Goal: Information Seeking & Learning: Find specific fact

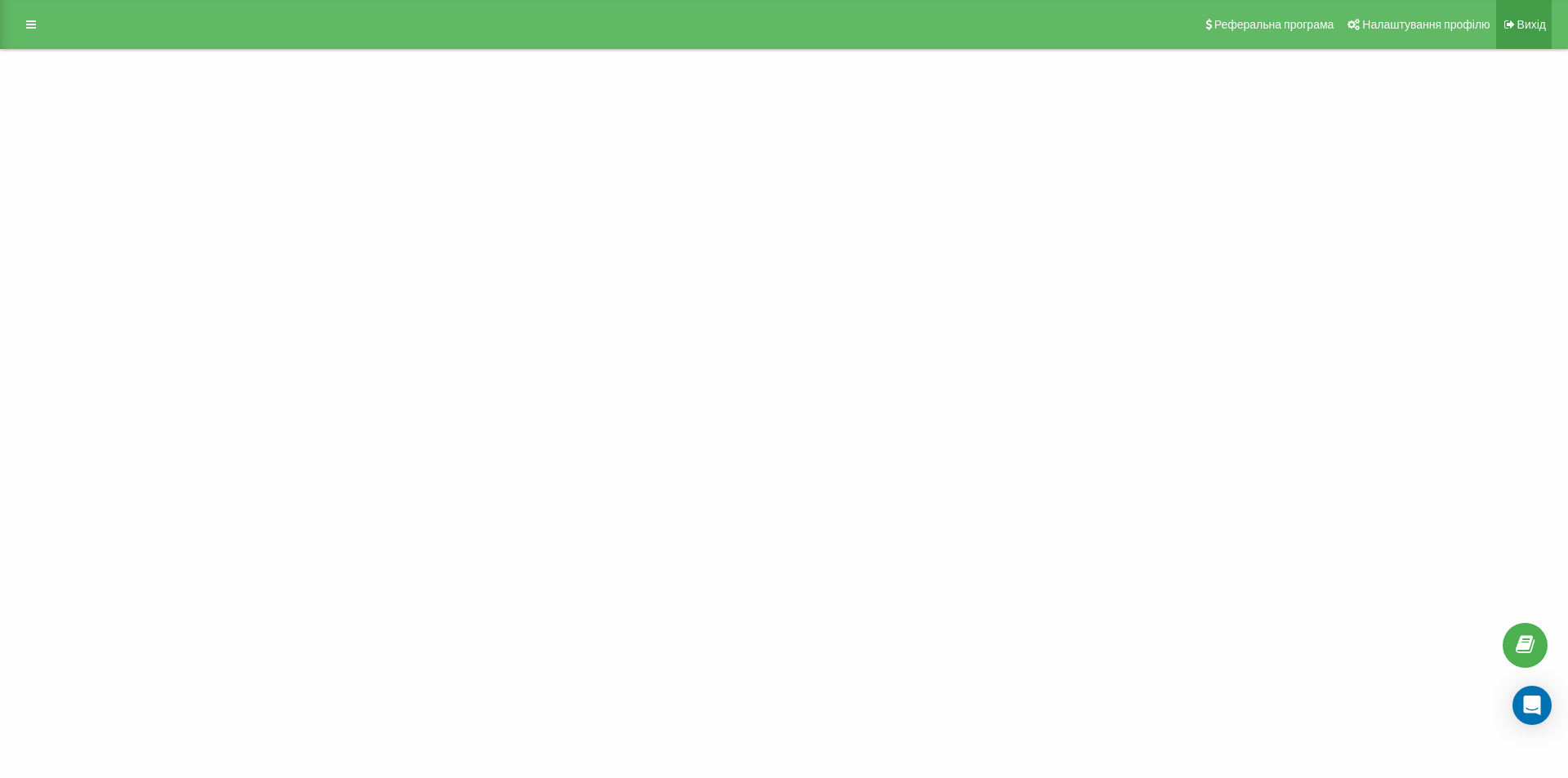
click at [1534, 26] on font "Вихід" at bounding box center [1532, 24] width 28 height 13
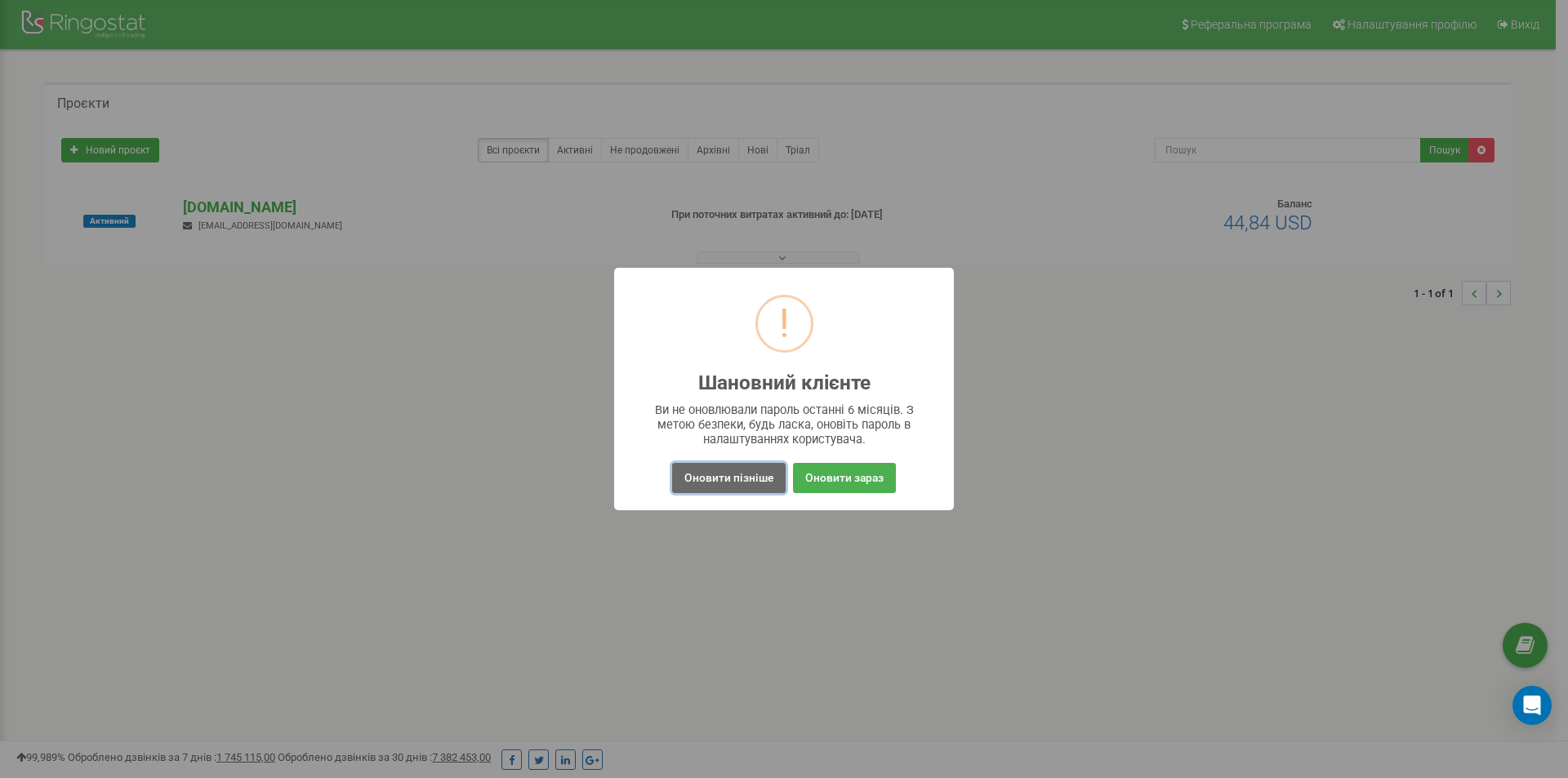
click at [742, 475] on button "Оновити пізніше" at bounding box center [728, 478] width 114 height 30
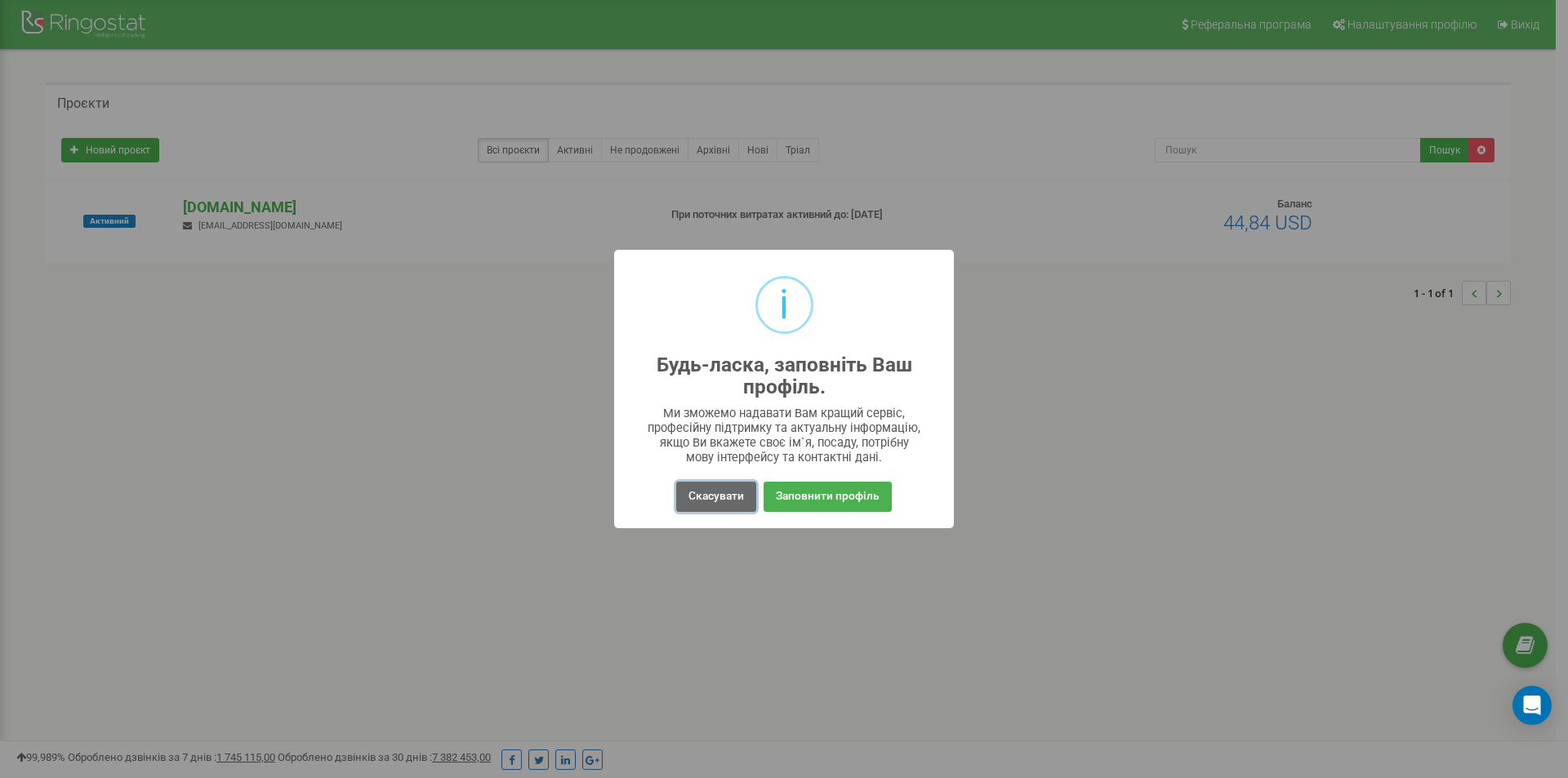
click at [722, 495] on button "Скасувати" at bounding box center [716, 496] width 80 height 30
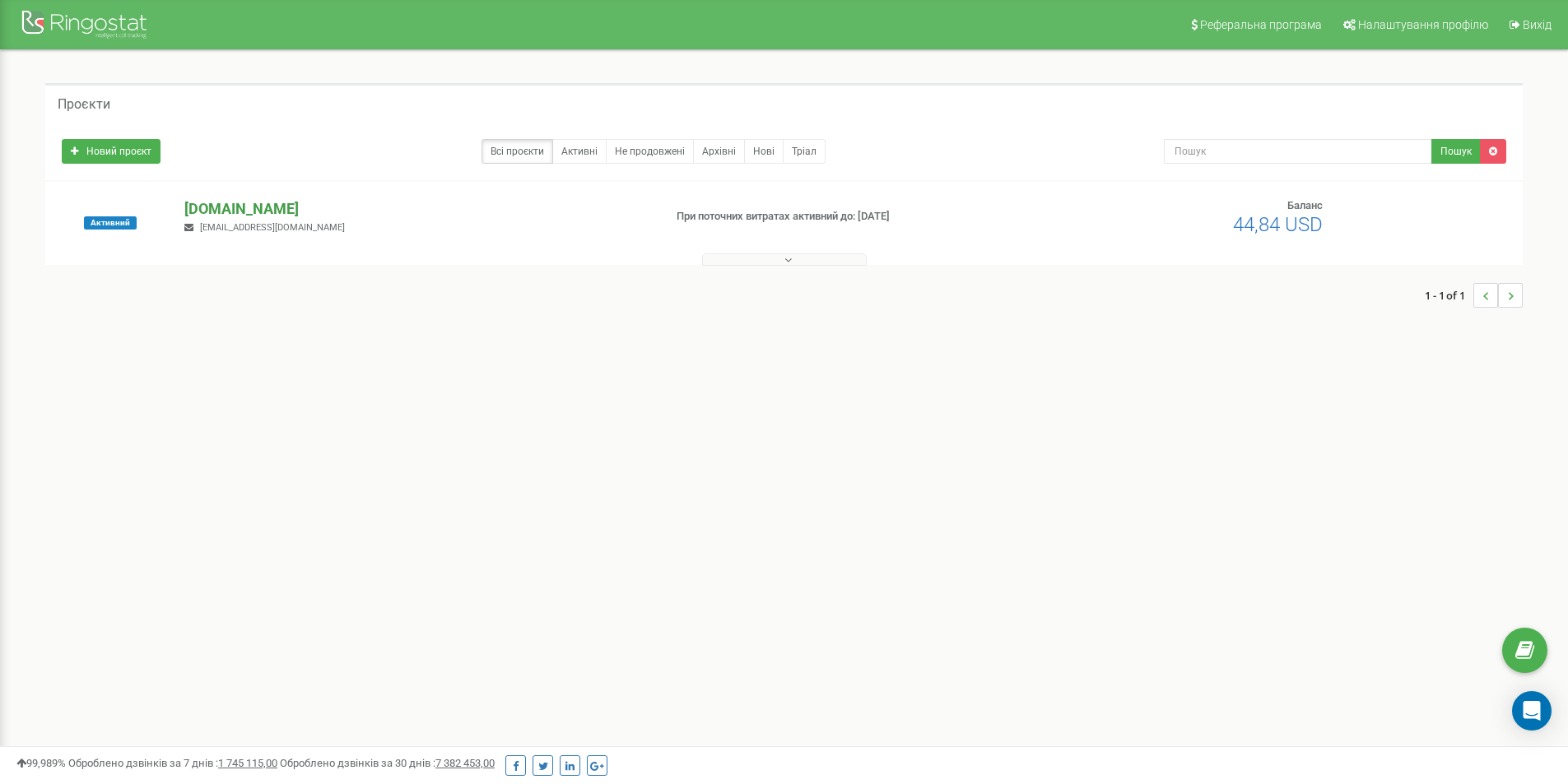
click at [249, 218] on p "[DOMAIN_NAME]" at bounding box center [416, 209] width 465 height 21
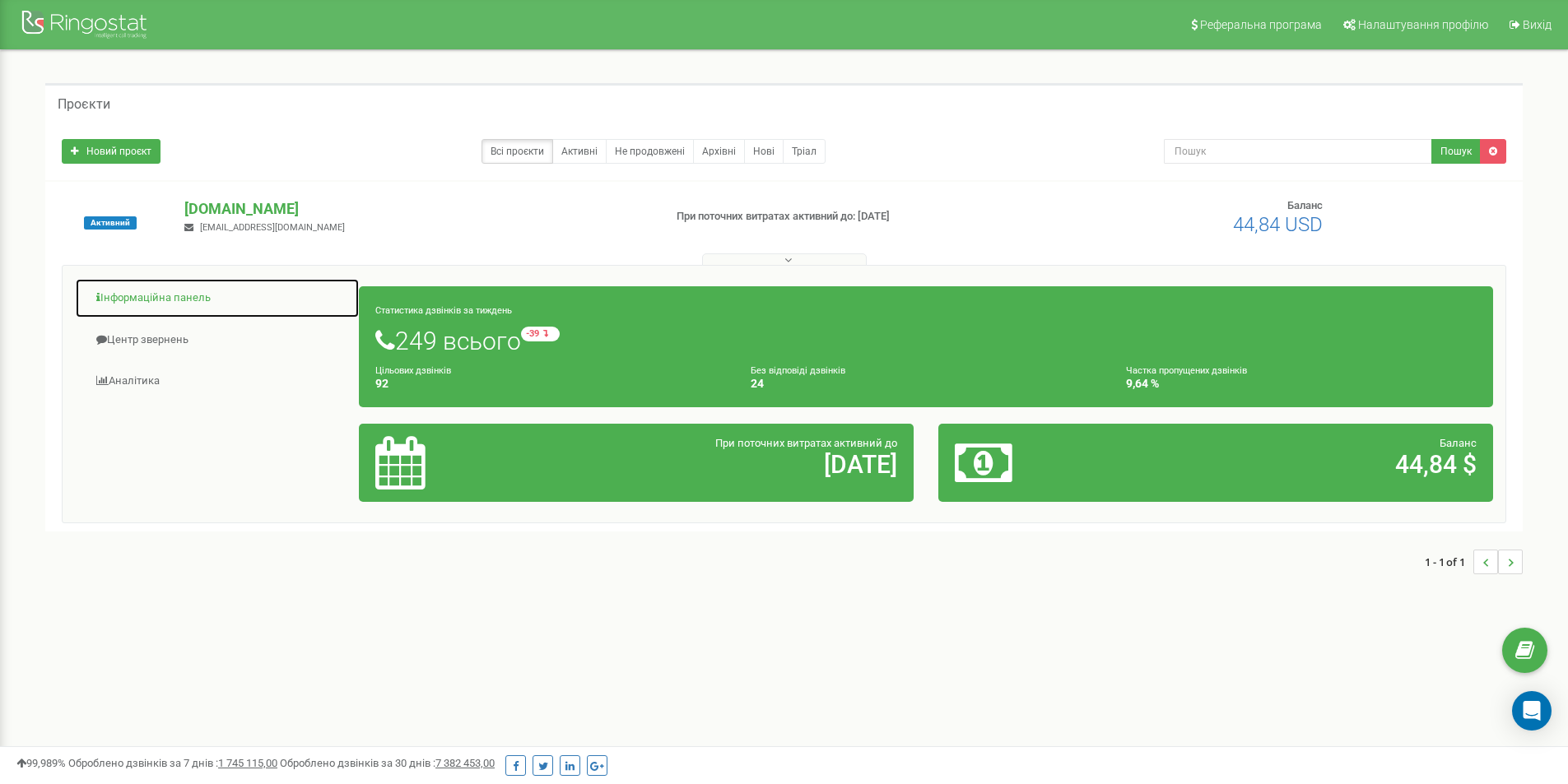
click at [159, 296] on link "Інформаційна панель" at bounding box center [218, 298] width 285 height 40
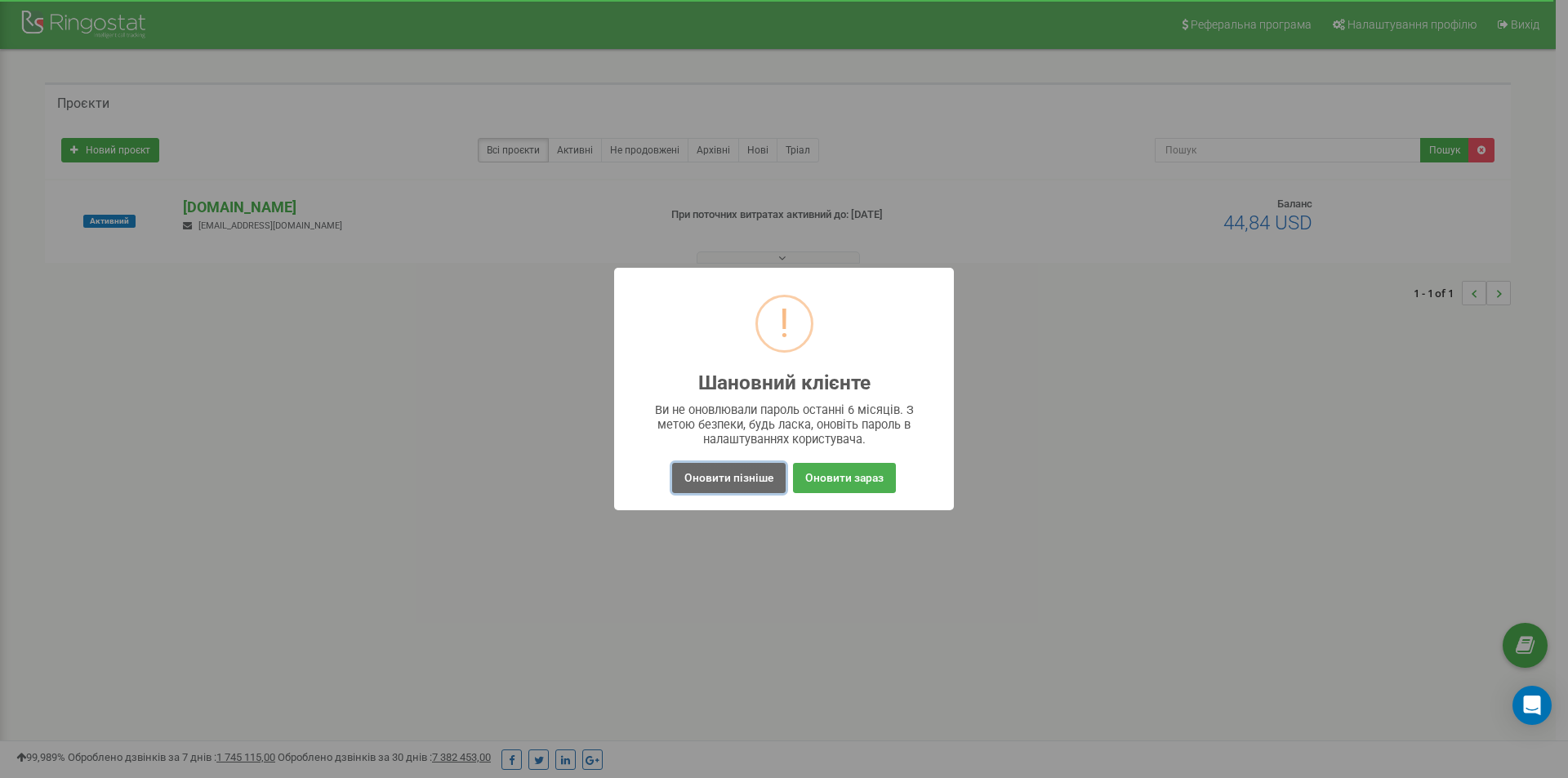
click at [732, 480] on button "Оновити пізніше" at bounding box center [728, 478] width 114 height 30
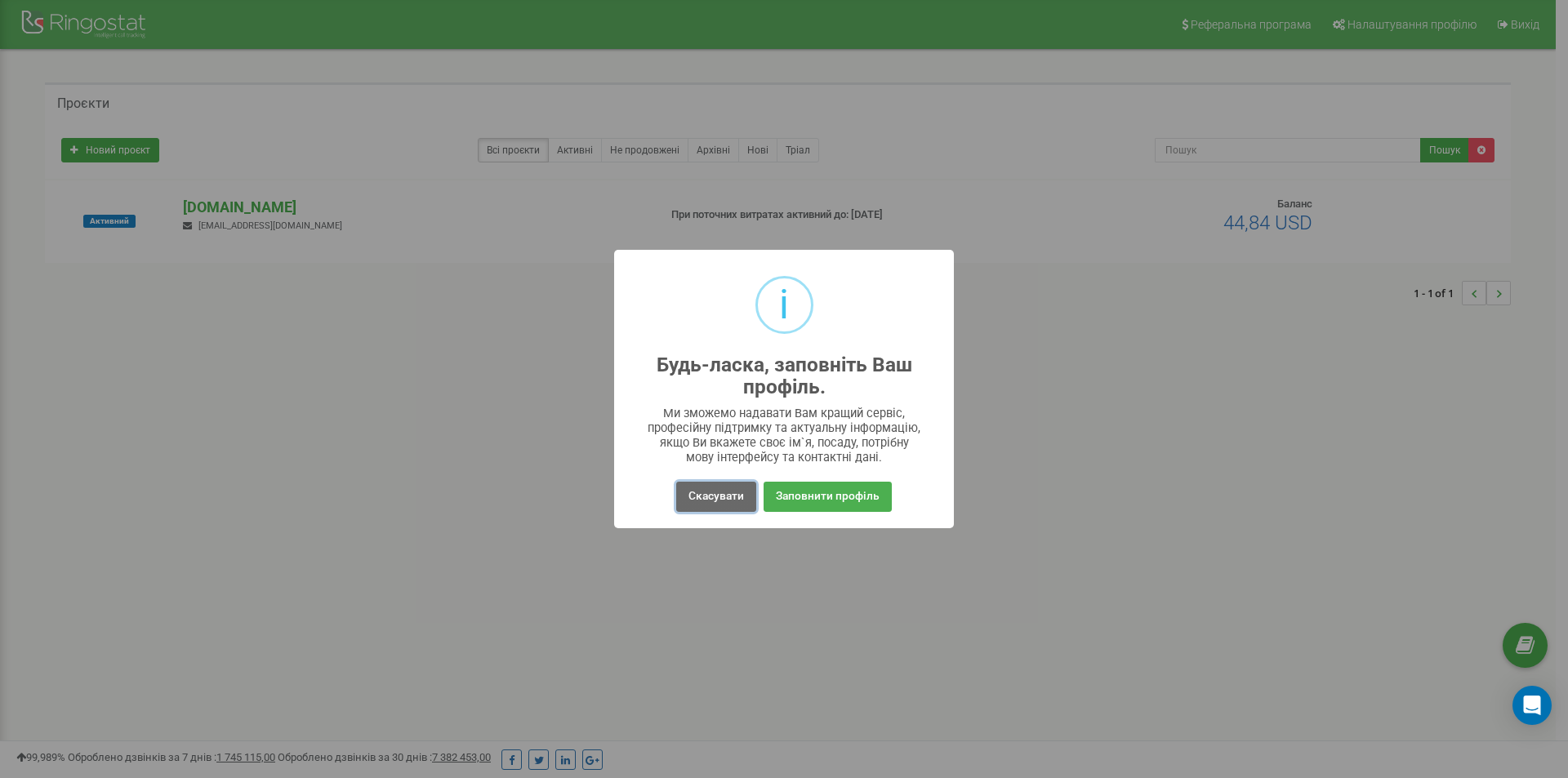
click at [727, 489] on button "Скасувати" at bounding box center [716, 496] width 80 height 30
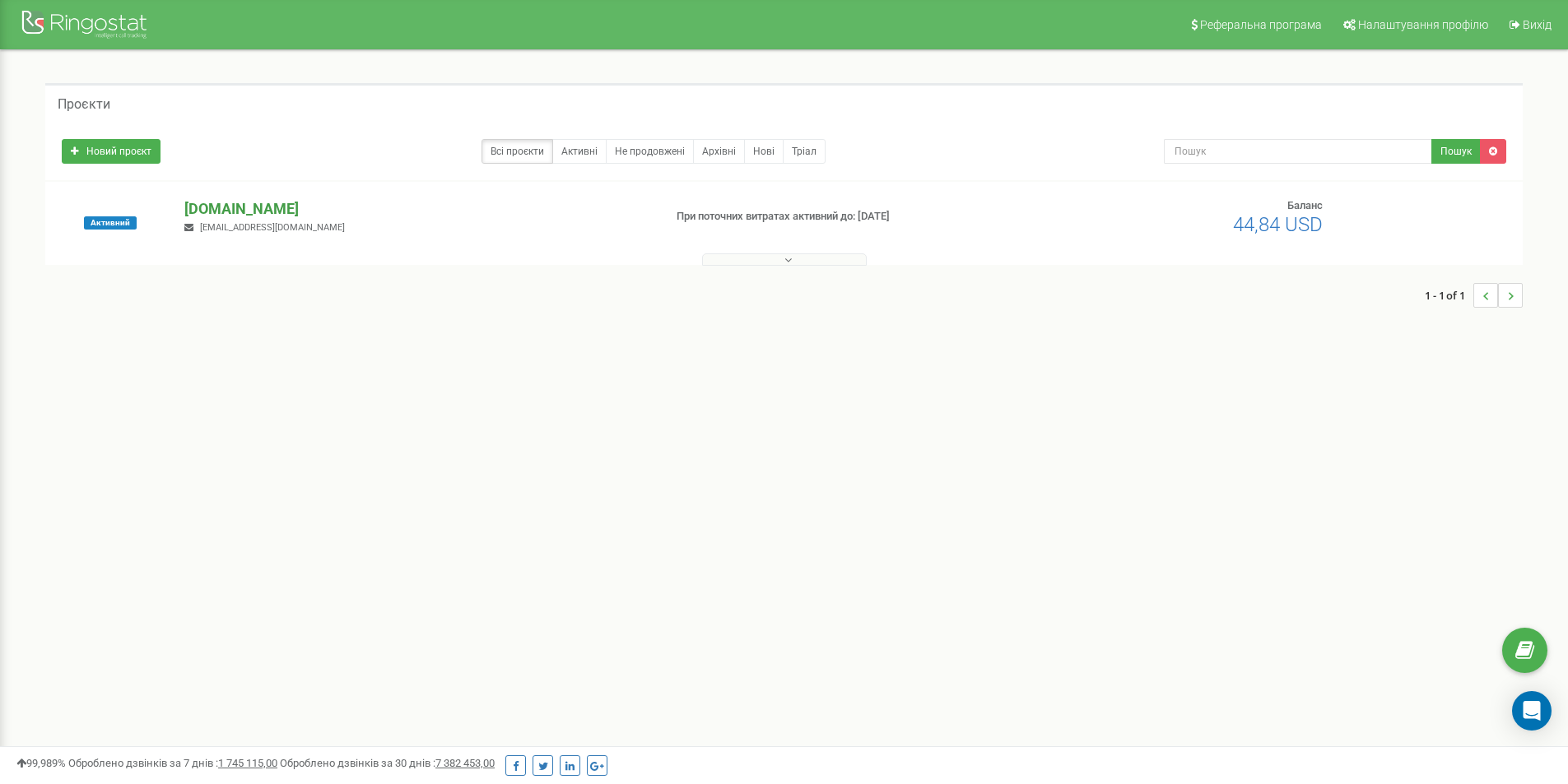
click at [238, 207] on p "[DOMAIN_NAME]" at bounding box center [416, 209] width 465 height 21
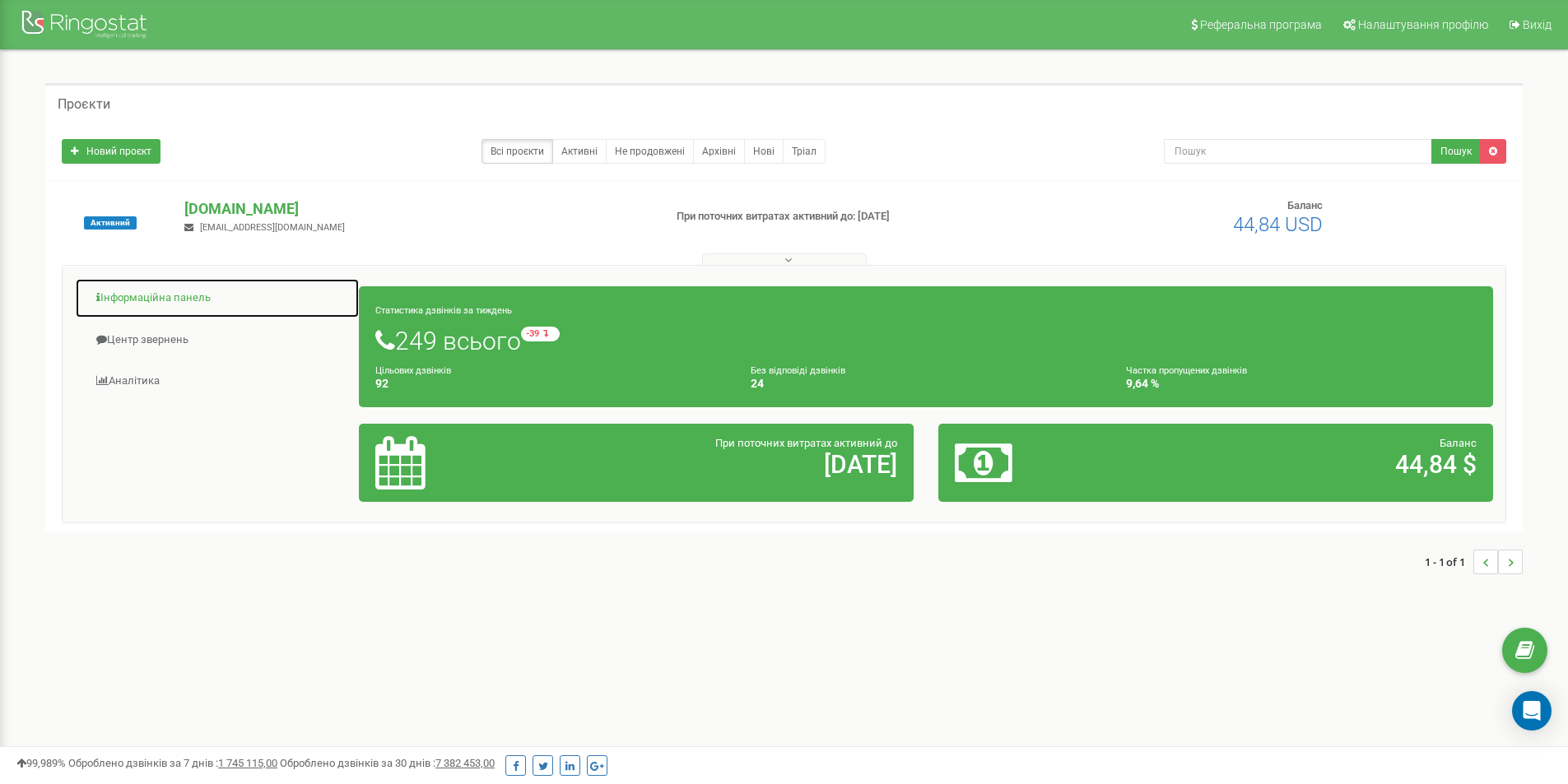
click at [133, 303] on link "Інформаційна панель" at bounding box center [218, 298] width 285 height 40
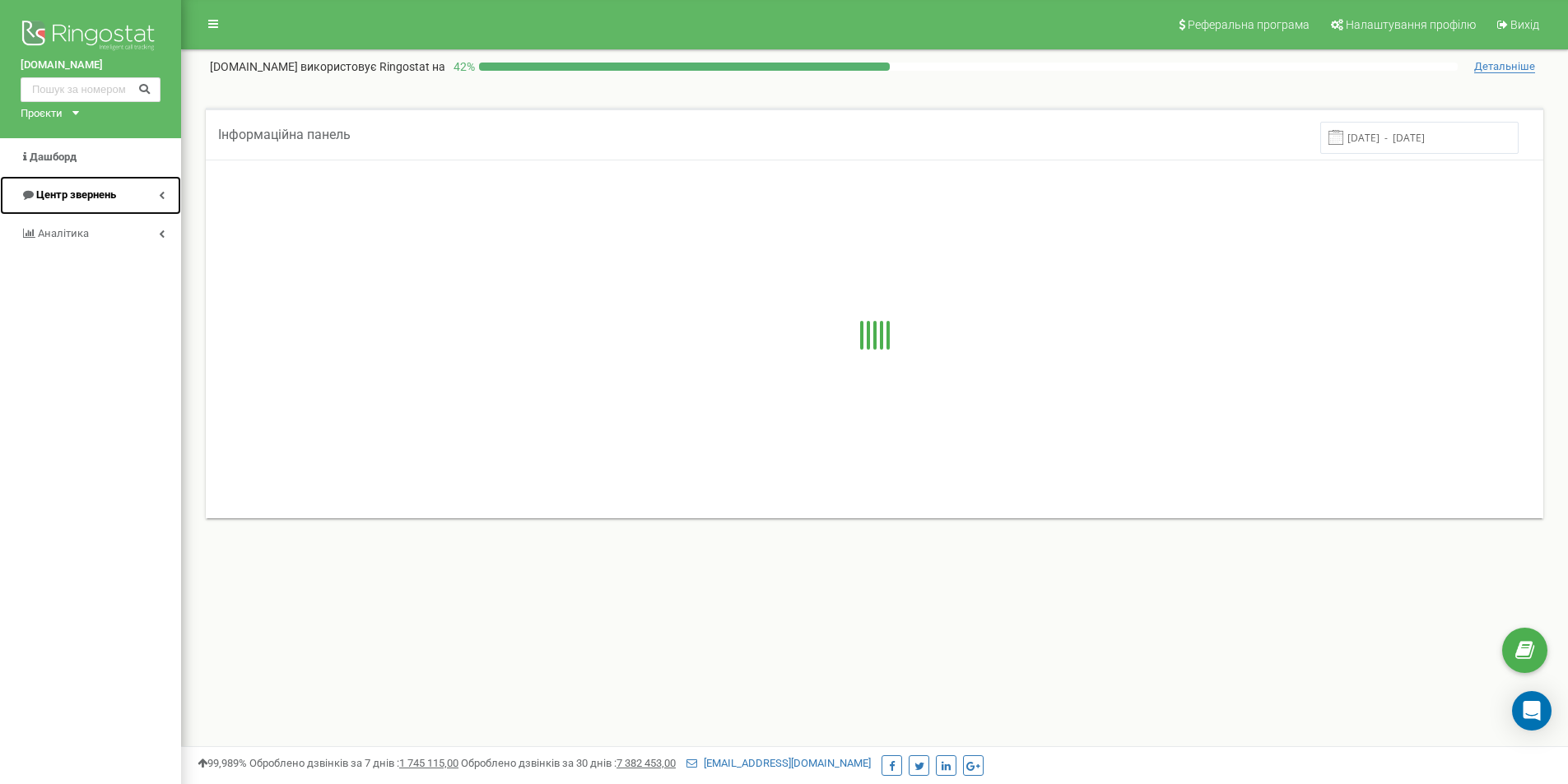
click at [98, 197] on span "Центр звернень" at bounding box center [75, 194] width 80 height 13
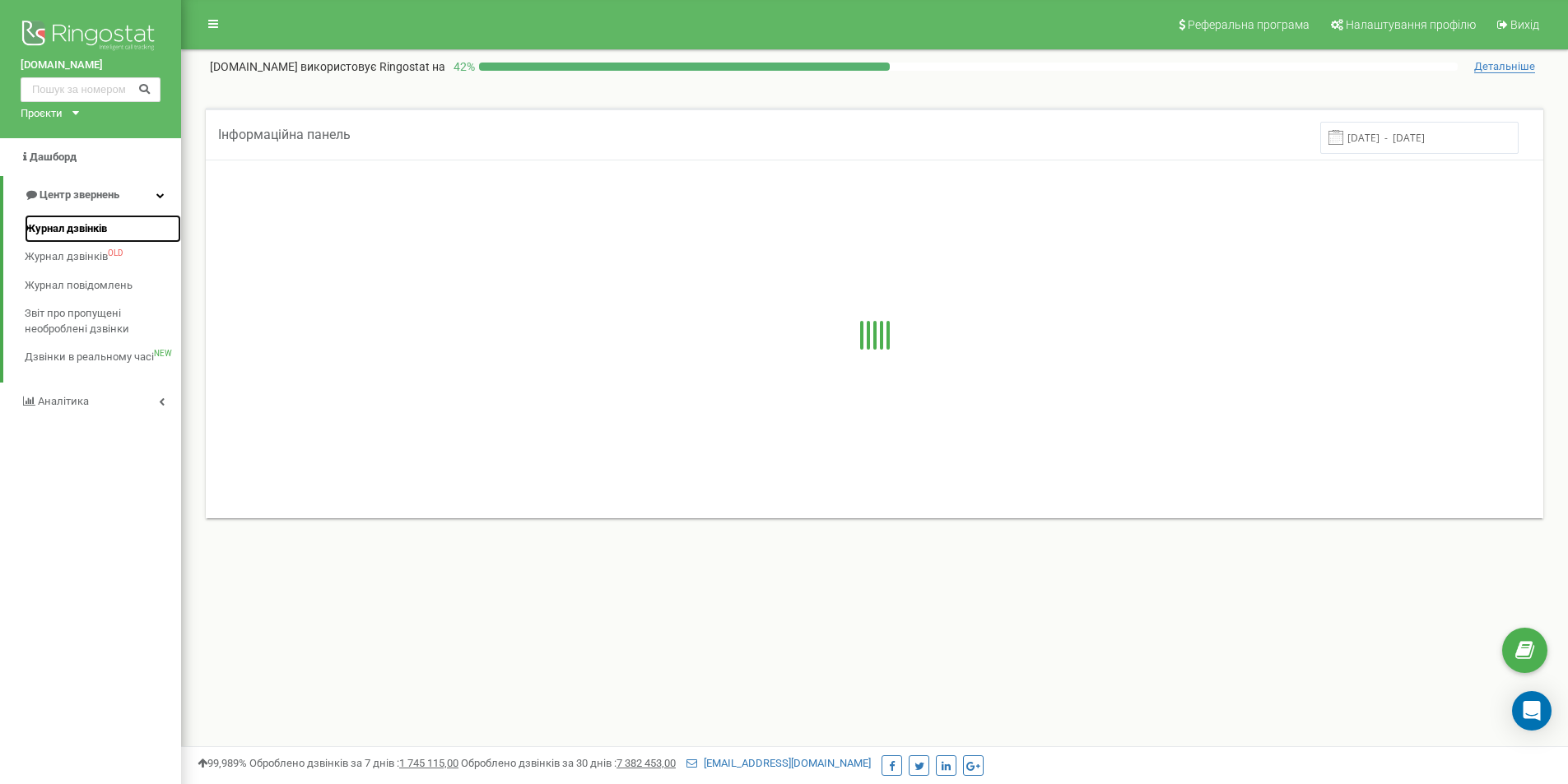
click at [84, 226] on span "Журнал дзвінків" at bounding box center [66, 228] width 82 height 15
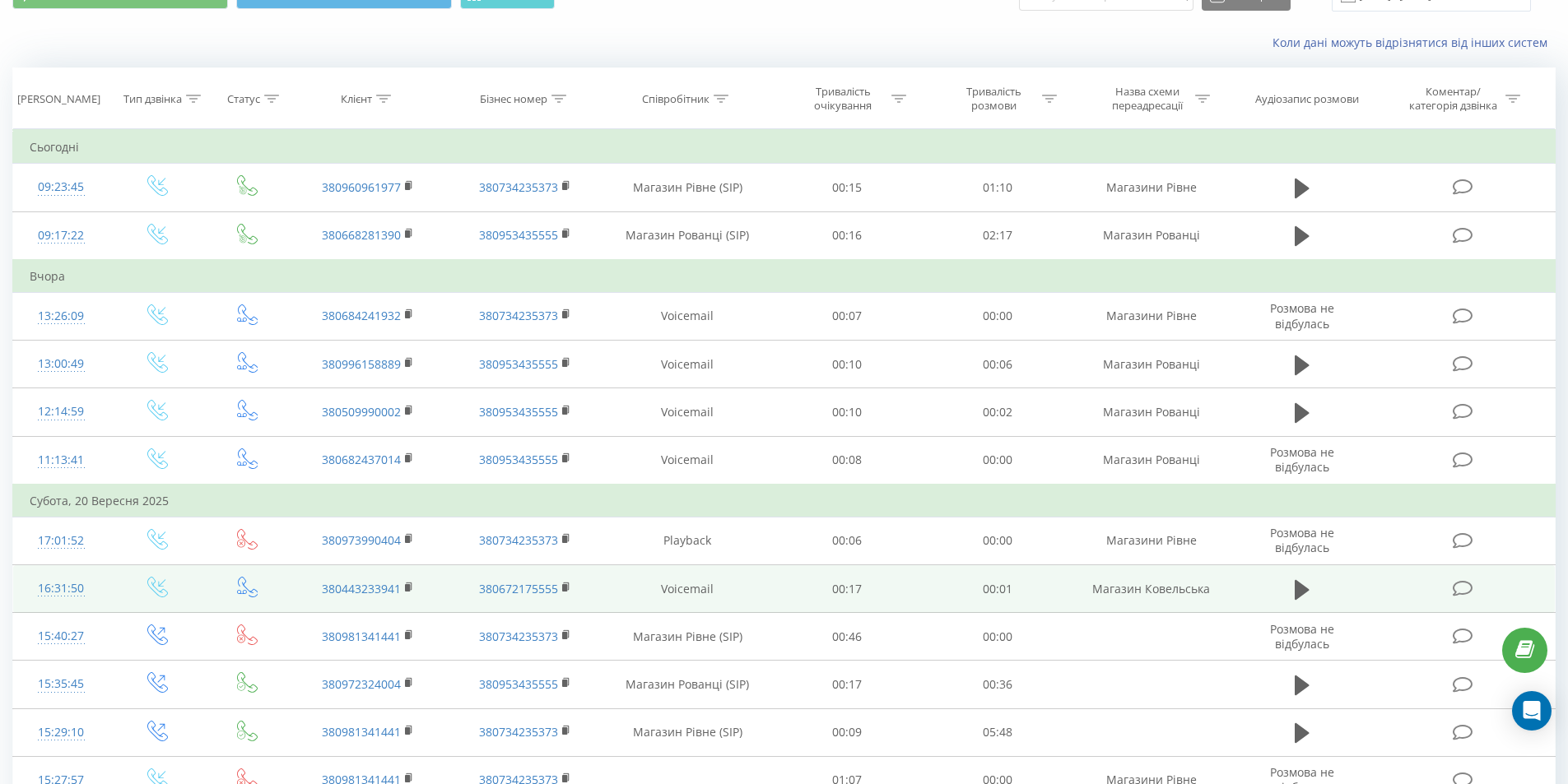
scroll to position [165, 0]
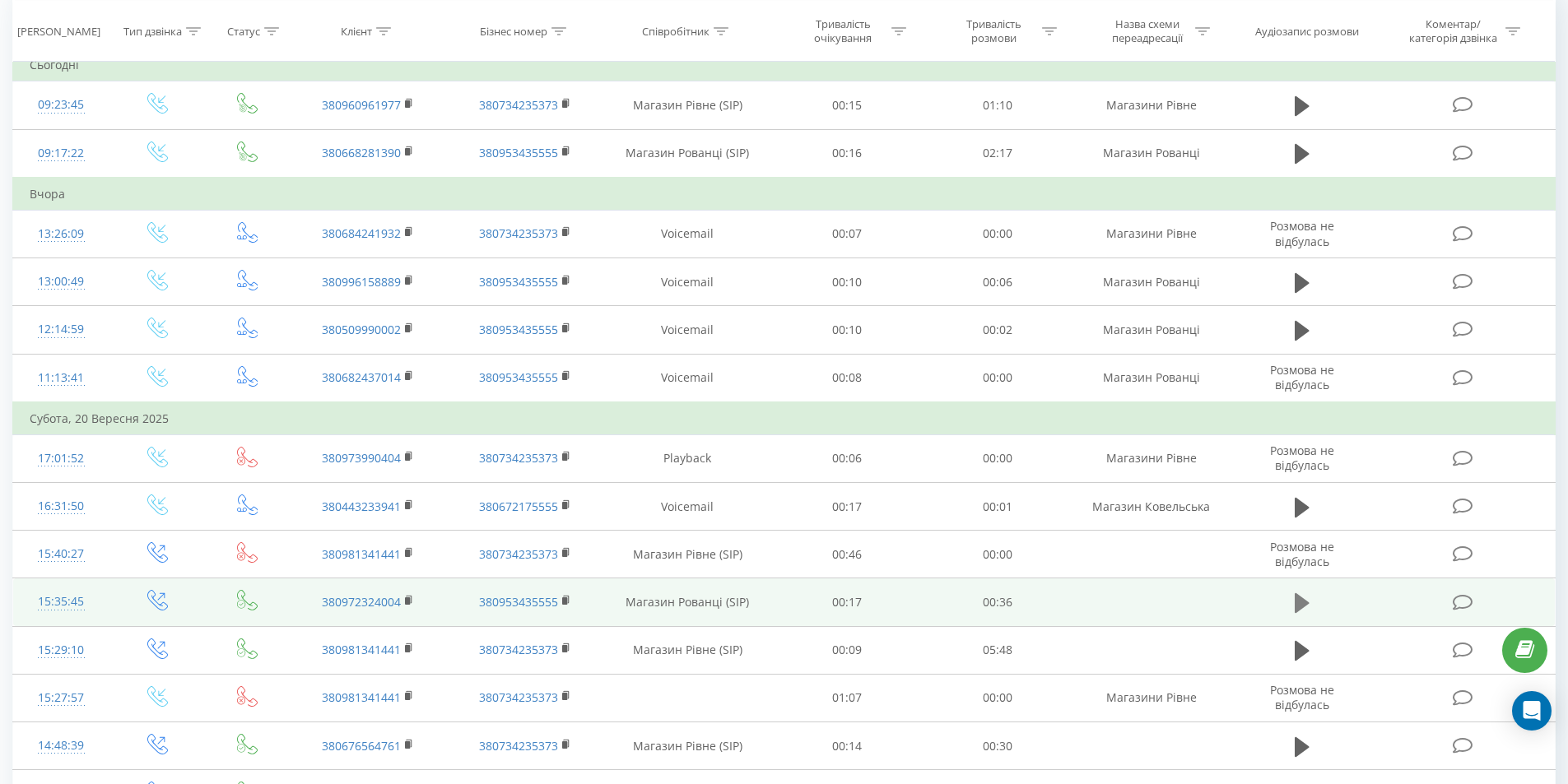
click at [1303, 603] on icon at bounding box center [1302, 603] width 15 height 20
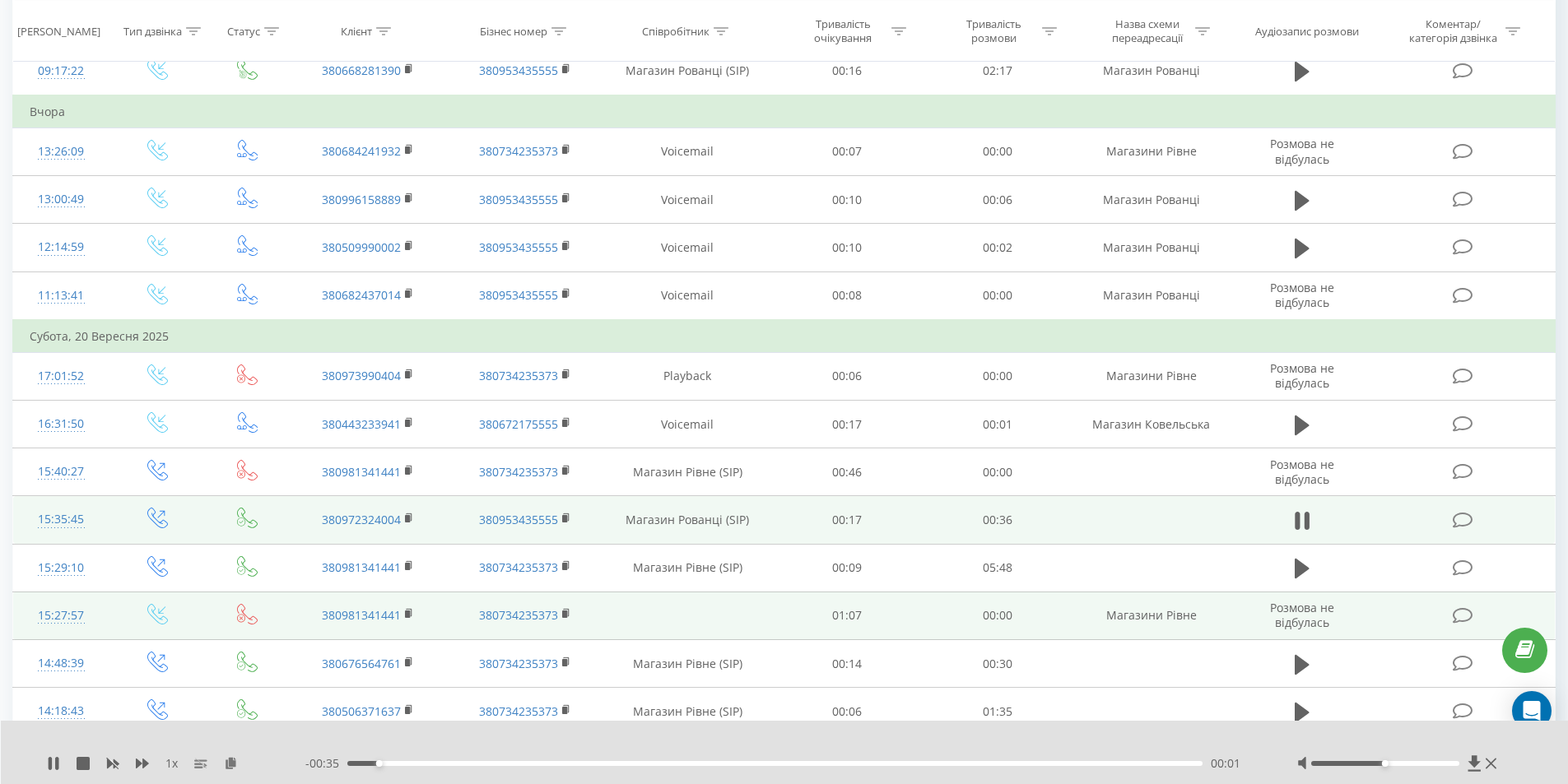
scroll to position [329, 0]
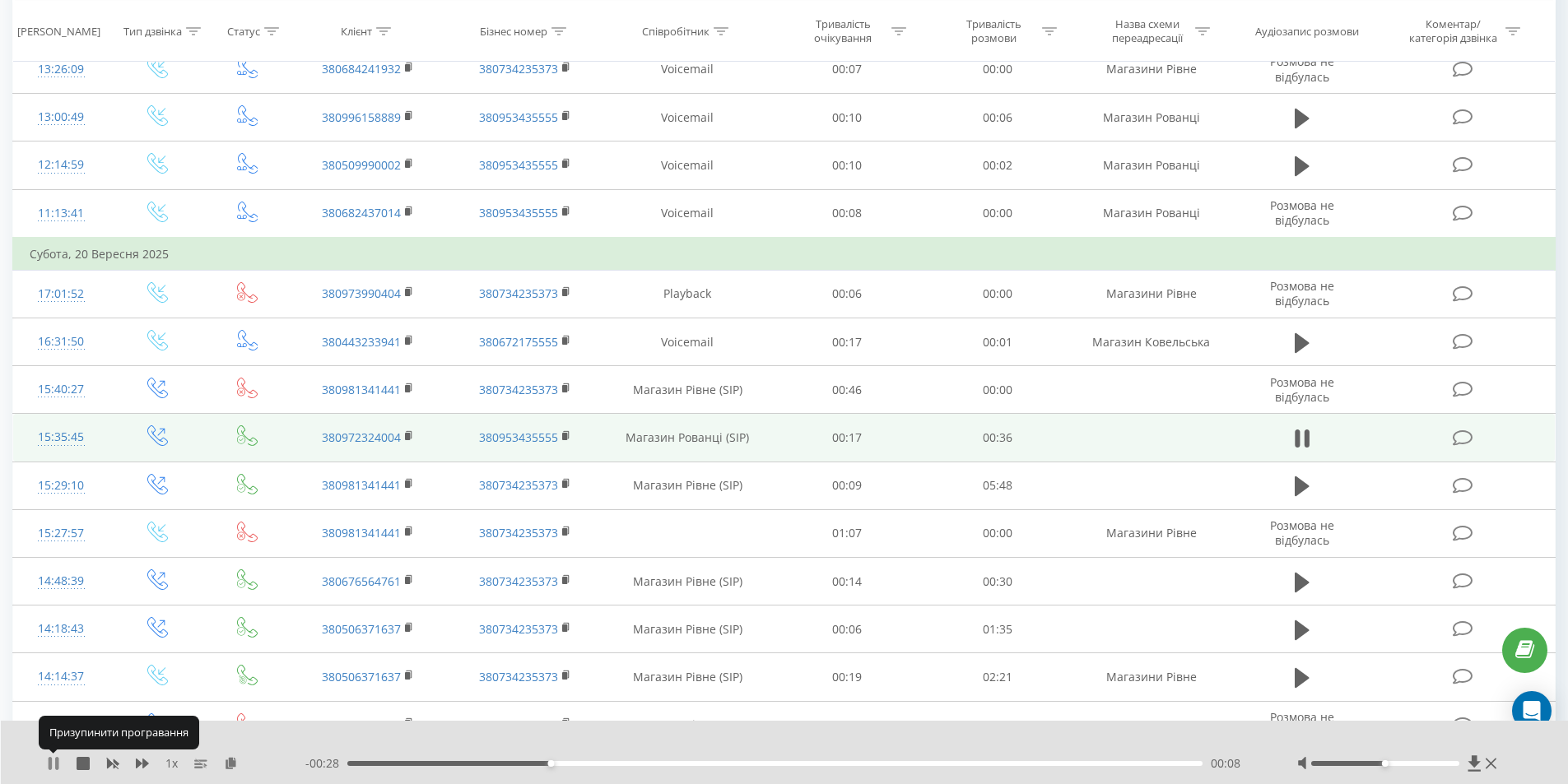
click at [55, 761] on icon at bounding box center [53, 763] width 13 height 13
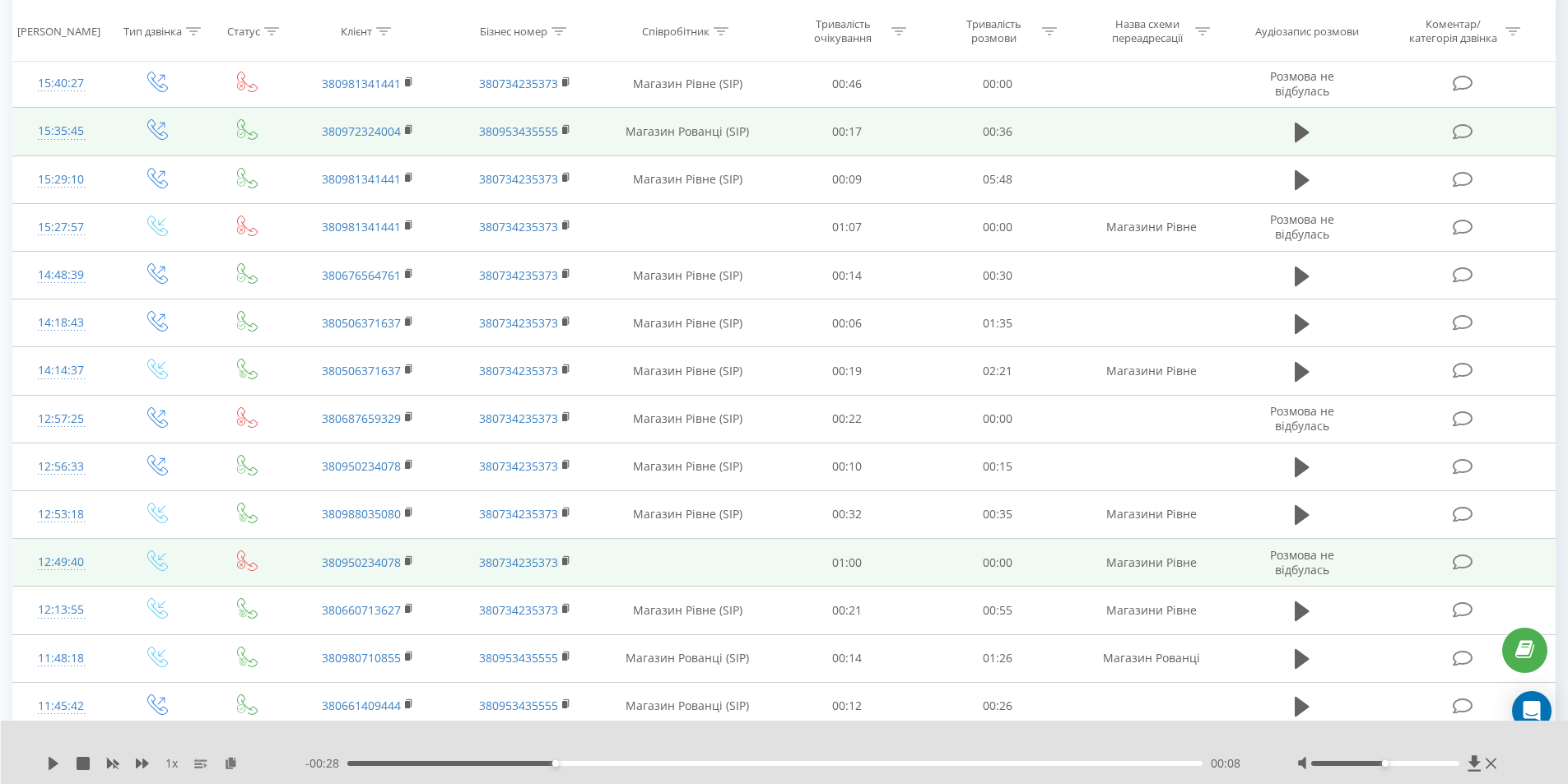
scroll to position [658, 0]
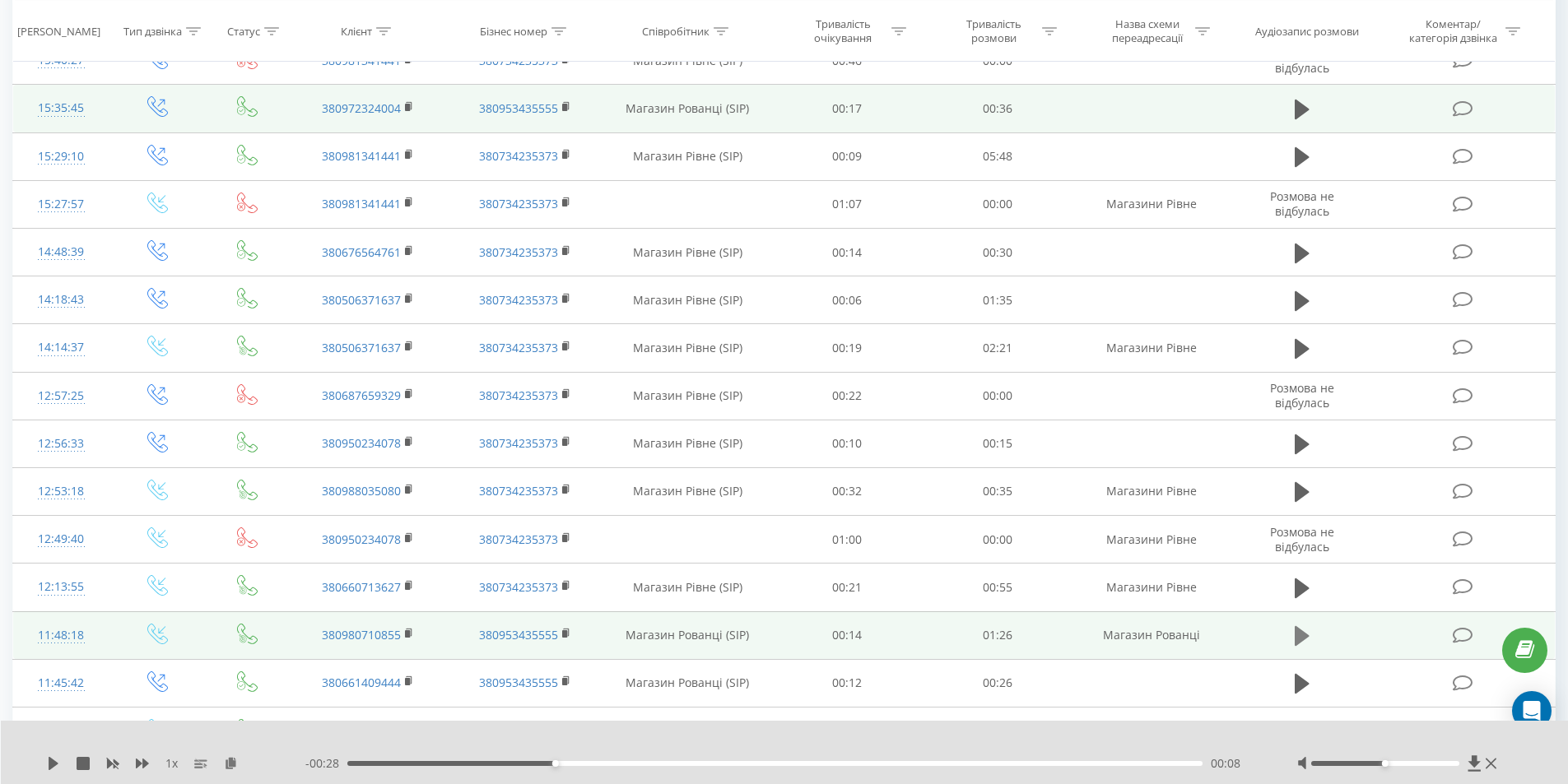
click at [1298, 636] on icon at bounding box center [1302, 635] width 15 height 20
drag, startPoint x: 1389, startPoint y: 765, endPoint x: 1485, endPoint y: 763, distance: 96.0
click at [1485, 763] on div at bounding box center [1400, 763] width 204 height 16
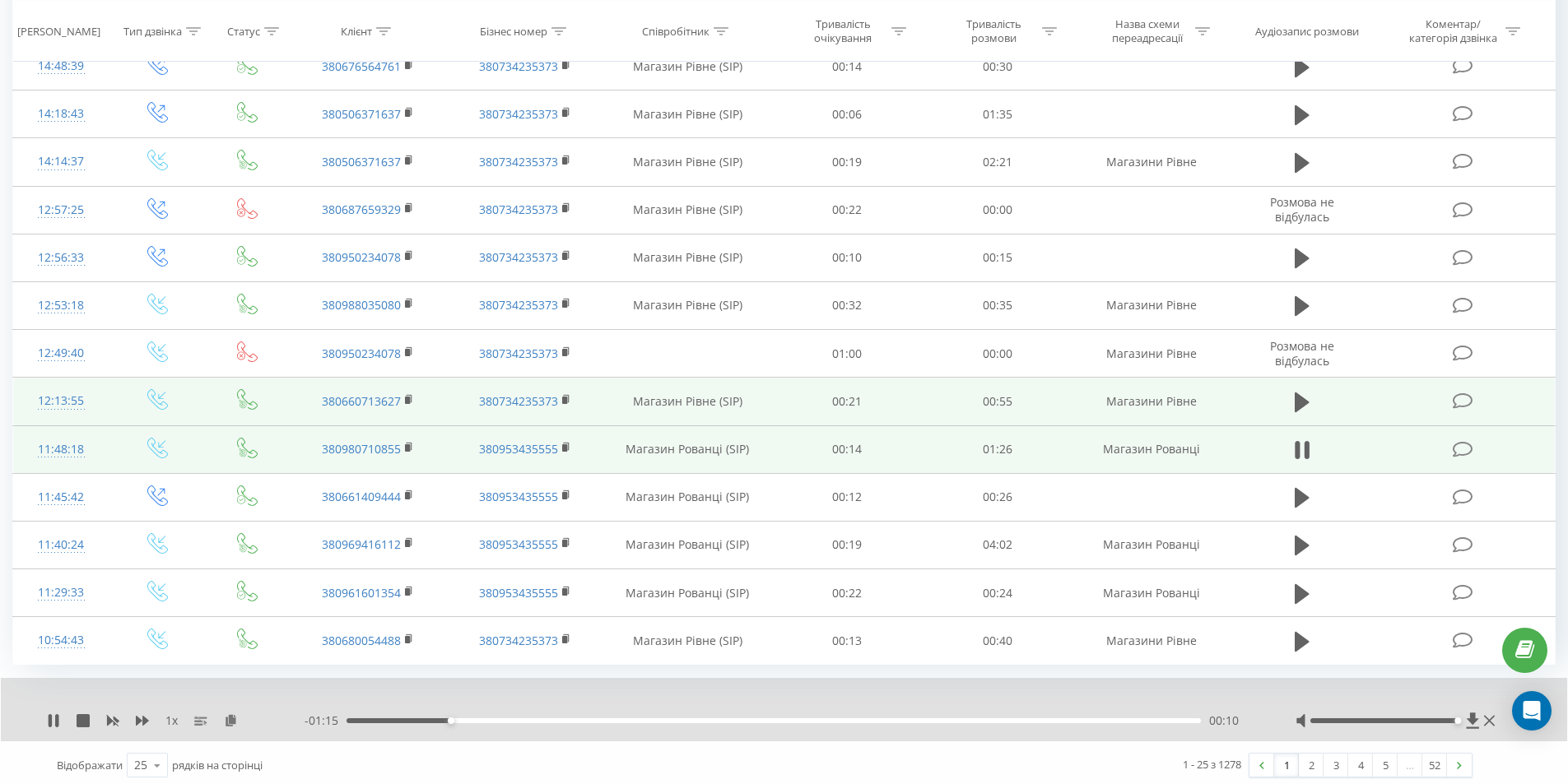
scroll to position [849, 0]
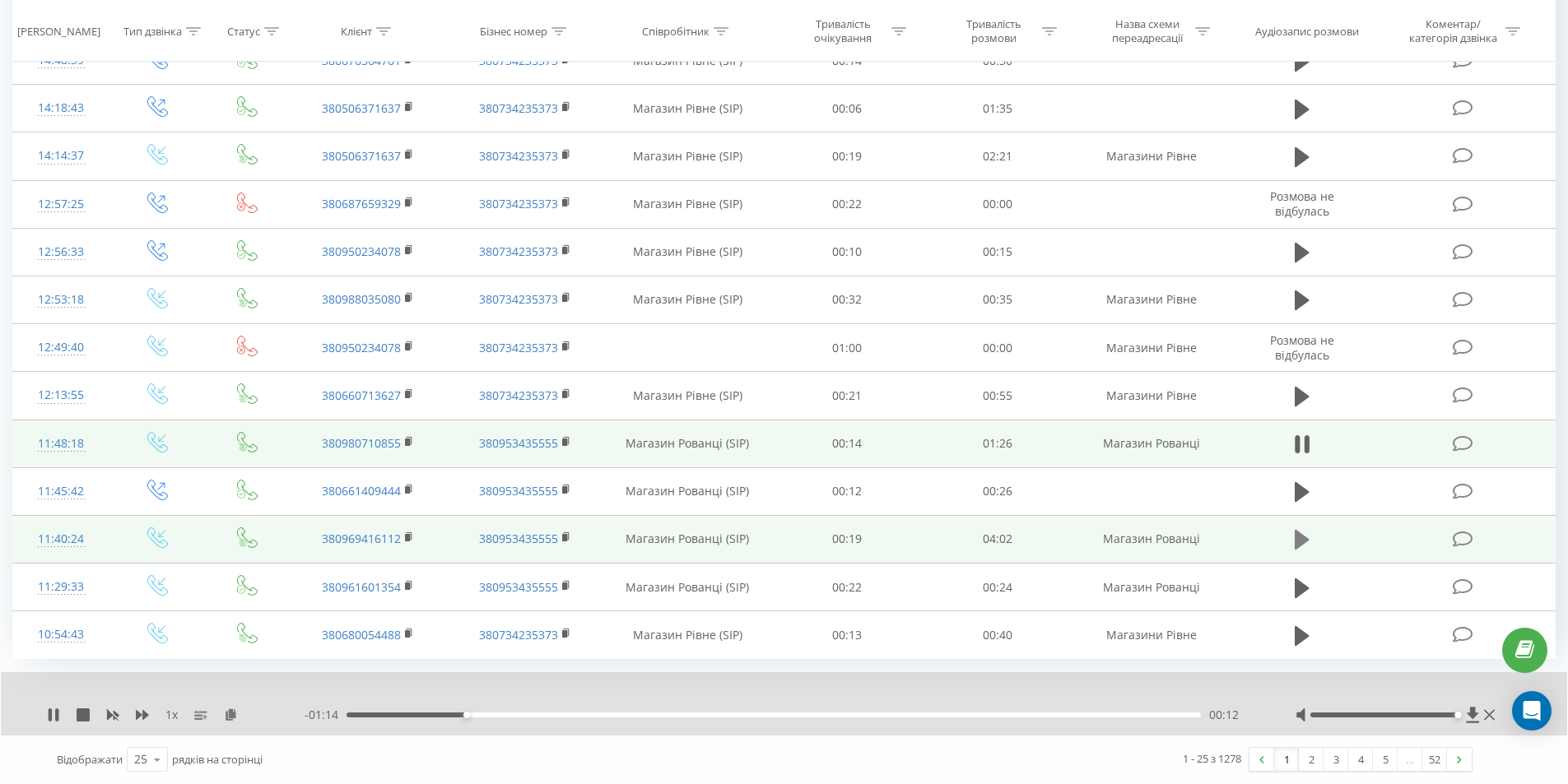
click at [1293, 539] on button at bounding box center [1302, 540] width 25 height 25
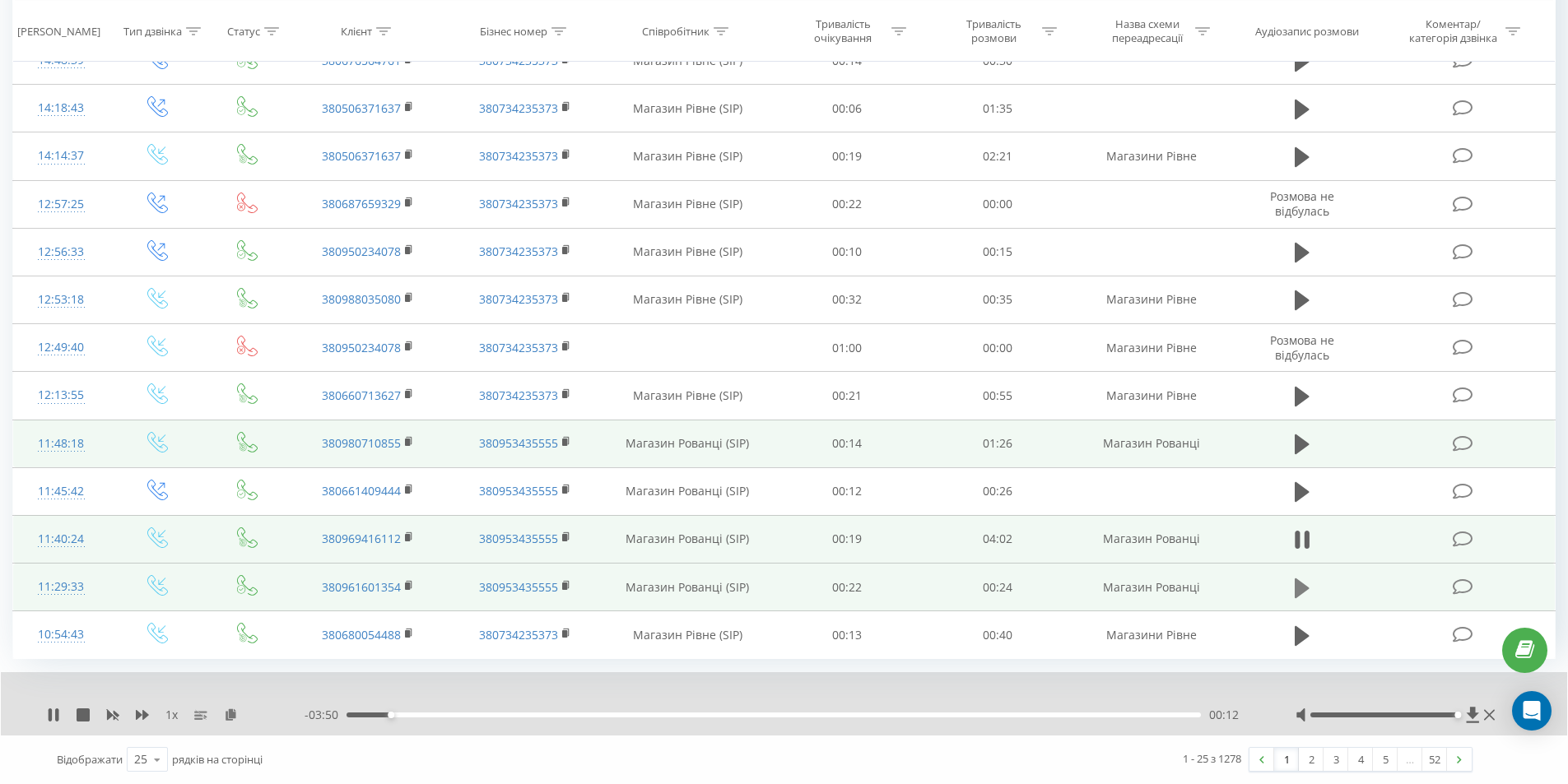
click at [1304, 584] on icon at bounding box center [1302, 588] width 15 height 23
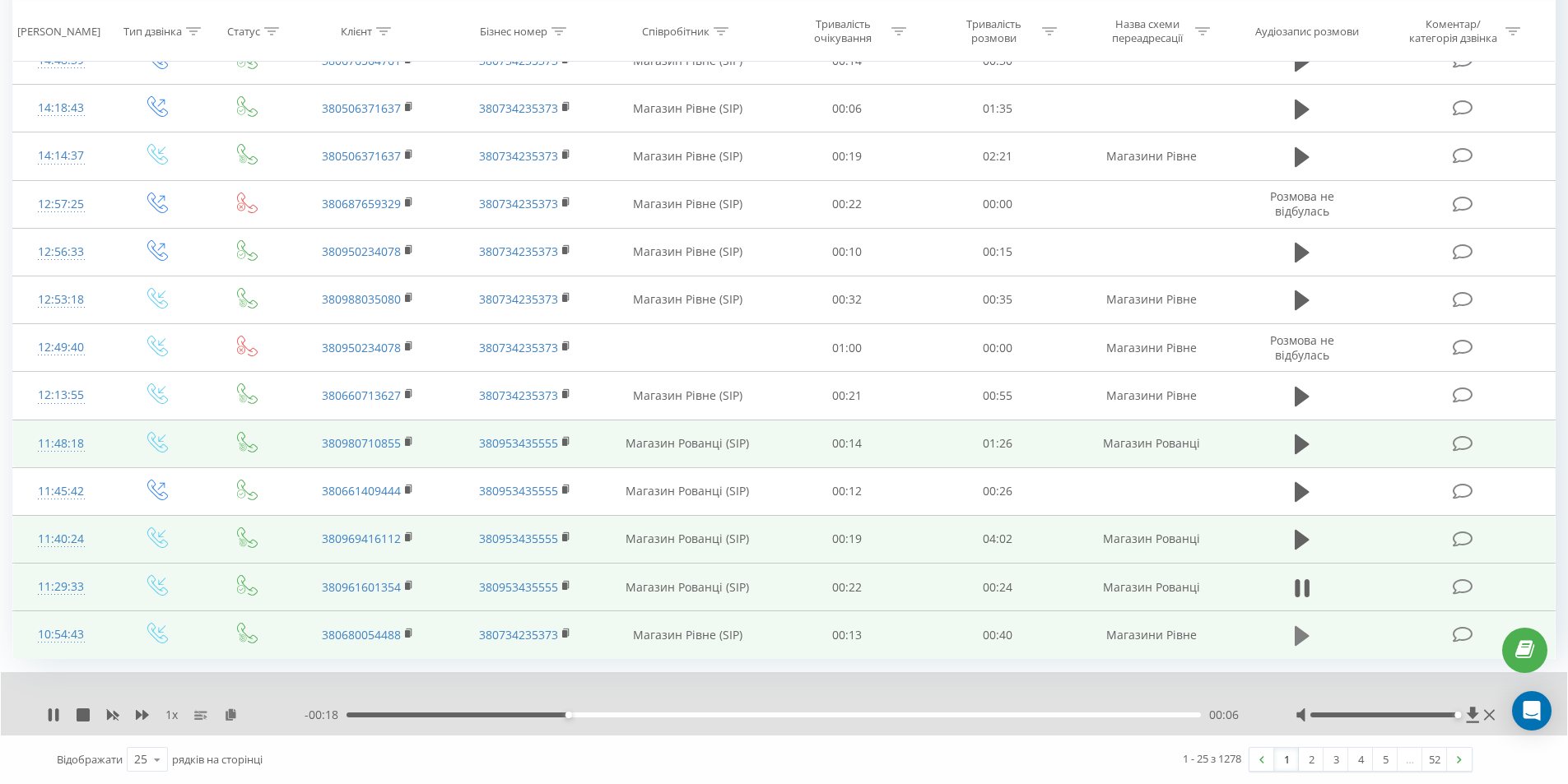
click at [1306, 628] on icon at bounding box center [1302, 636] width 15 height 23
click at [1308, 628] on icon at bounding box center [1307, 635] width 5 height 18
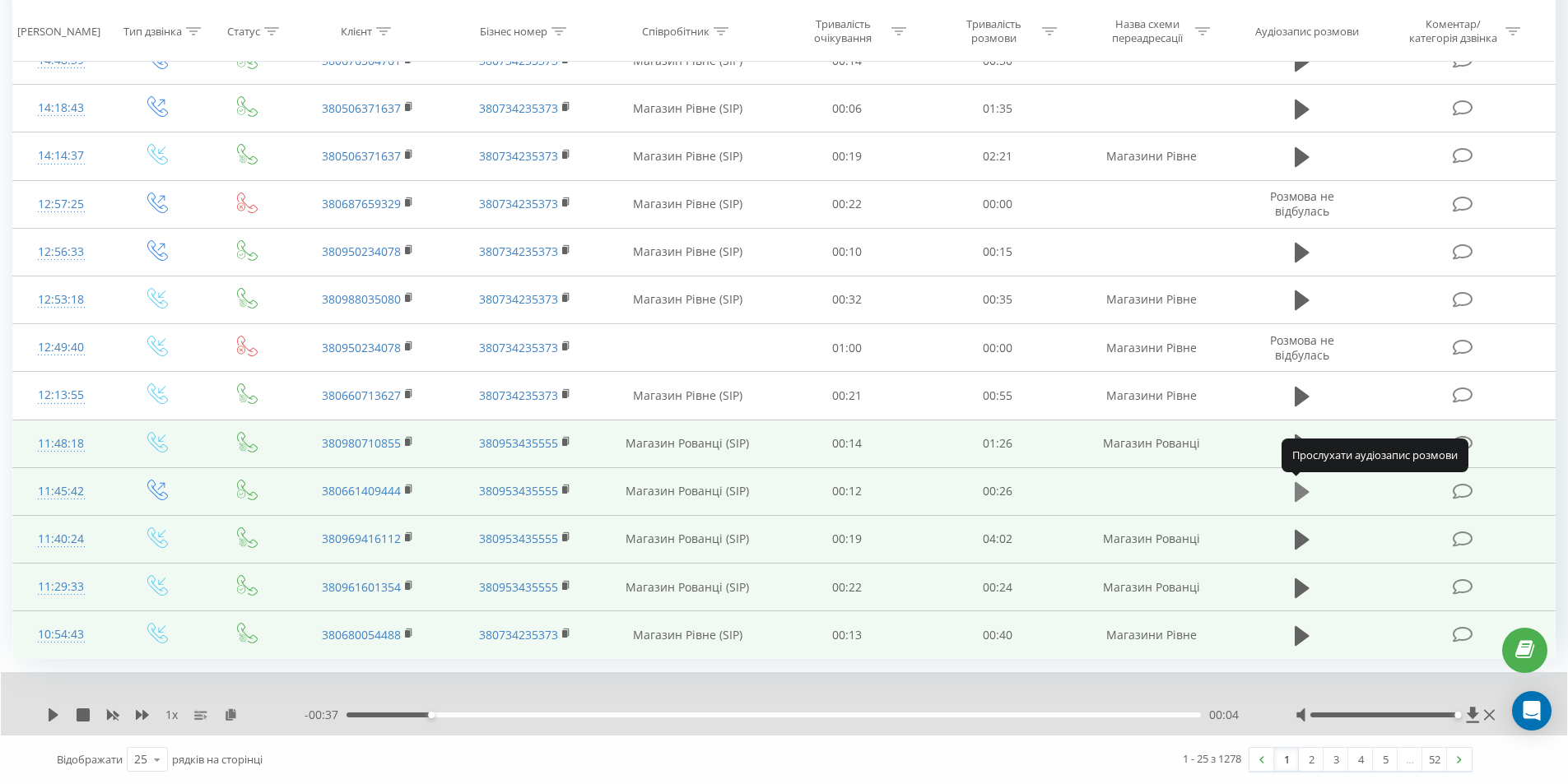
click at [1298, 493] on icon at bounding box center [1302, 492] width 15 height 20
click at [1298, 499] on icon at bounding box center [1298, 492] width 5 height 18
click at [1304, 434] on icon at bounding box center [1302, 444] width 15 height 23
drag, startPoint x: 1298, startPoint y: 443, endPoint x: 1363, endPoint y: 444, distance: 65.0
drag, startPoint x: 1363, startPoint y: 444, endPoint x: 1358, endPoint y: 452, distance: 9.4
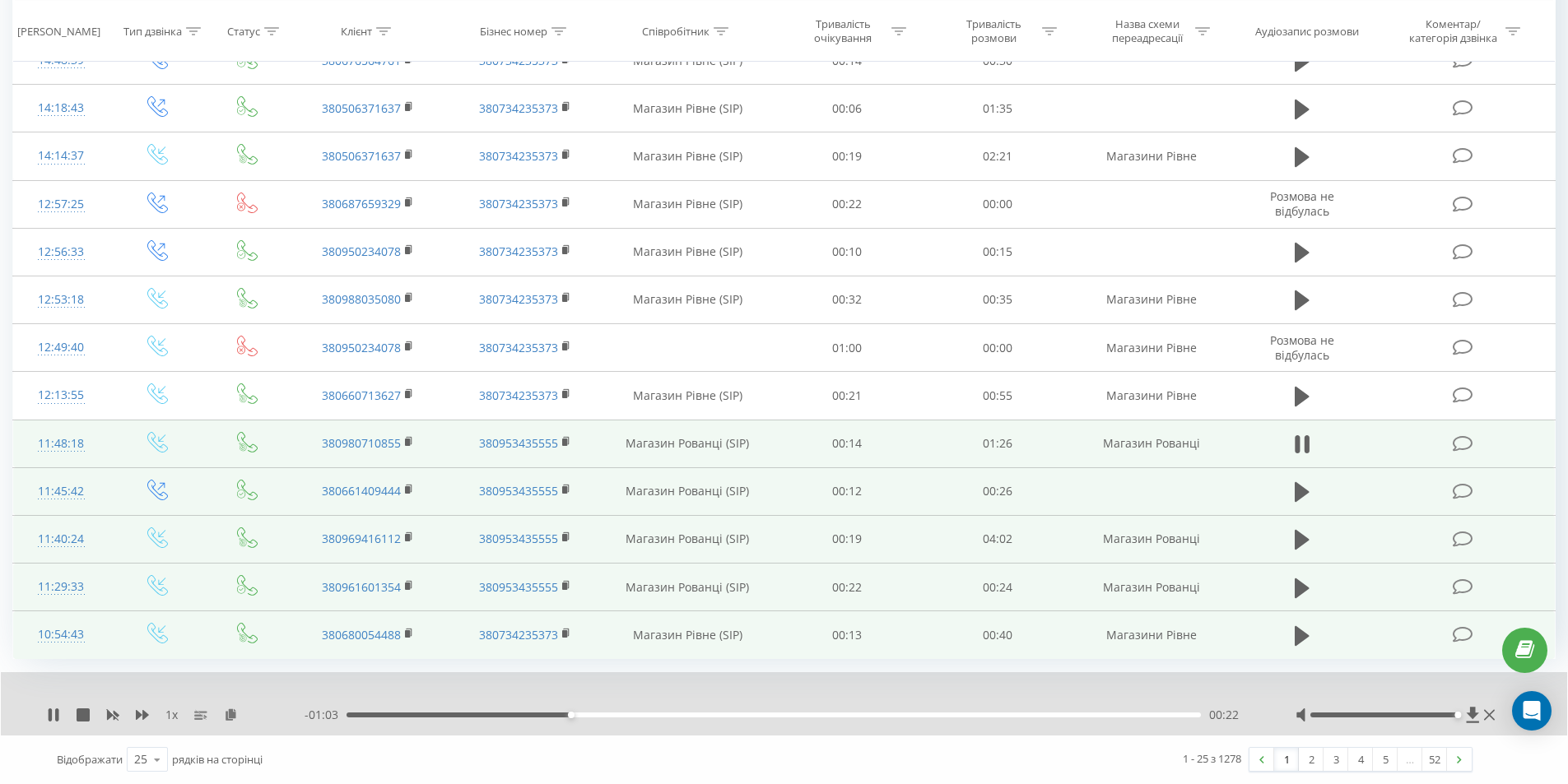
click at [1358, 452] on td at bounding box center [1302, 443] width 145 height 47
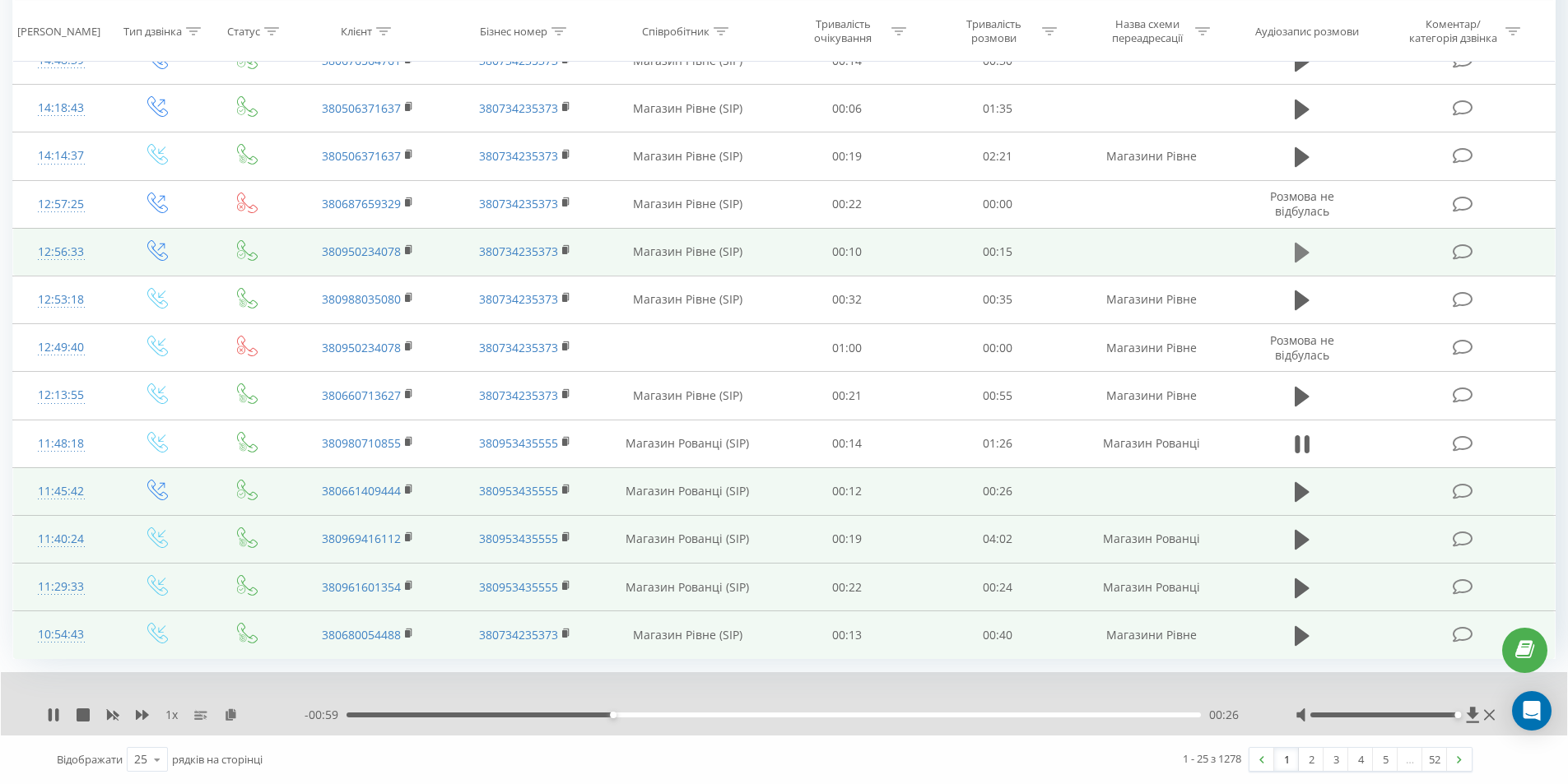
click at [1298, 254] on icon at bounding box center [1302, 252] width 15 height 20
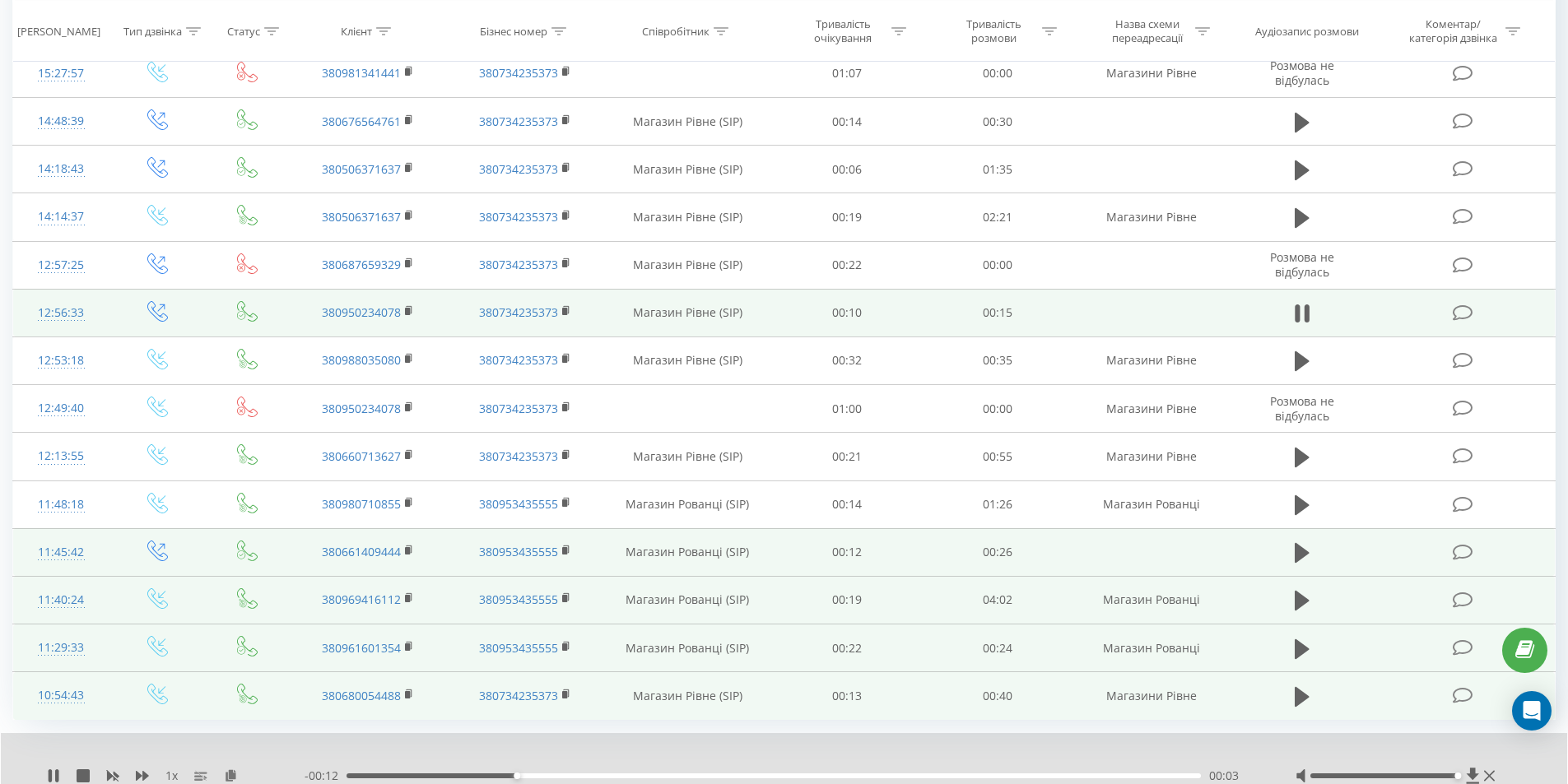
scroll to position [768, 0]
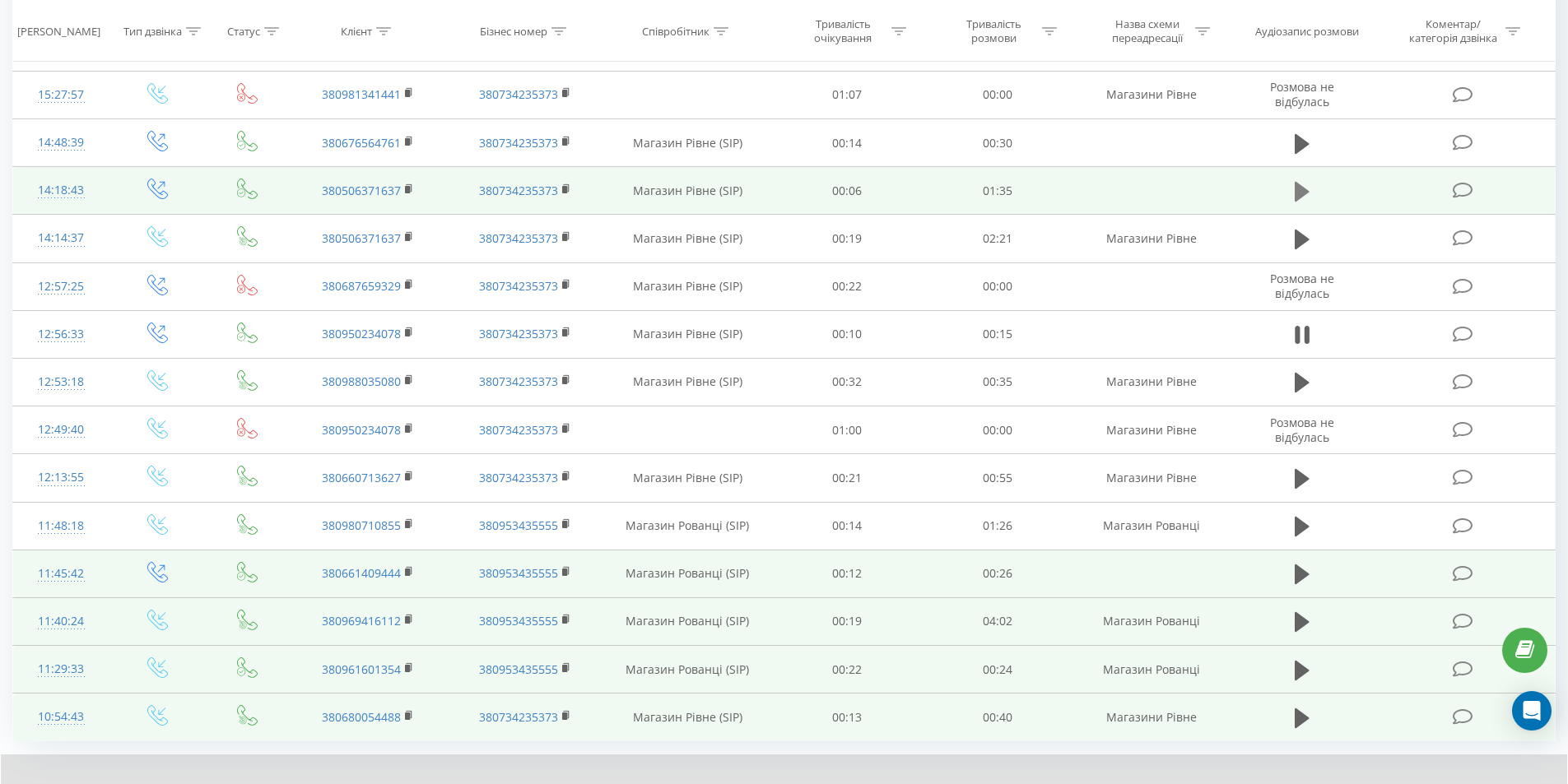
click at [1301, 186] on icon at bounding box center [1302, 192] width 15 height 20
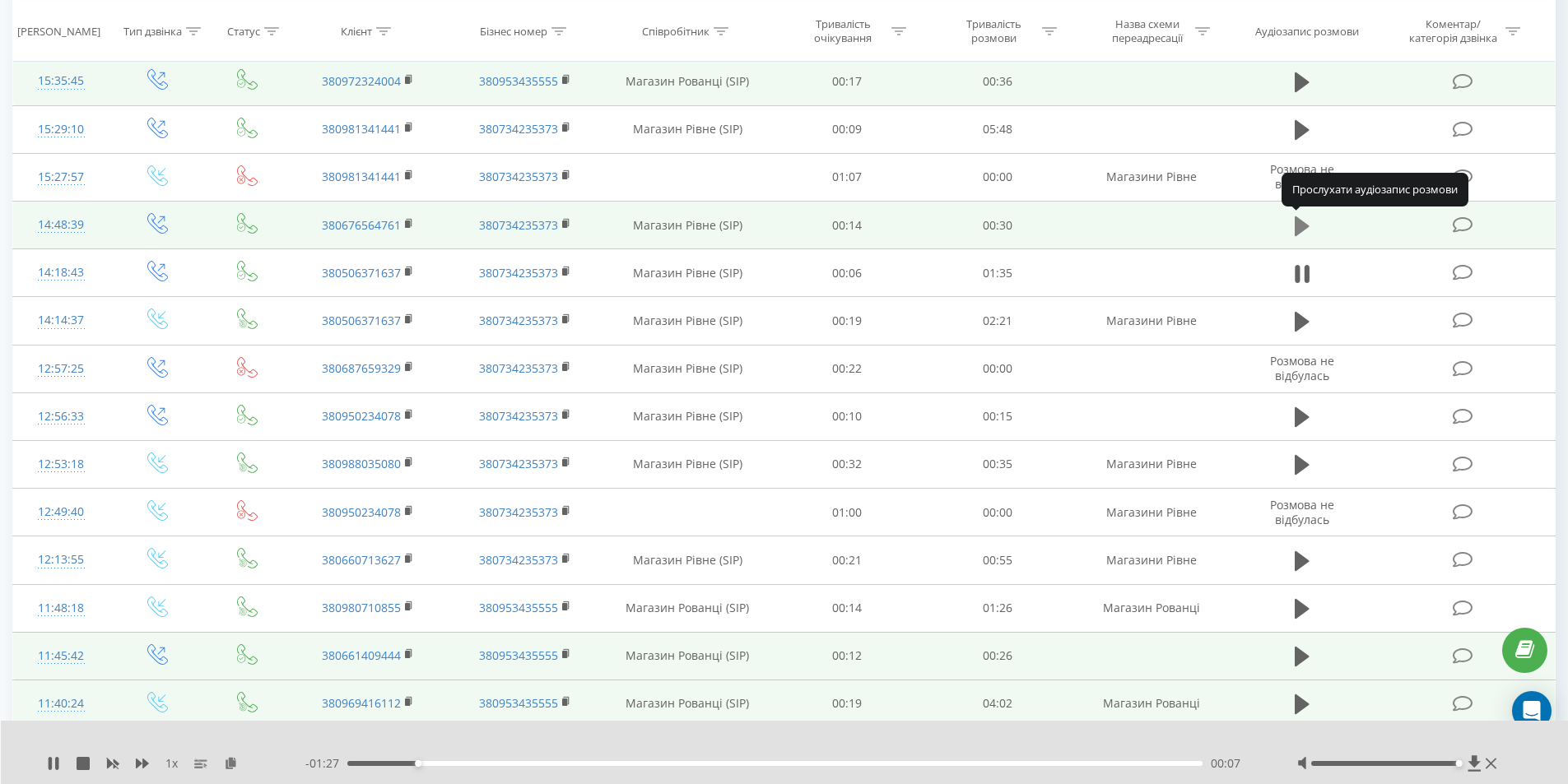
click at [1305, 224] on icon at bounding box center [1302, 226] width 15 height 20
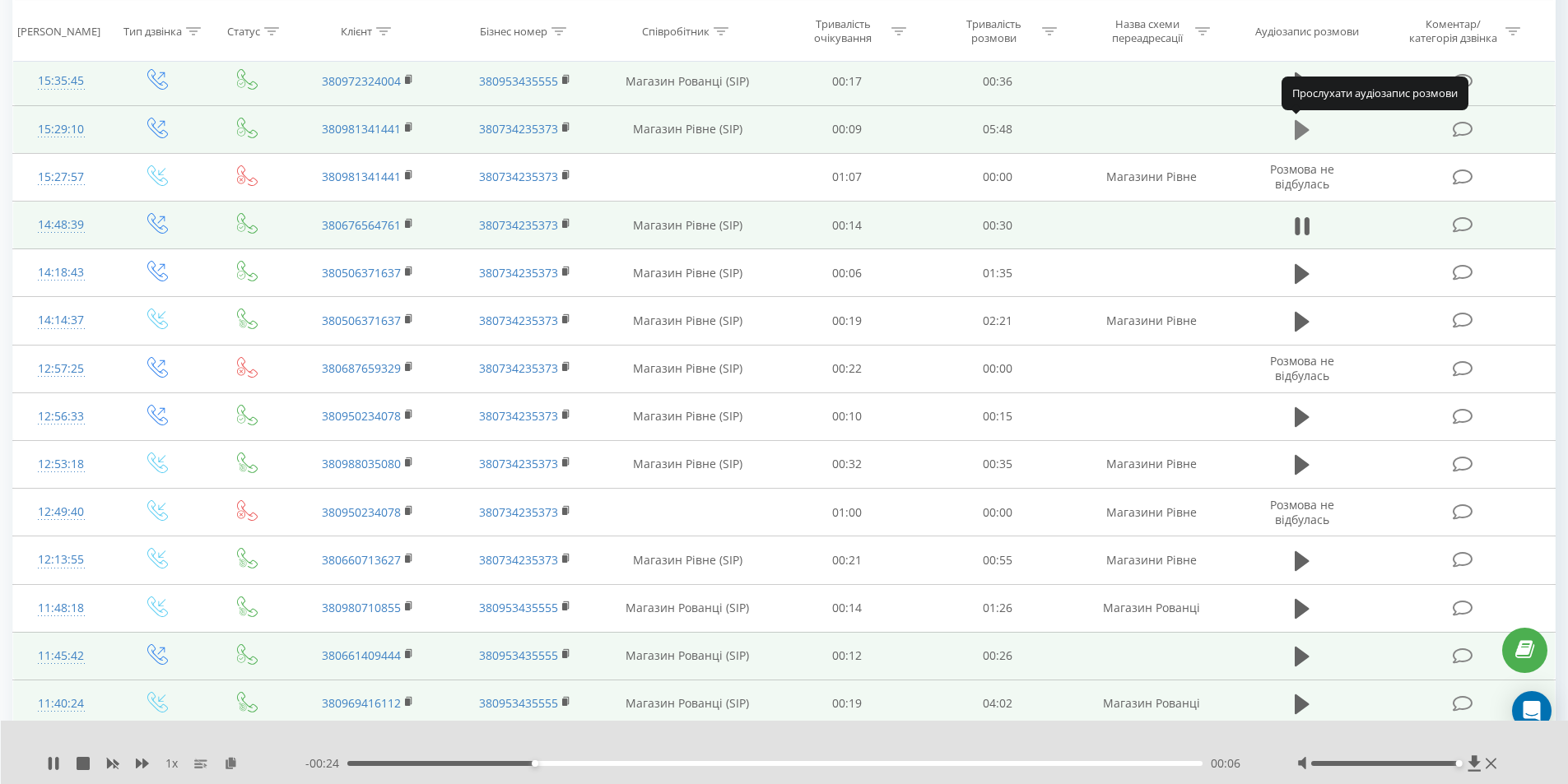
click at [1302, 132] on icon at bounding box center [1302, 130] width 15 height 20
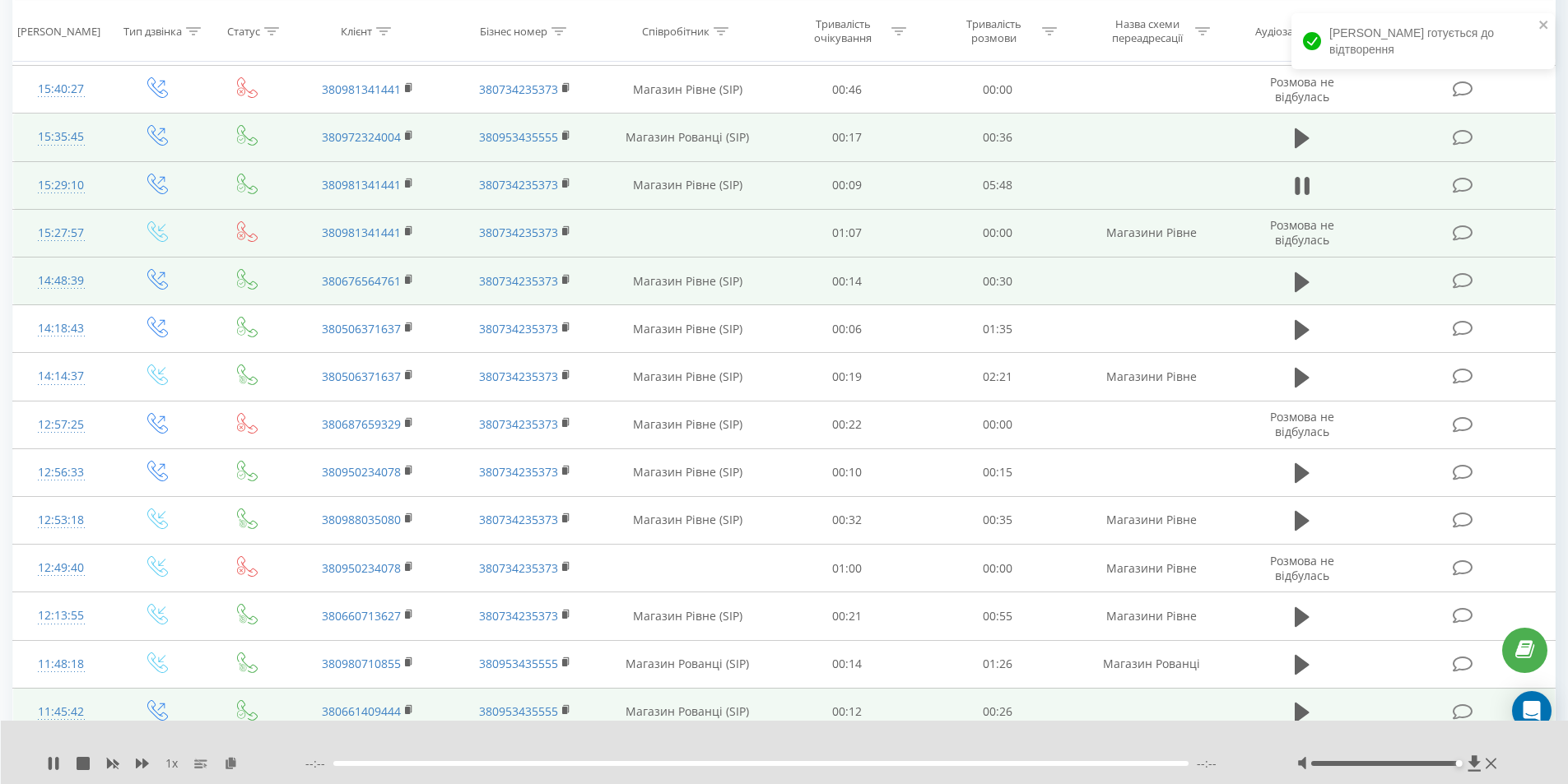
scroll to position [603, 0]
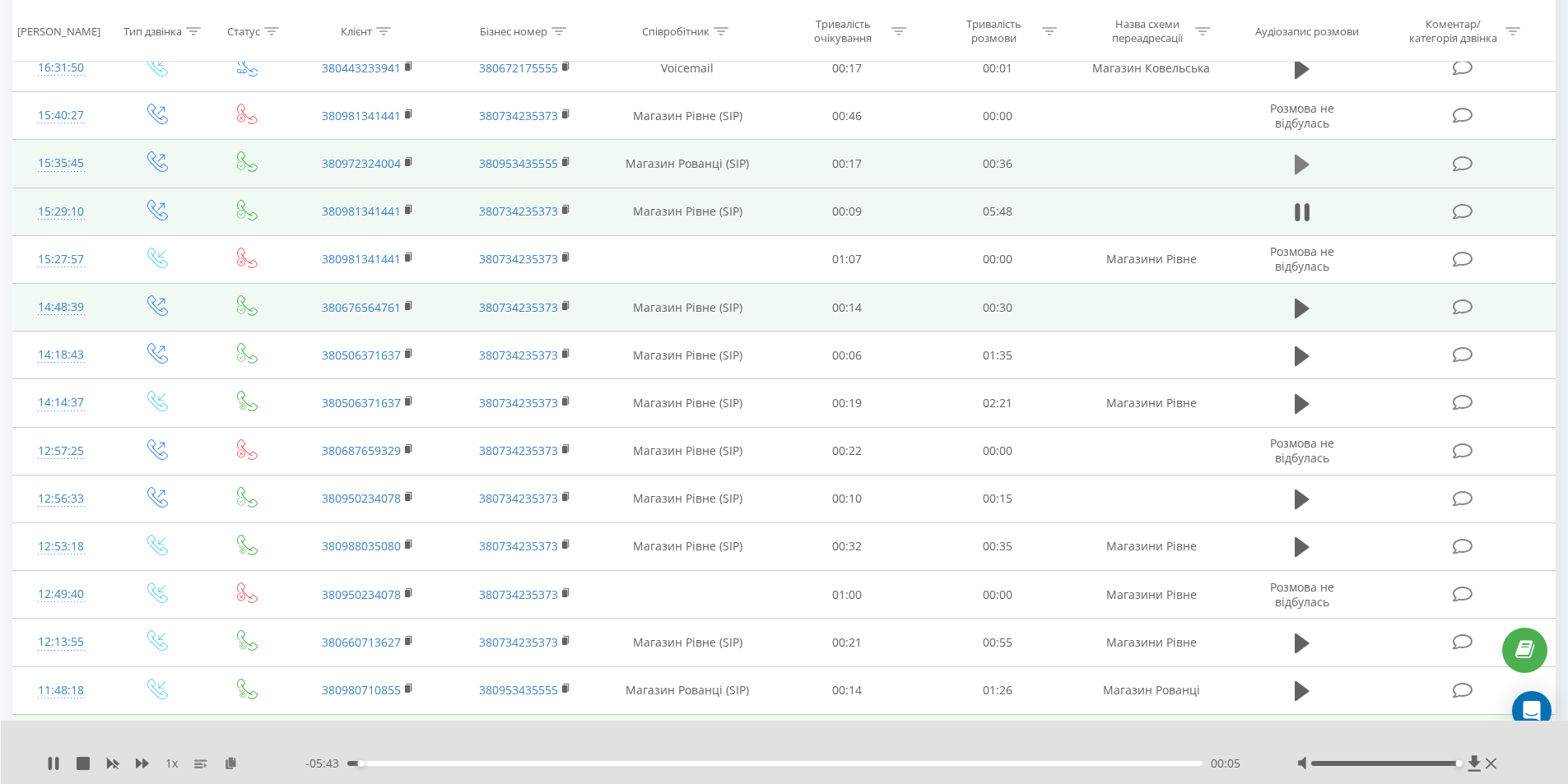
click at [1301, 161] on icon at bounding box center [1302, 165] width 15 height 20
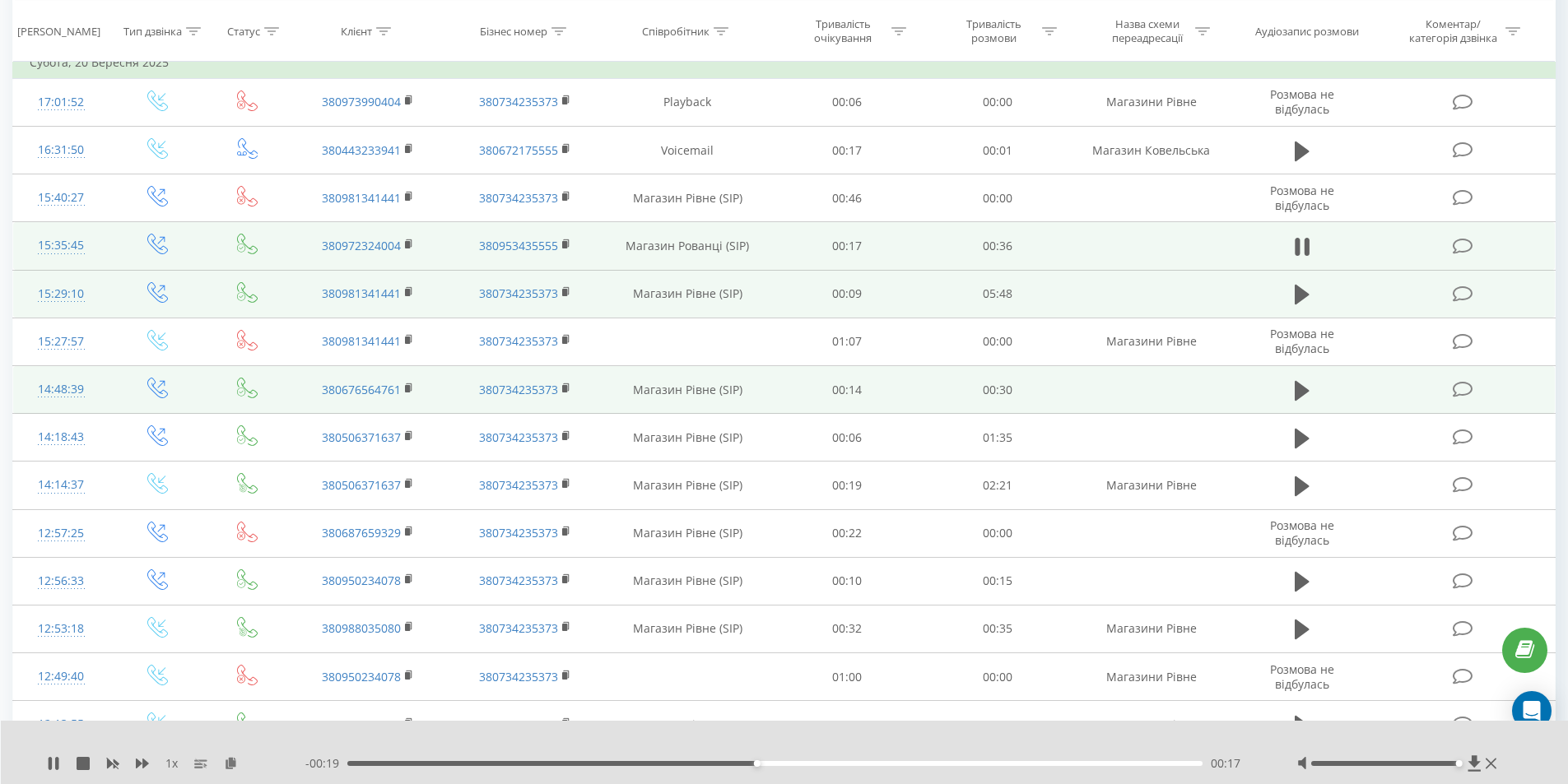
drag, startPoint x: 1307, startPoint y: 240, endPoint x: 1254, endPoint y: 246, distance: 53.3
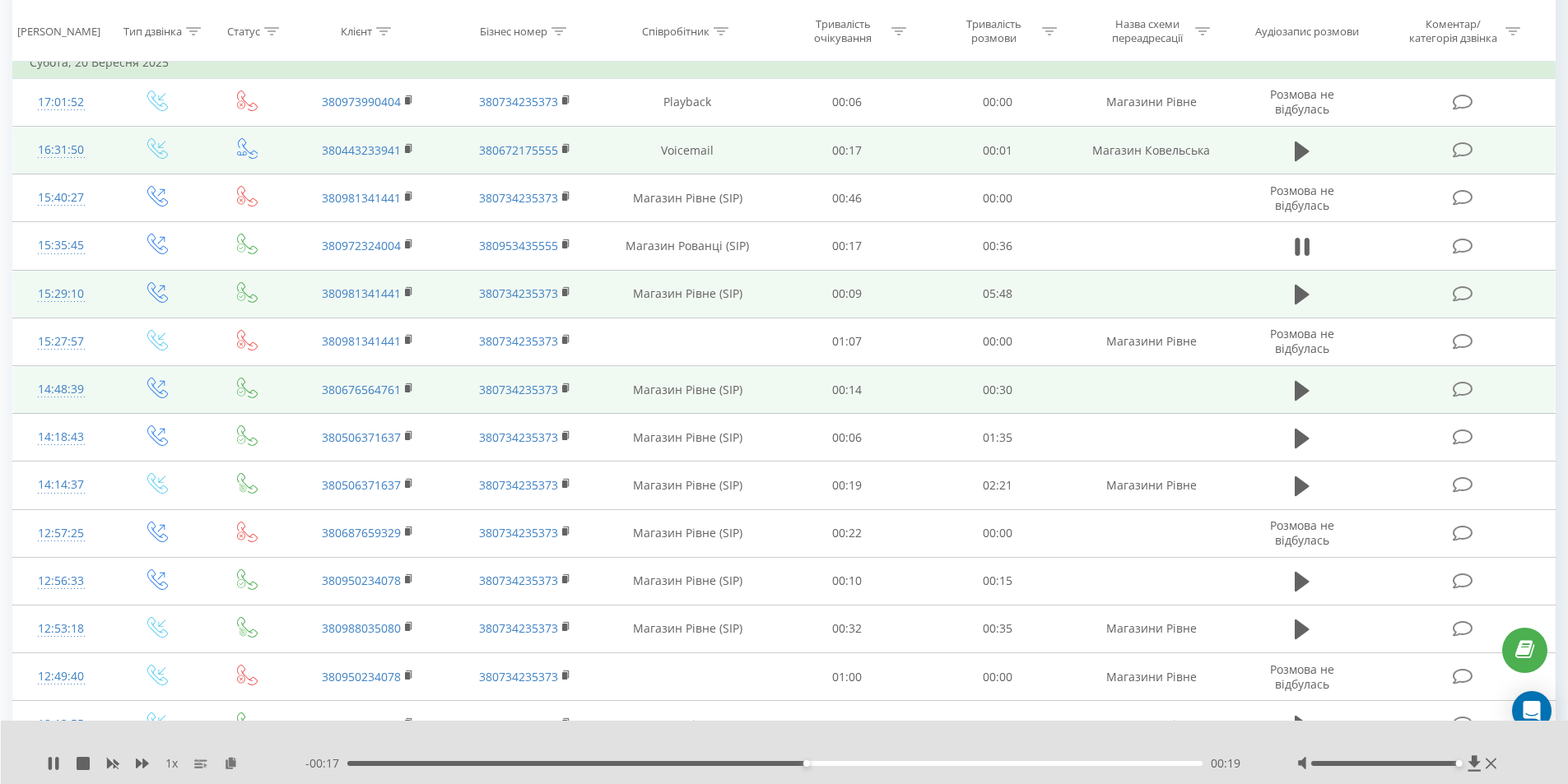
drag, startPoint x: 1254, startPoint y: 246, endPoint x: 1267, endPoint y: 139, distance: 107.8
click at [1267, 139] on td at bounding box center [1302, 150] width 145 height 47
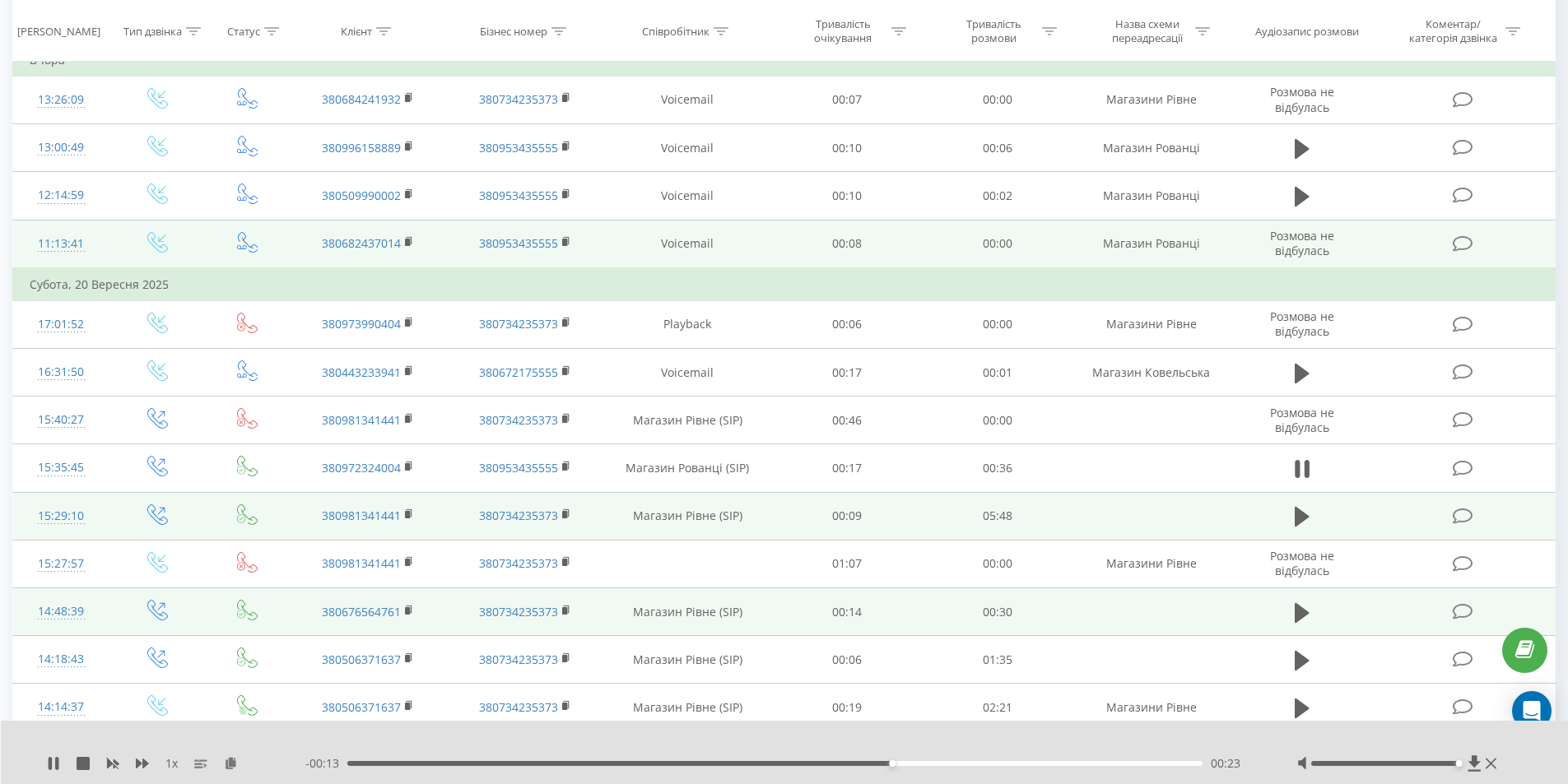
scroll to position [274, 0]
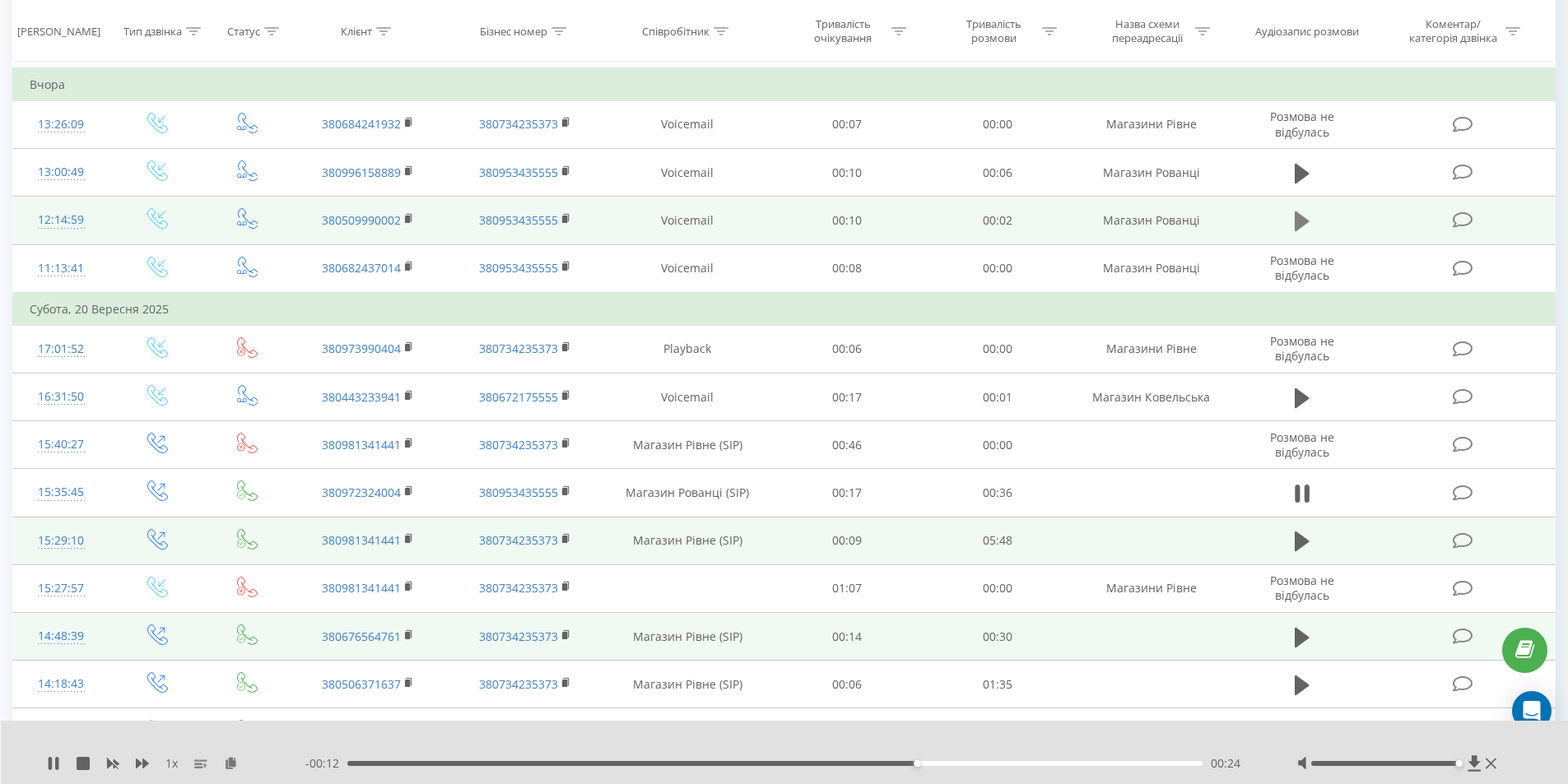
click at [1300, 219] on icon at bounding box center [1302, 221] width 15 height 20
click at [1298, 226] on icon at bounding box center [1298, 221] width 5 height 18
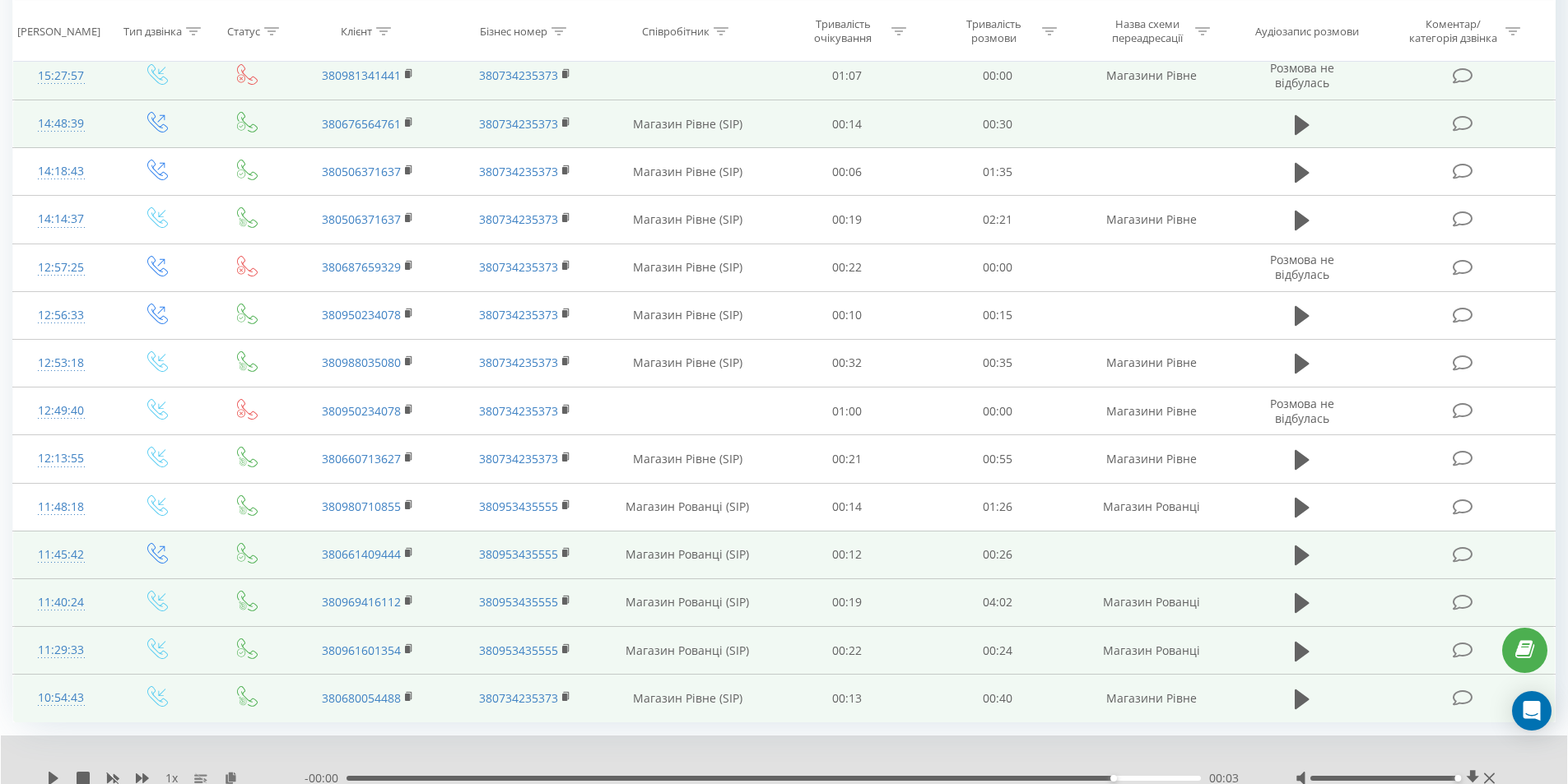
scroll to position [849, 0]
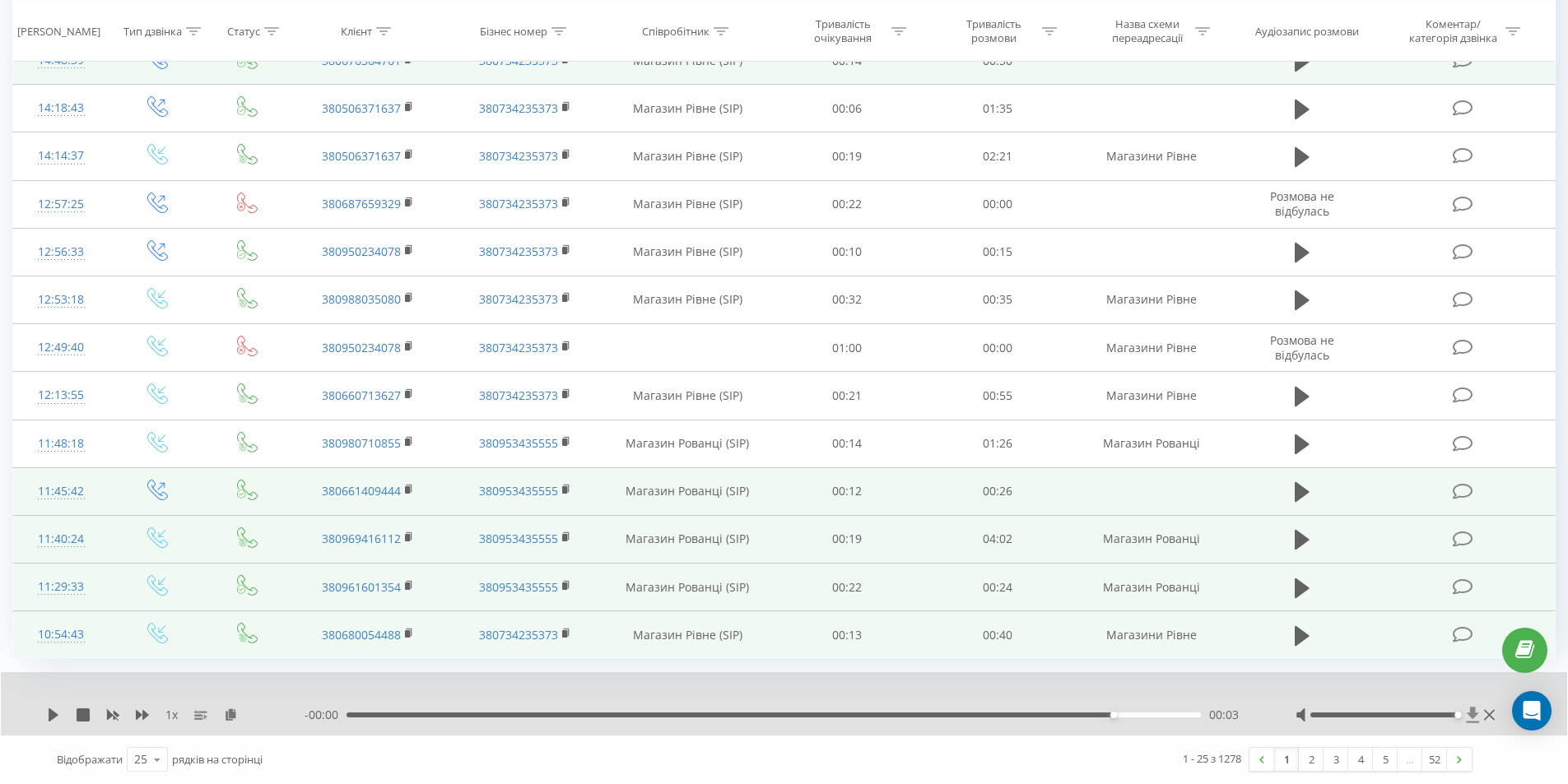
drag, startPoint x: 1459, startPoint y: 716, endPoint x: 1471, endPoint y: 720, distance: 12.6
click at [1471, 720] on div at bounding box center [1397, 715] width 203 height 16
click at [1295, 636] on icon at bounding box center [1302, 635] width 15 height 20
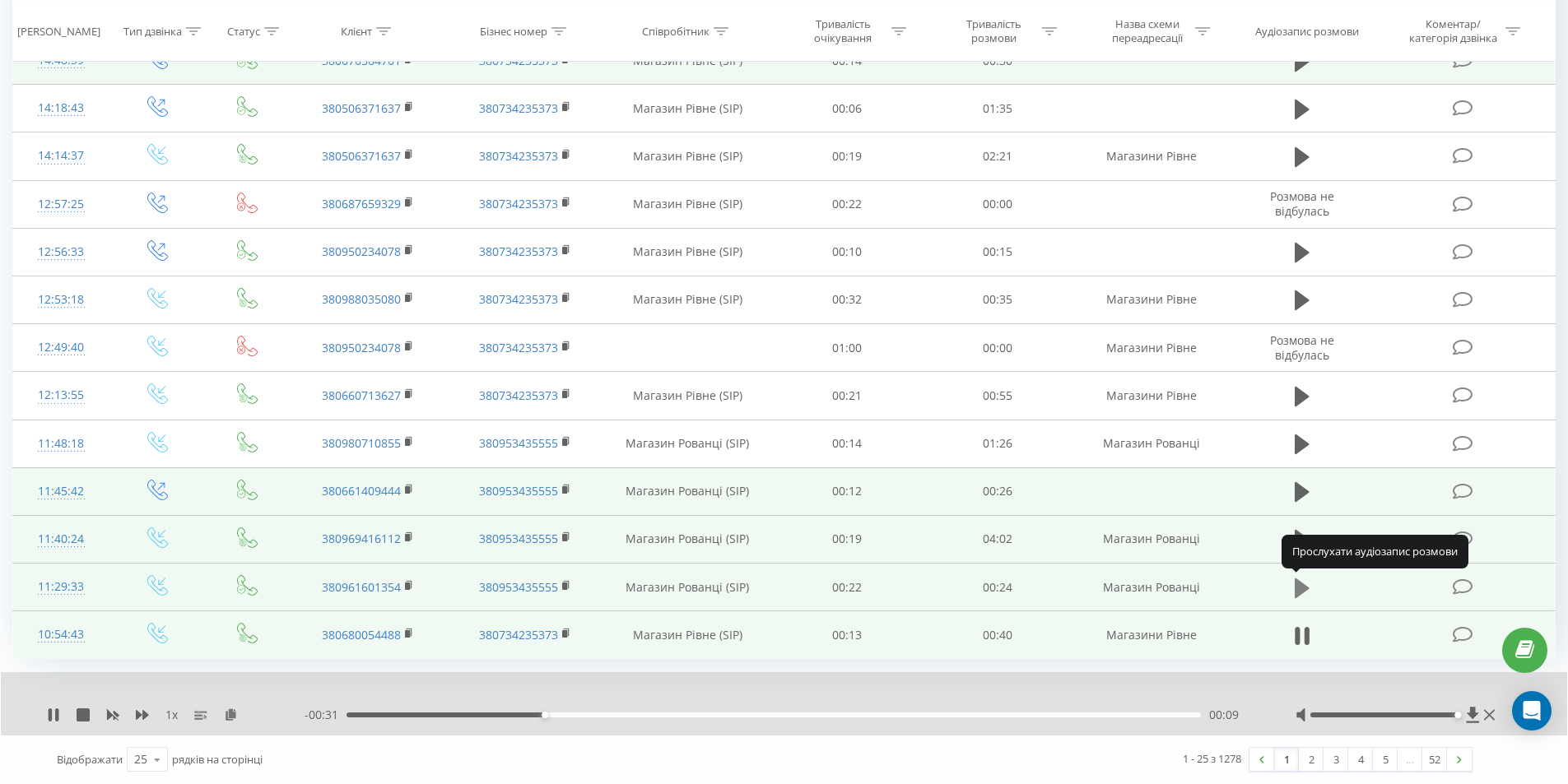
click at [1299, 588] on icon at bounding box center [1302, 587] width 15 height 20
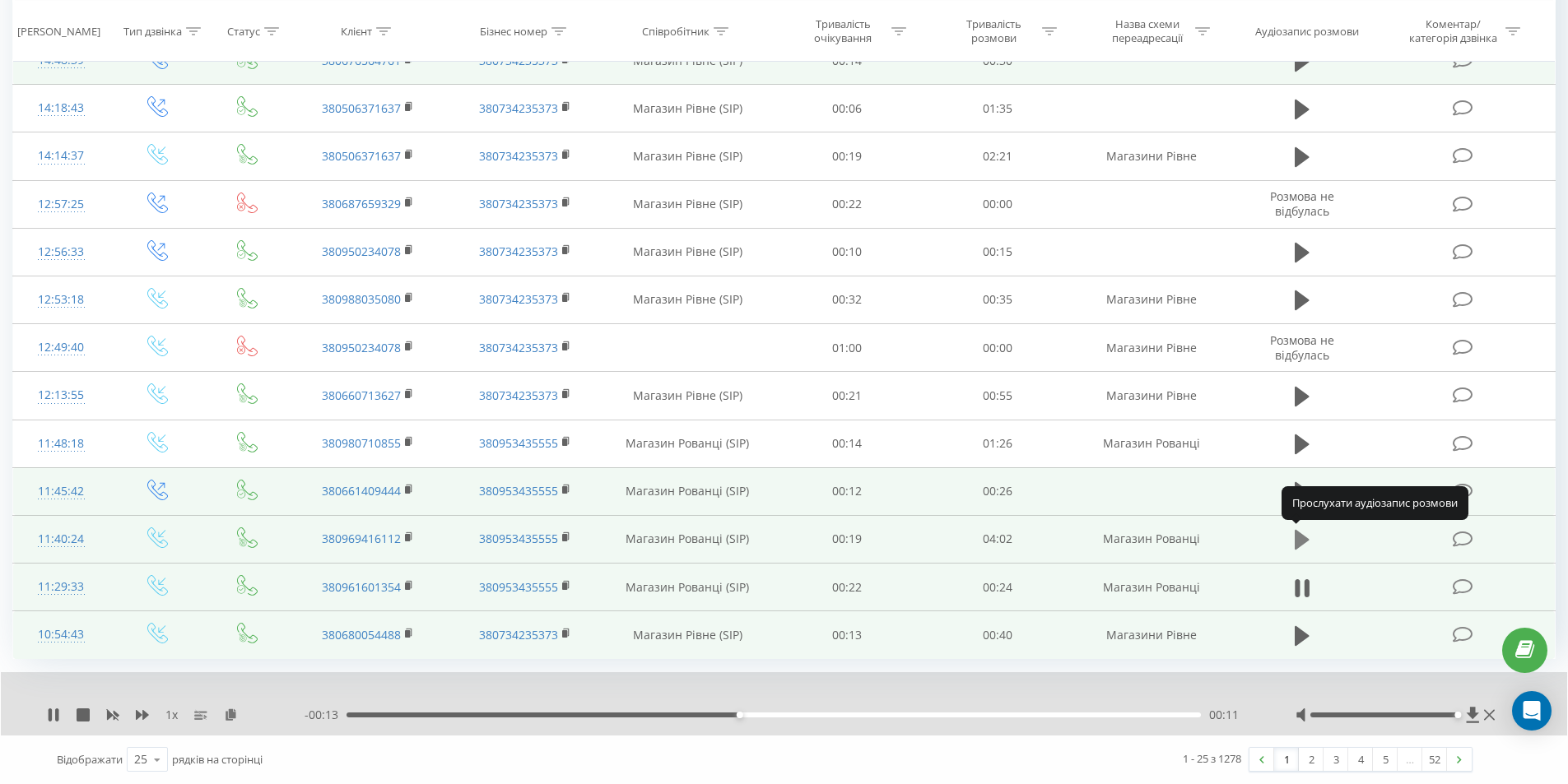
click at [1306, 541] on icon at bounding box center [1302, 540] width 15 height 20
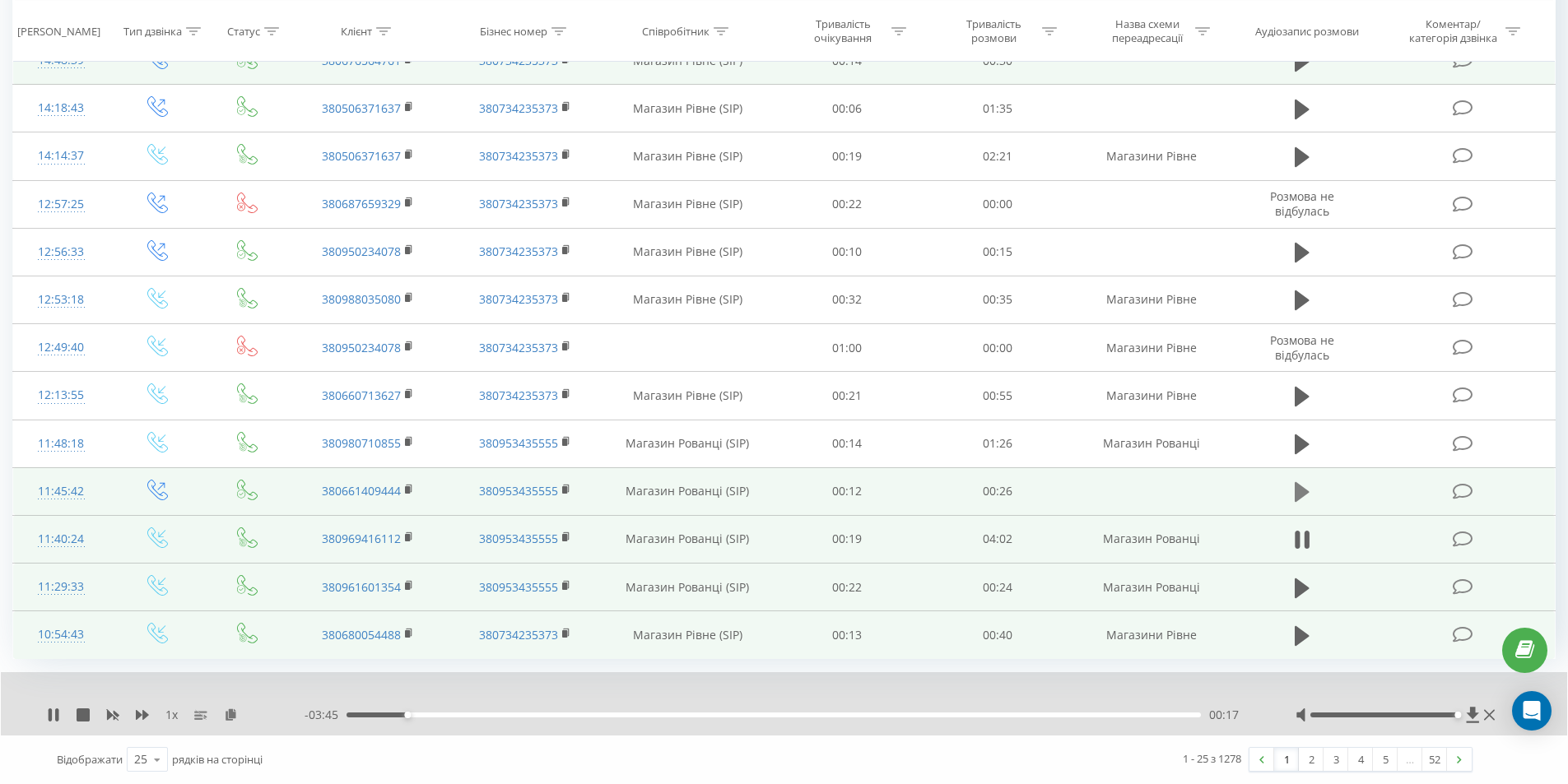
click at [1305, 493] on icon at bounding box center [1302, 492] width 15 height 20
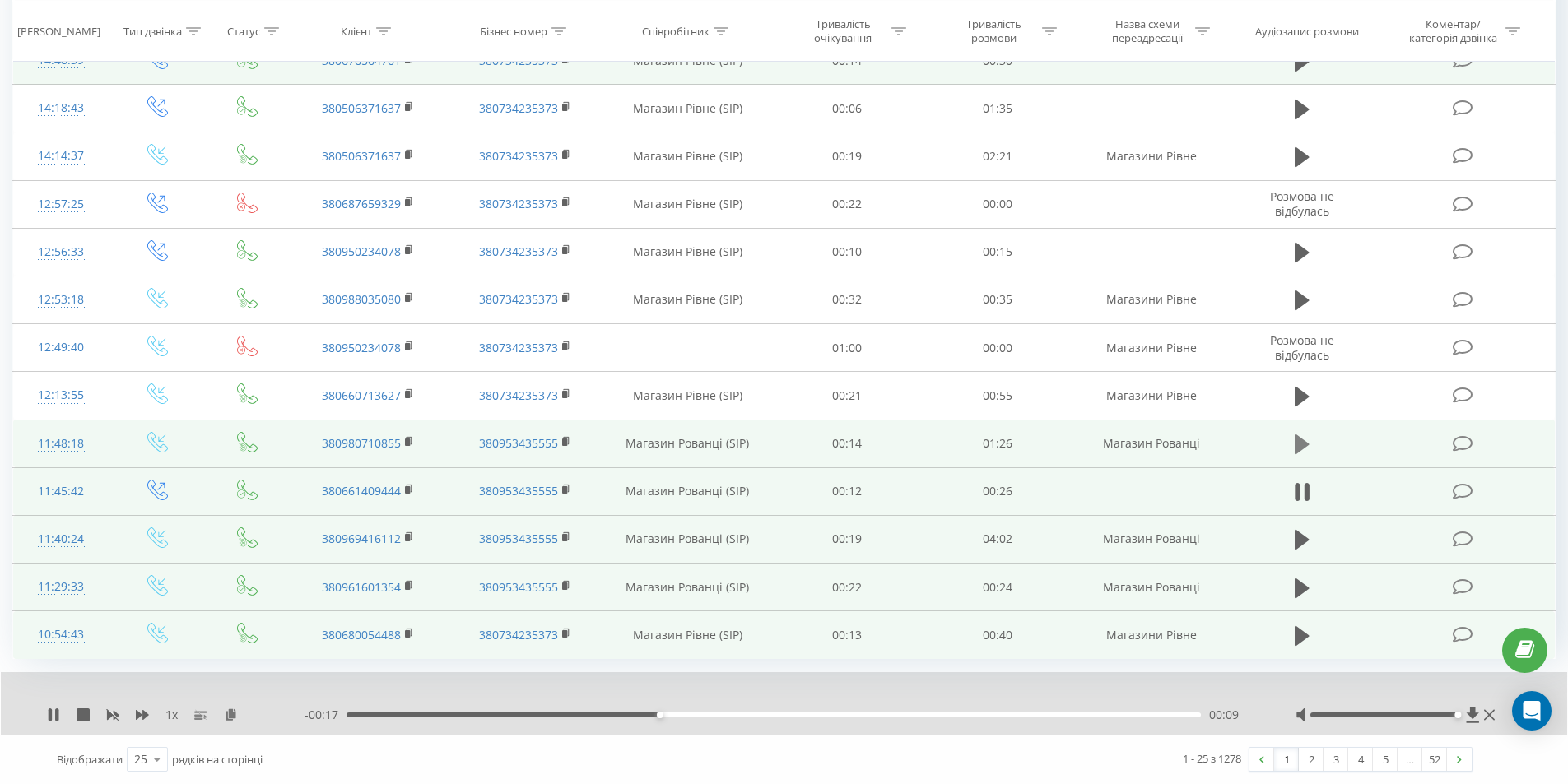
click at [1304, 451] on icon at bounding box center [1302, 444] width 15 height 23
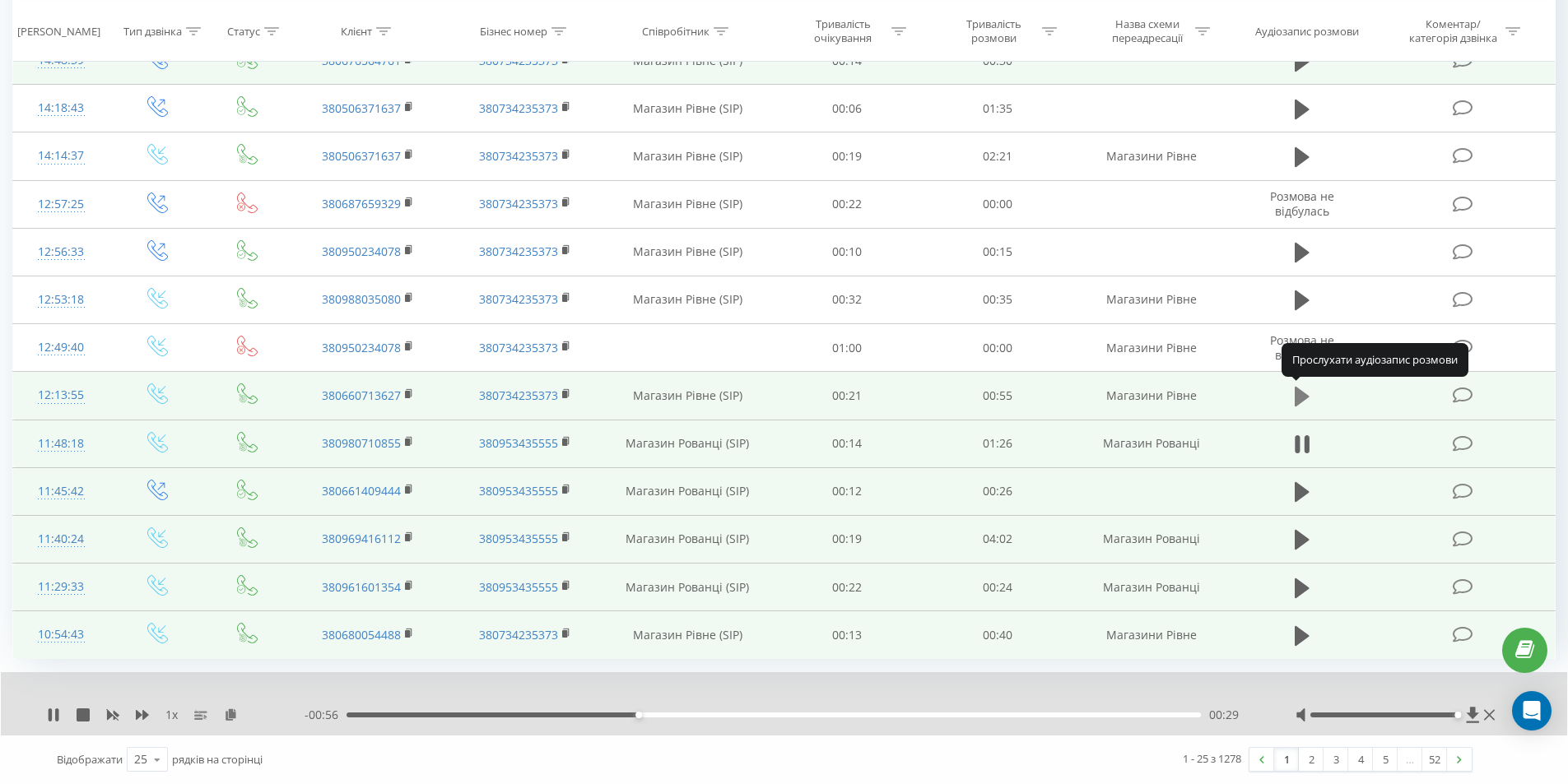
click at [1308, 397] on icon at bounding box center [1302, 396] width 15 height 20
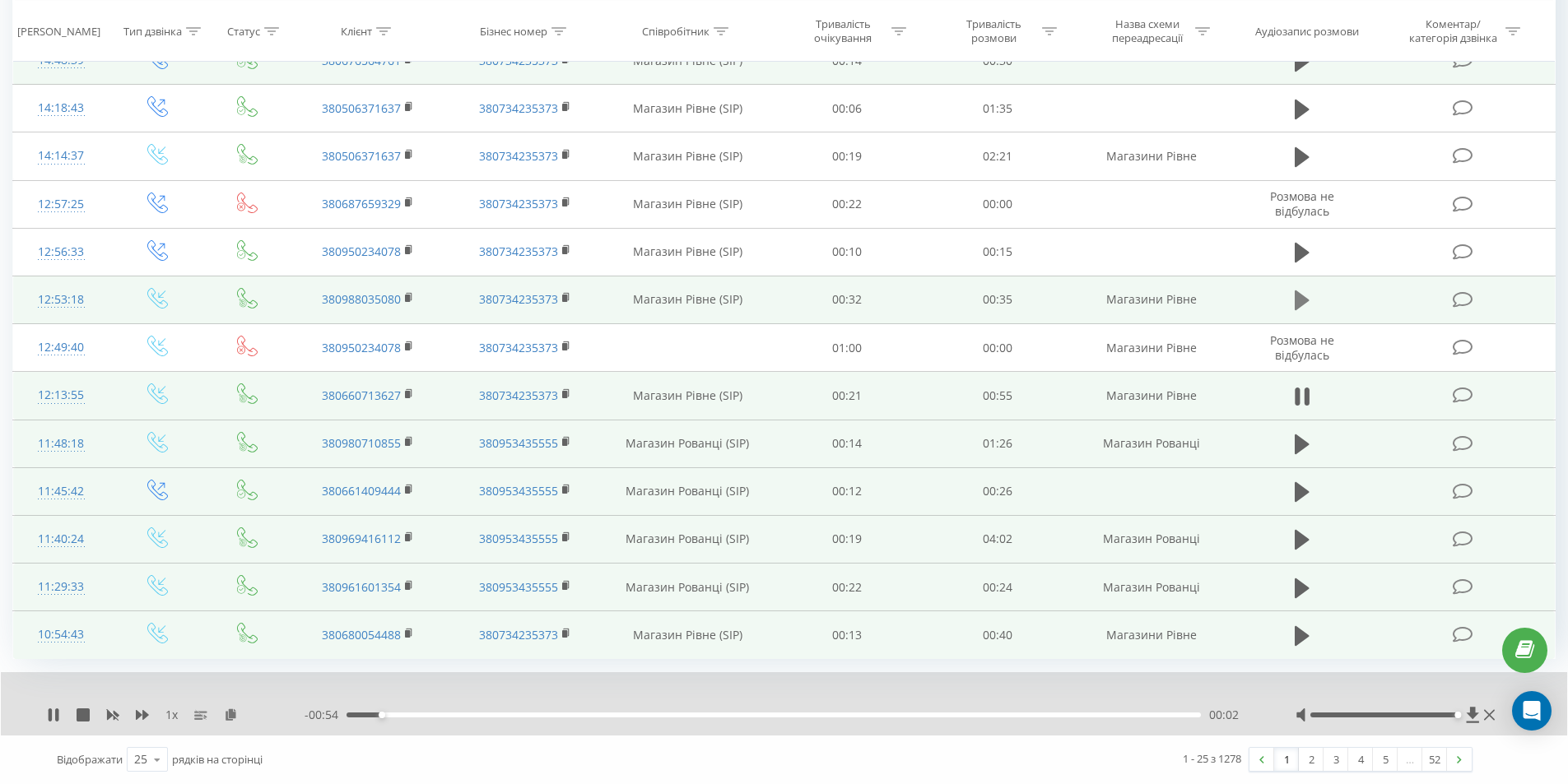
click at [1304, 298] on icon at bounding box center [1302, 300] width 15 height 20
click at [1306, 300] on icon at bounding box center [1307, 300] width 5 height 18
click at [1306, 300] on icon at bounding box center [1302, 300] width 15 height 20
click at [1301, 300] on icon at bounding box center [1302, 301] width 15 height 23
click at [1298, 256] on icon at bounding box center [1302, 252] width 15 height 20
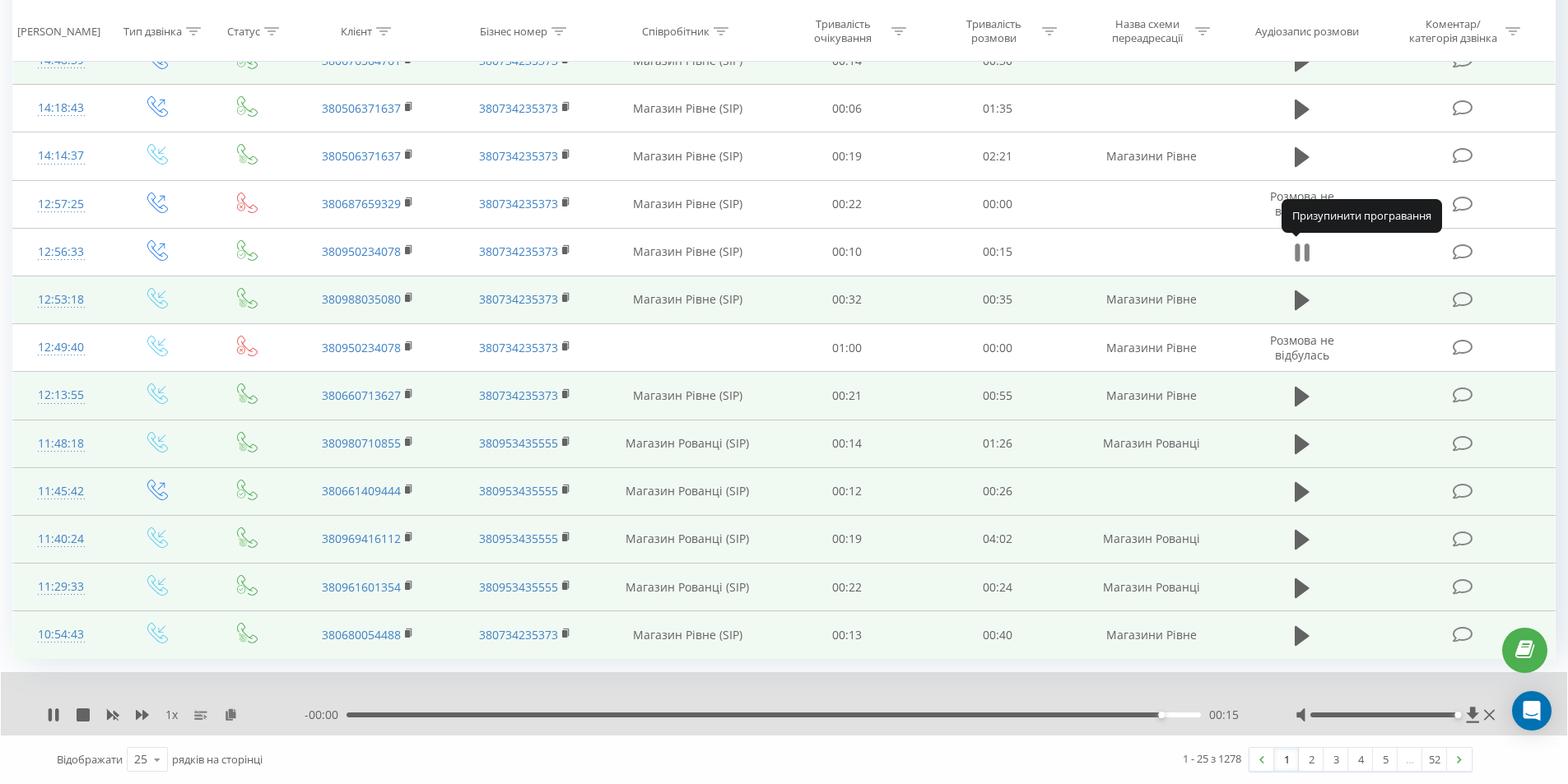
click at [1305, 252] on icon at bounding box center [1307, 252] width 5 height 18
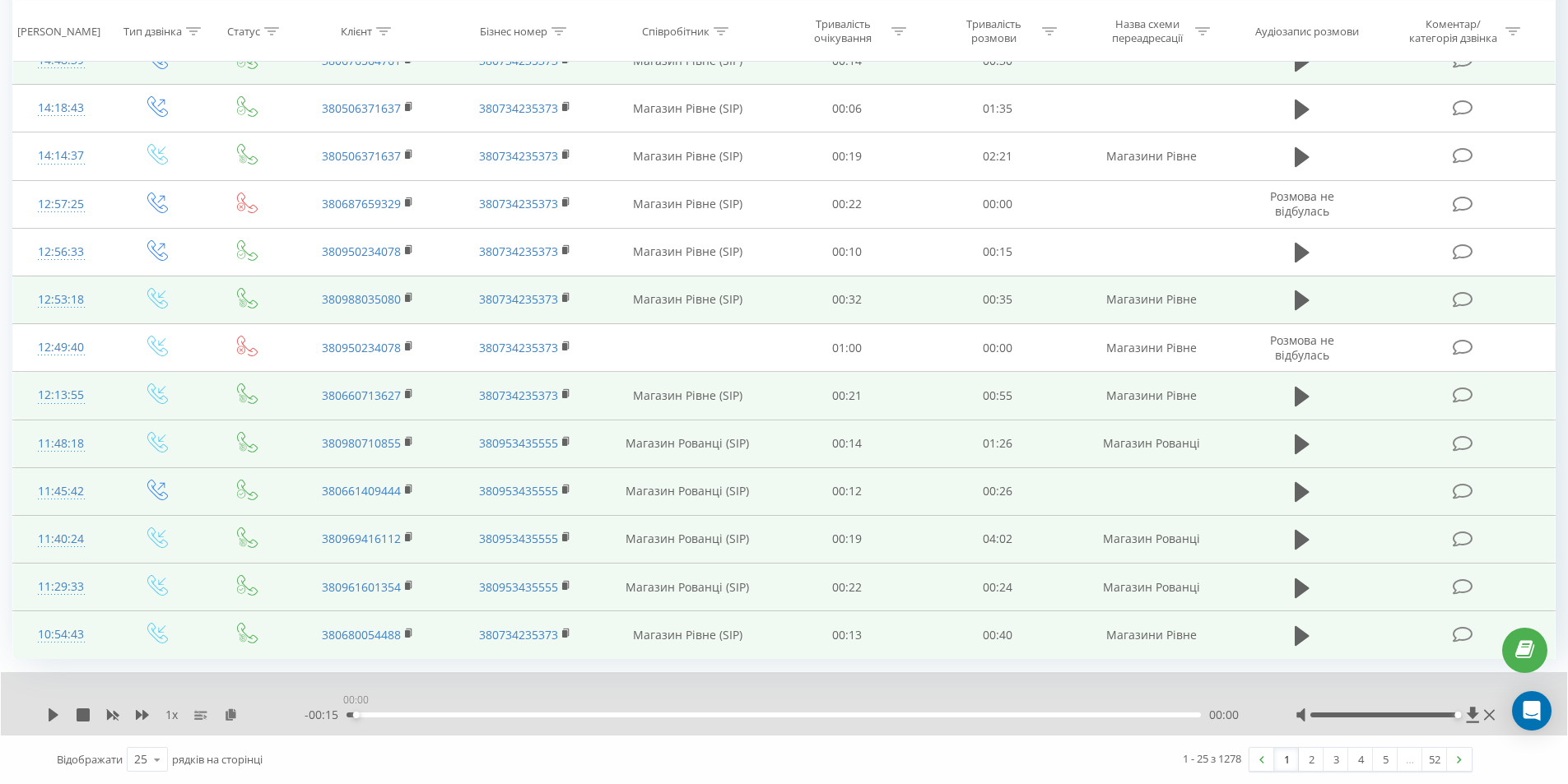
click at [356, 716] on div "00:00" at bounding box center [356, 714] width 6 height 6
drag, startPoint x: 356, startPoint y: 717, endPoint x: 54, endPoint y: 713, distance: 302.0
click at [54, 713] on icon at bounding box center [53, 714] width 10 height 13
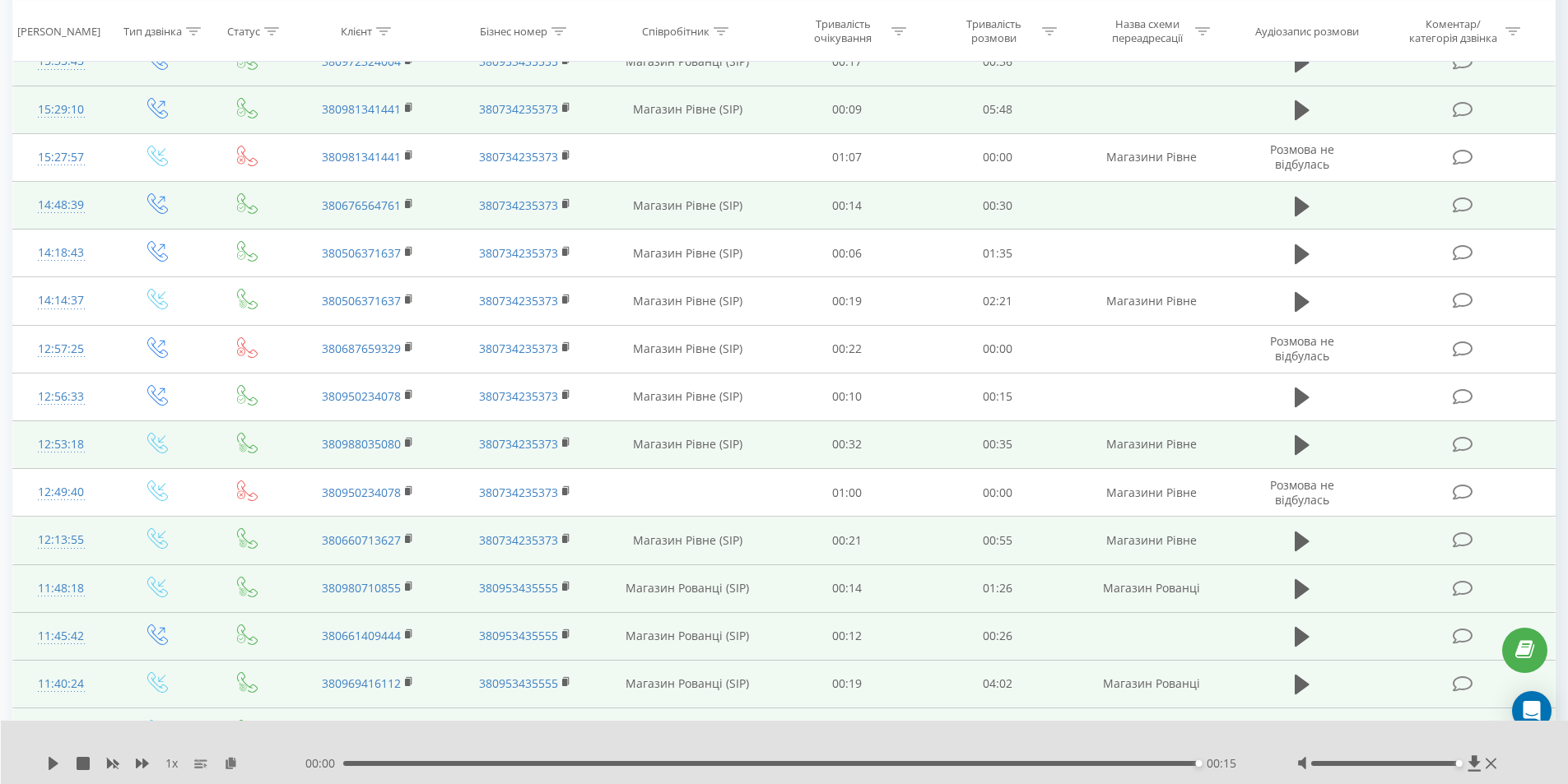
scroll to position [768, 0]
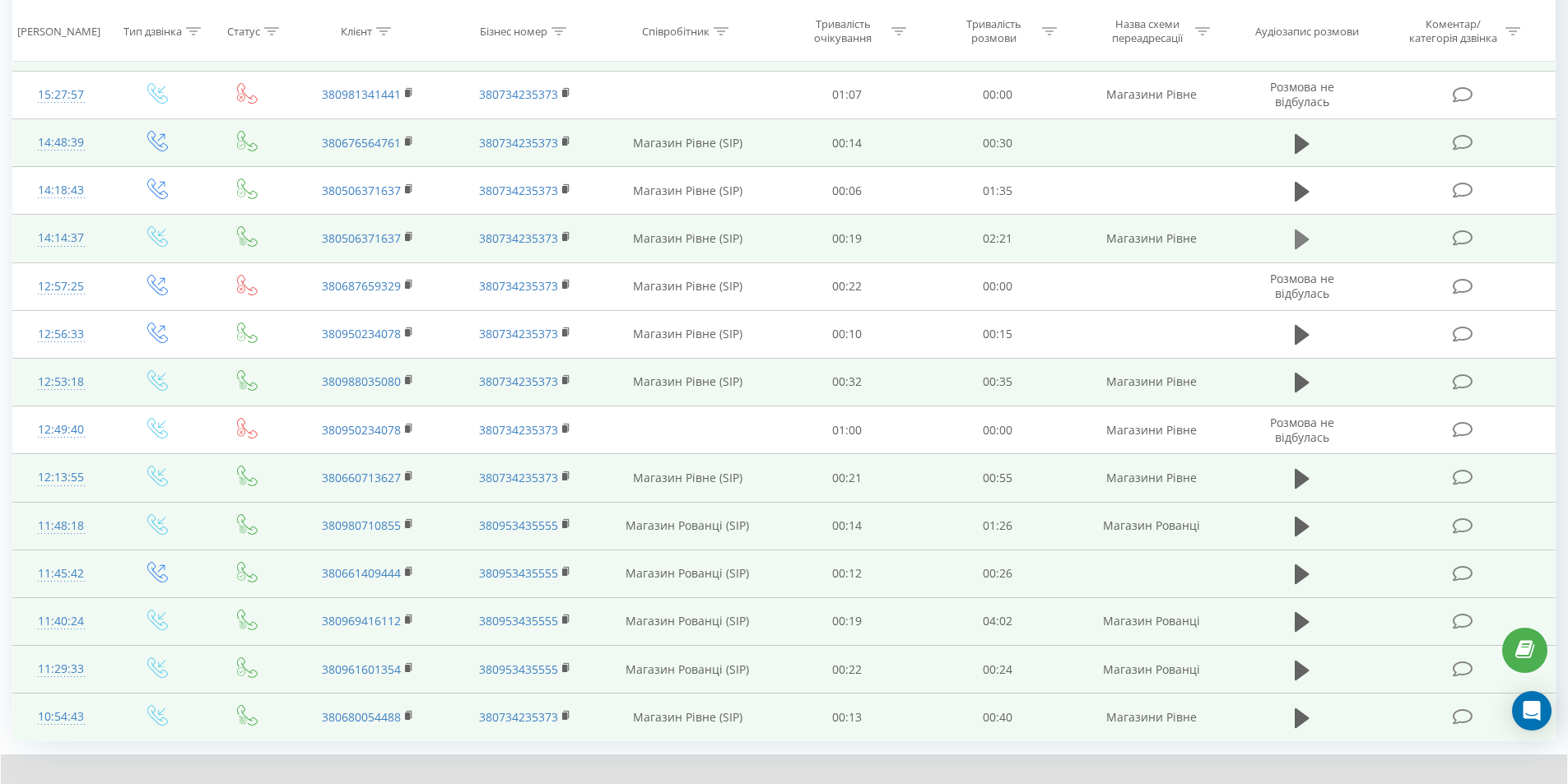
click at [1305, 244] on icon at bounding box center [1302, 240] width 15 height 23
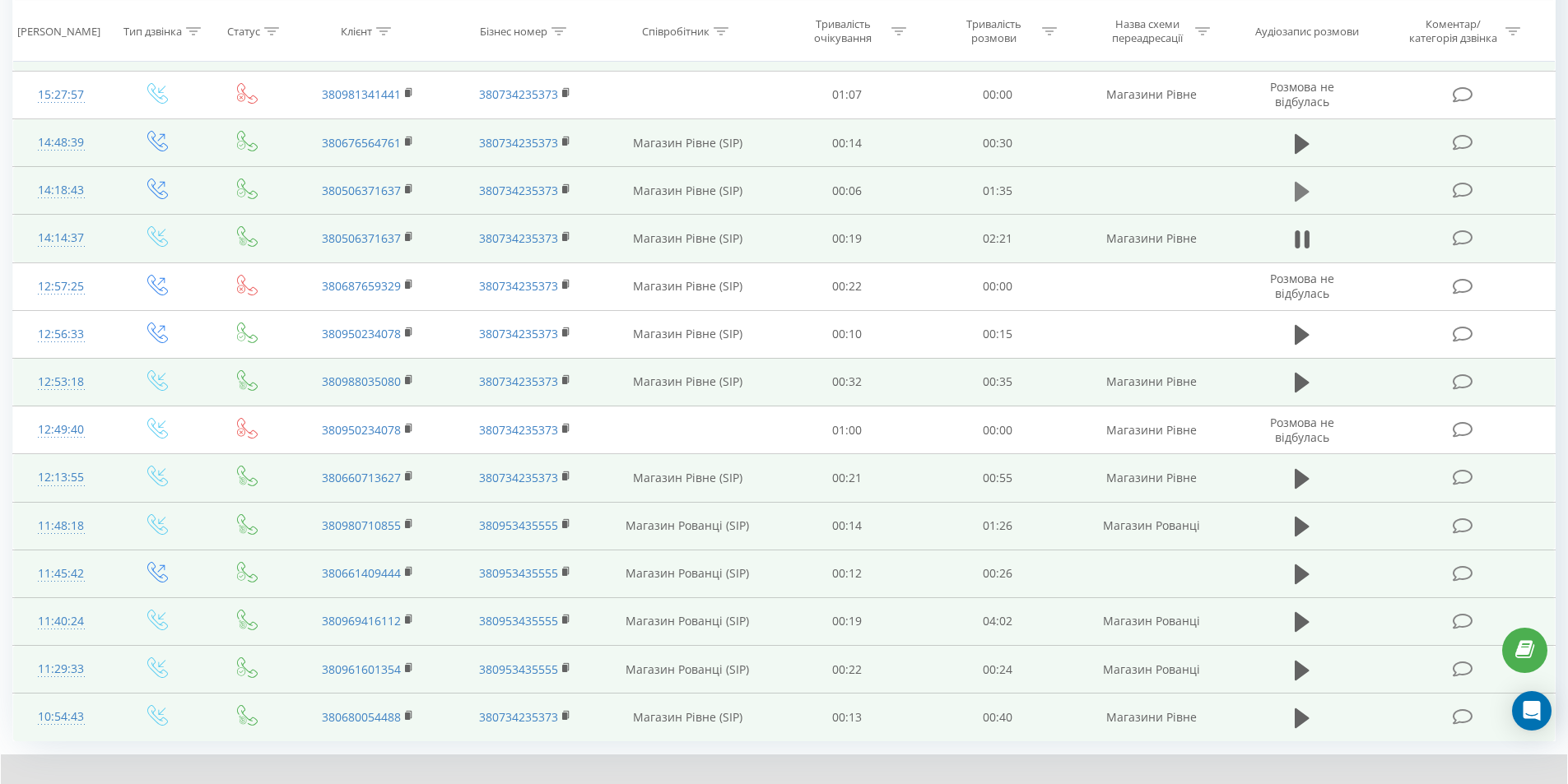
click at [1306, 193] on icon at bounding box center [1302, 192] width 15 height 20
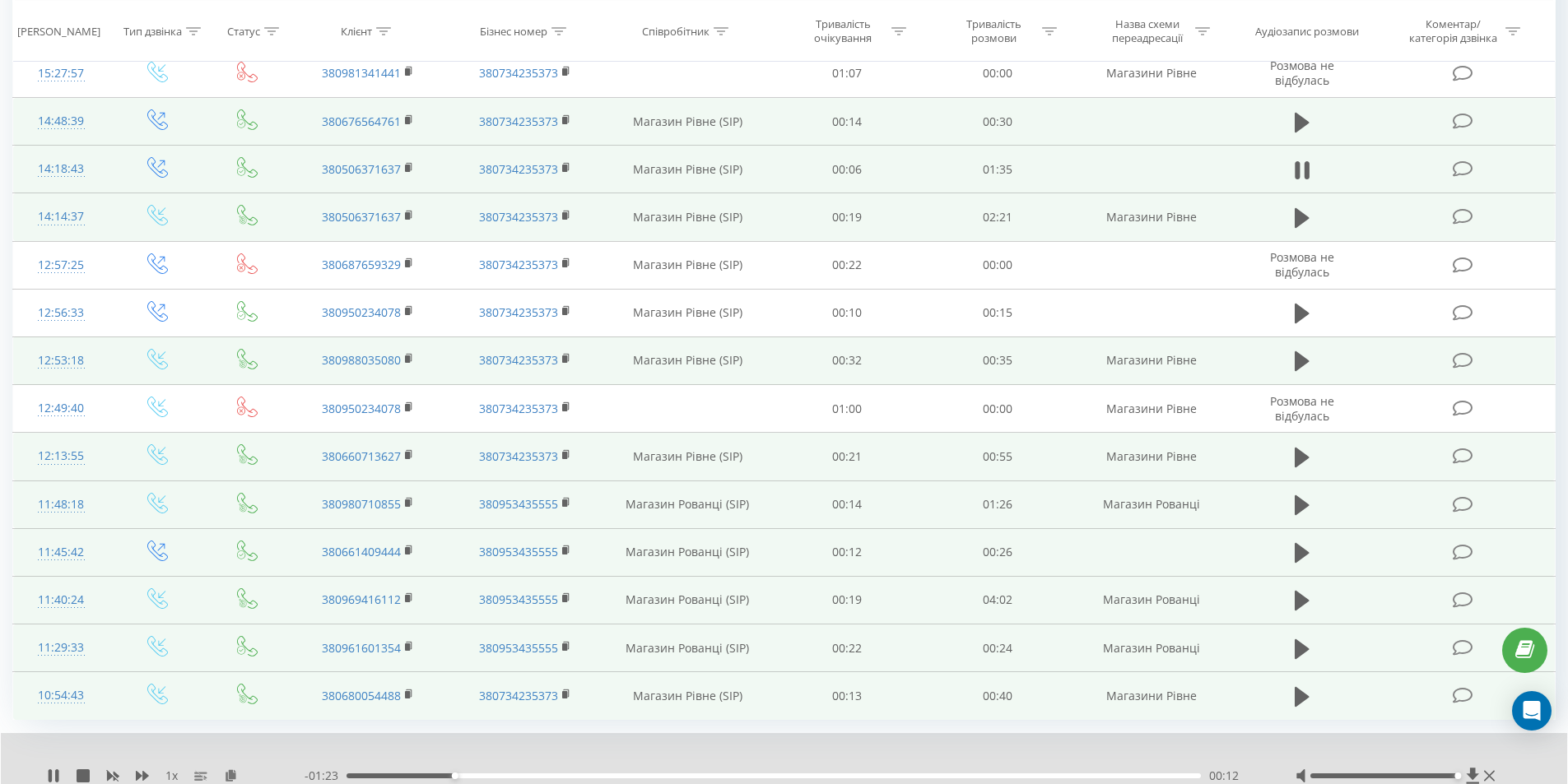
scroll to position [849, 0]
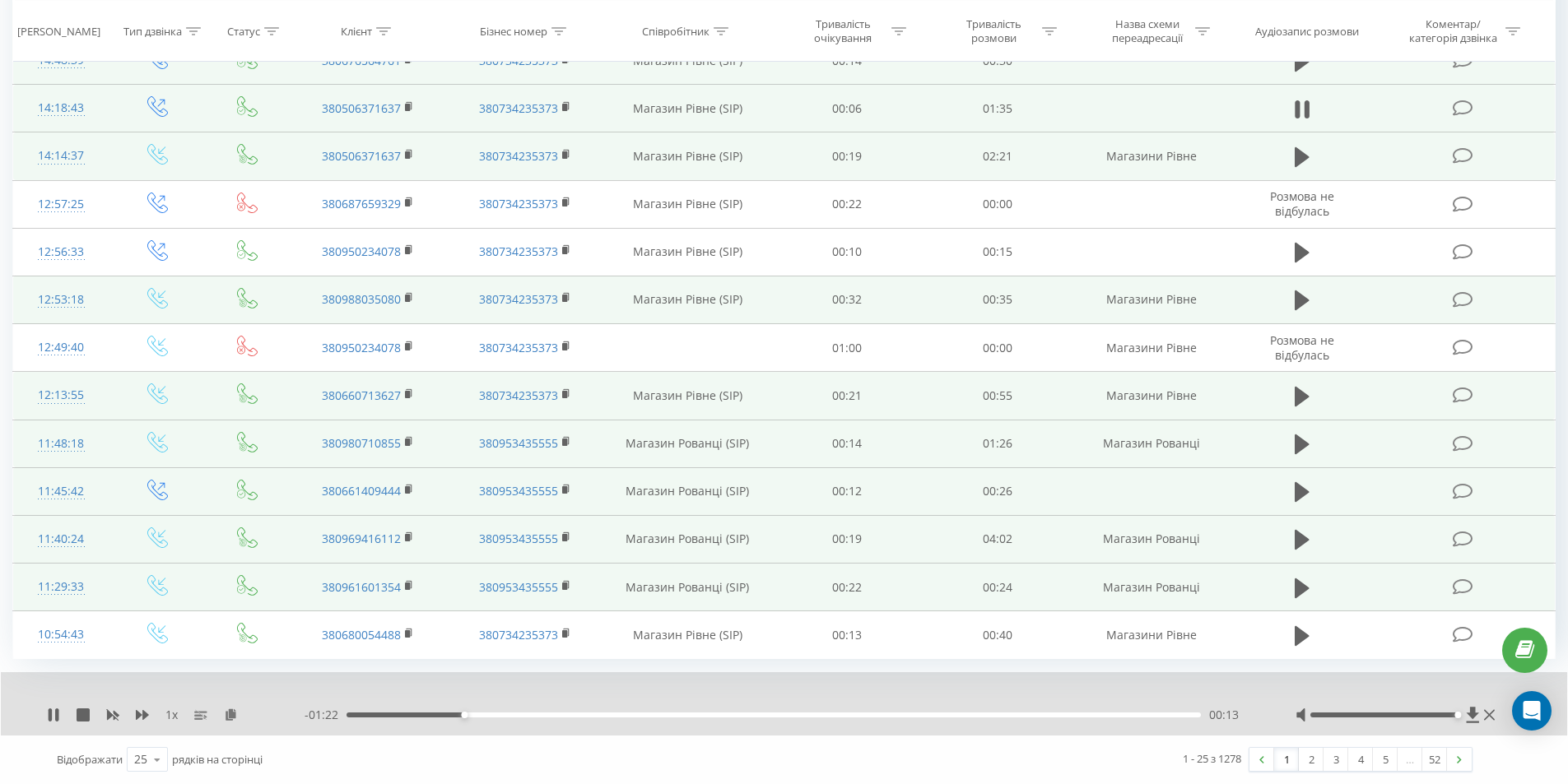
click at [364, 712] on div "- 01:22 00:13 00:13" at bounding box center [779, 715] width 950 height 16
drag, startPoint x: 435, startPoint y: 707, endPoint x: 474, endPoint y: 690, distance: 42.5
drag, startPoint x: 474, startPoint y: 690, endPoint x: 461, endPoint y: 690, distance: 13.0
click at [461, 690] on div at bounding box center [772, 694] width 1161 height 18
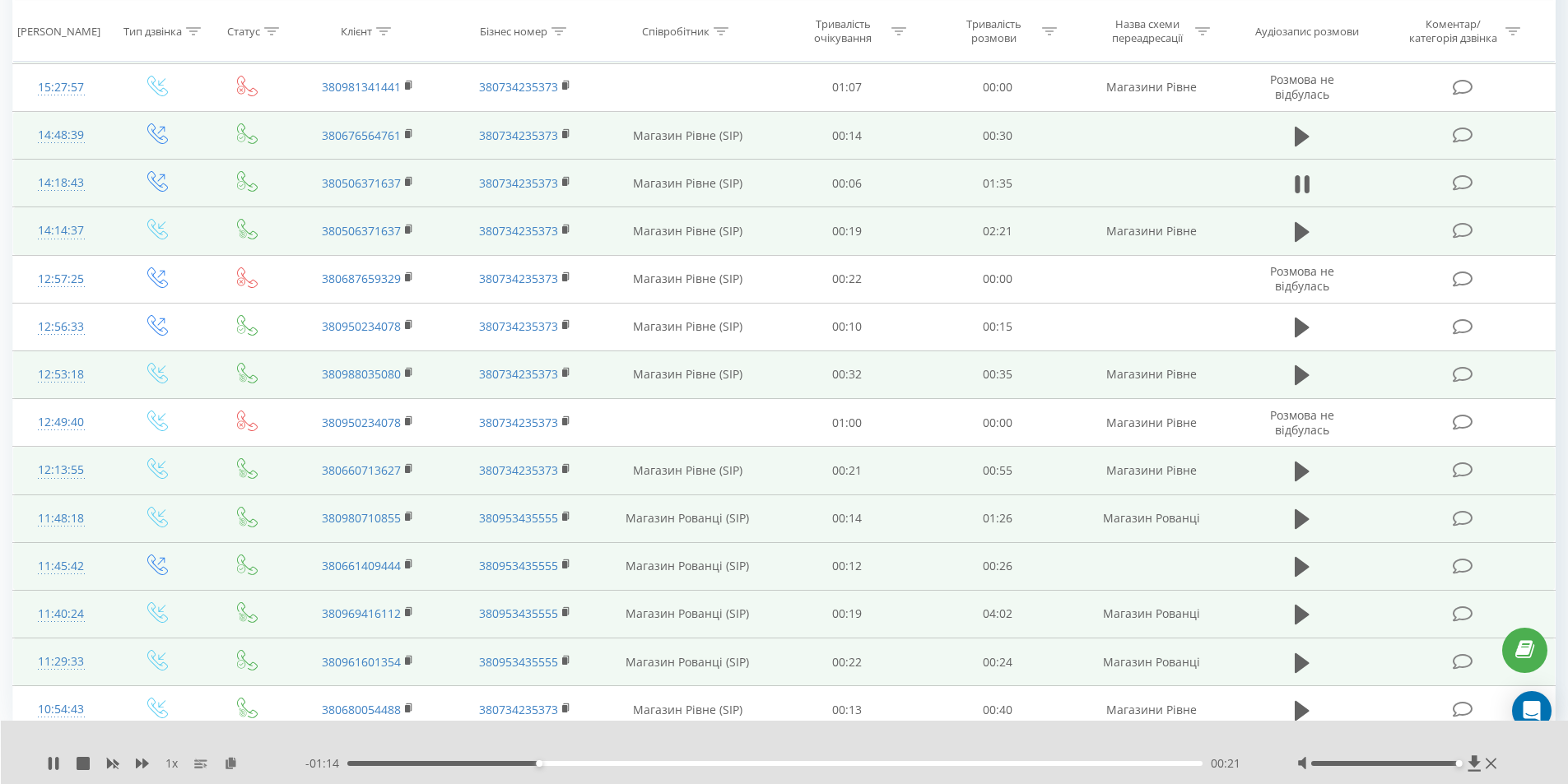
scroll to position [686, 0]
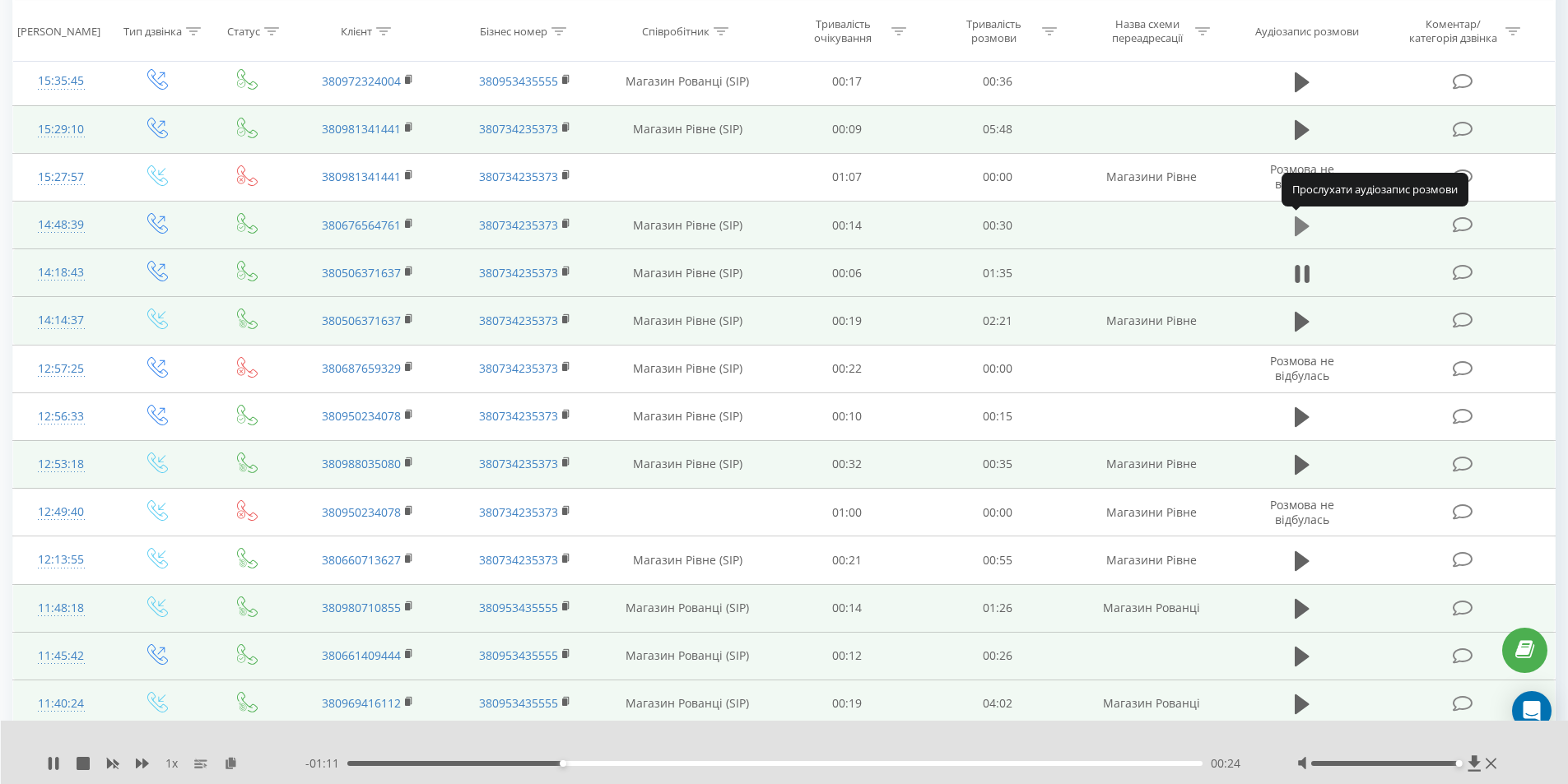
click at [1303, 228] on icon at bounding box center [1302, 226] width 15 height 20
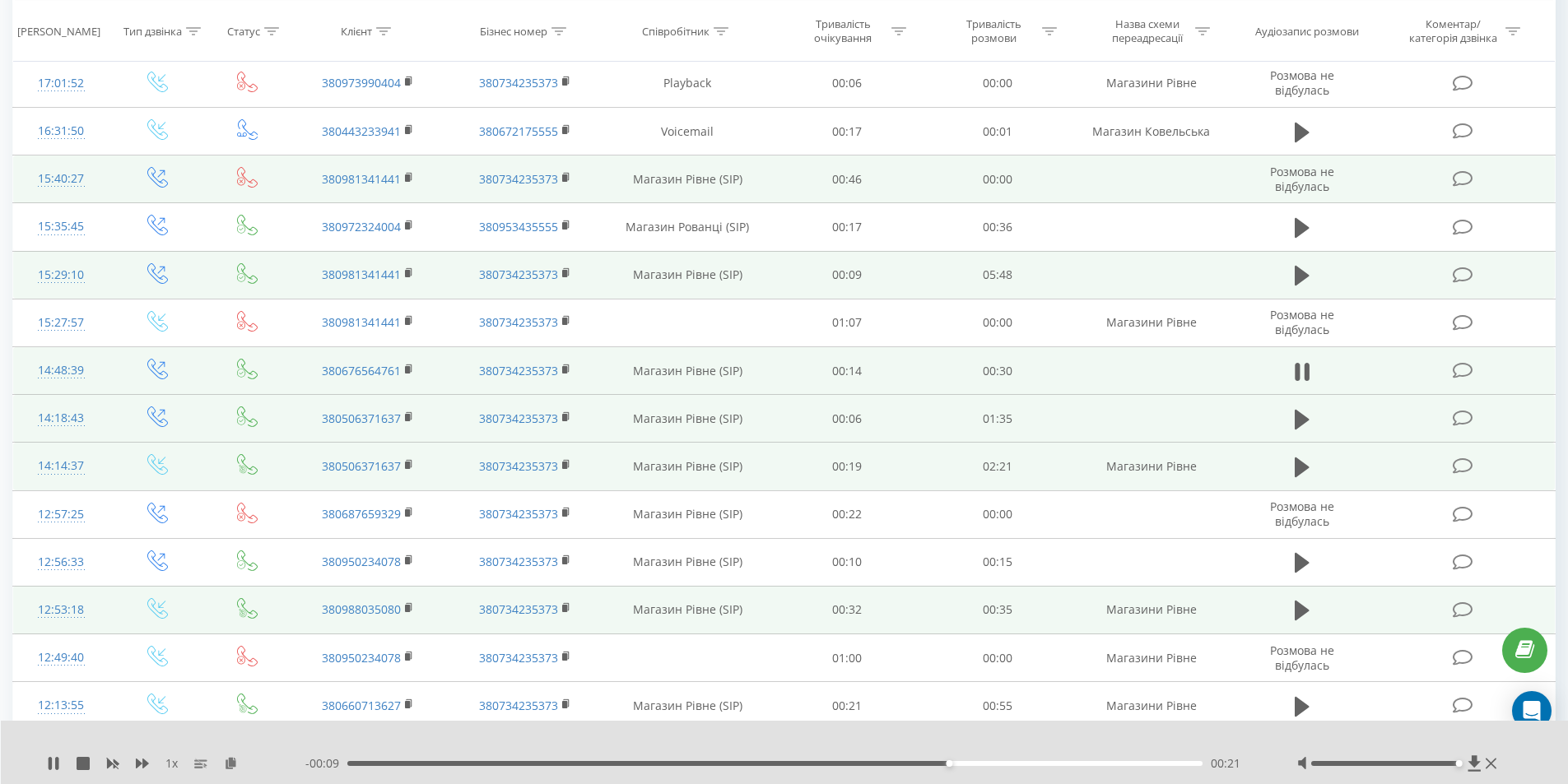
scroll to position [521, 0]
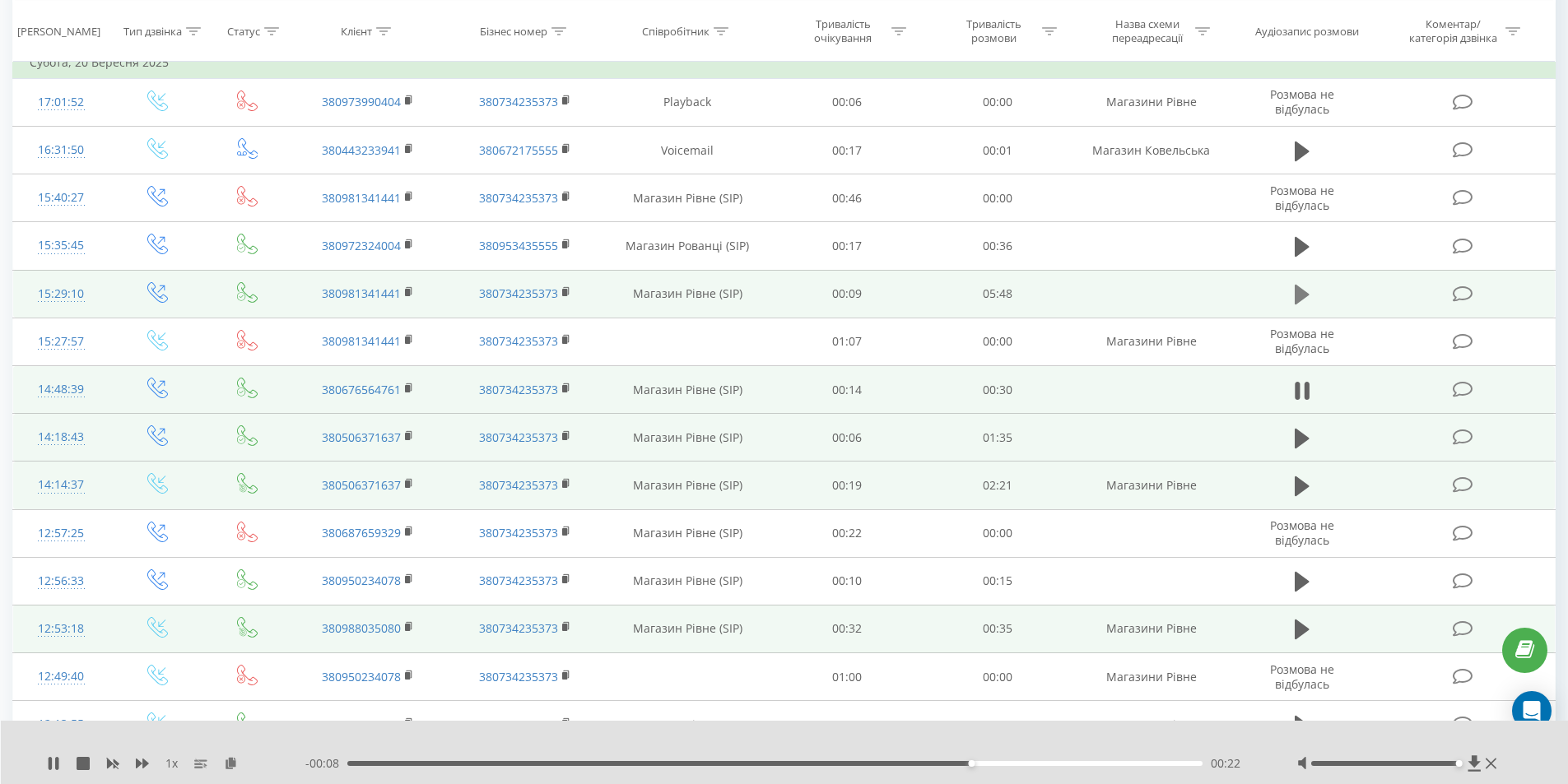
click at [1300, 288] on icon at bounding box center [1302, 294] width 15 height 23
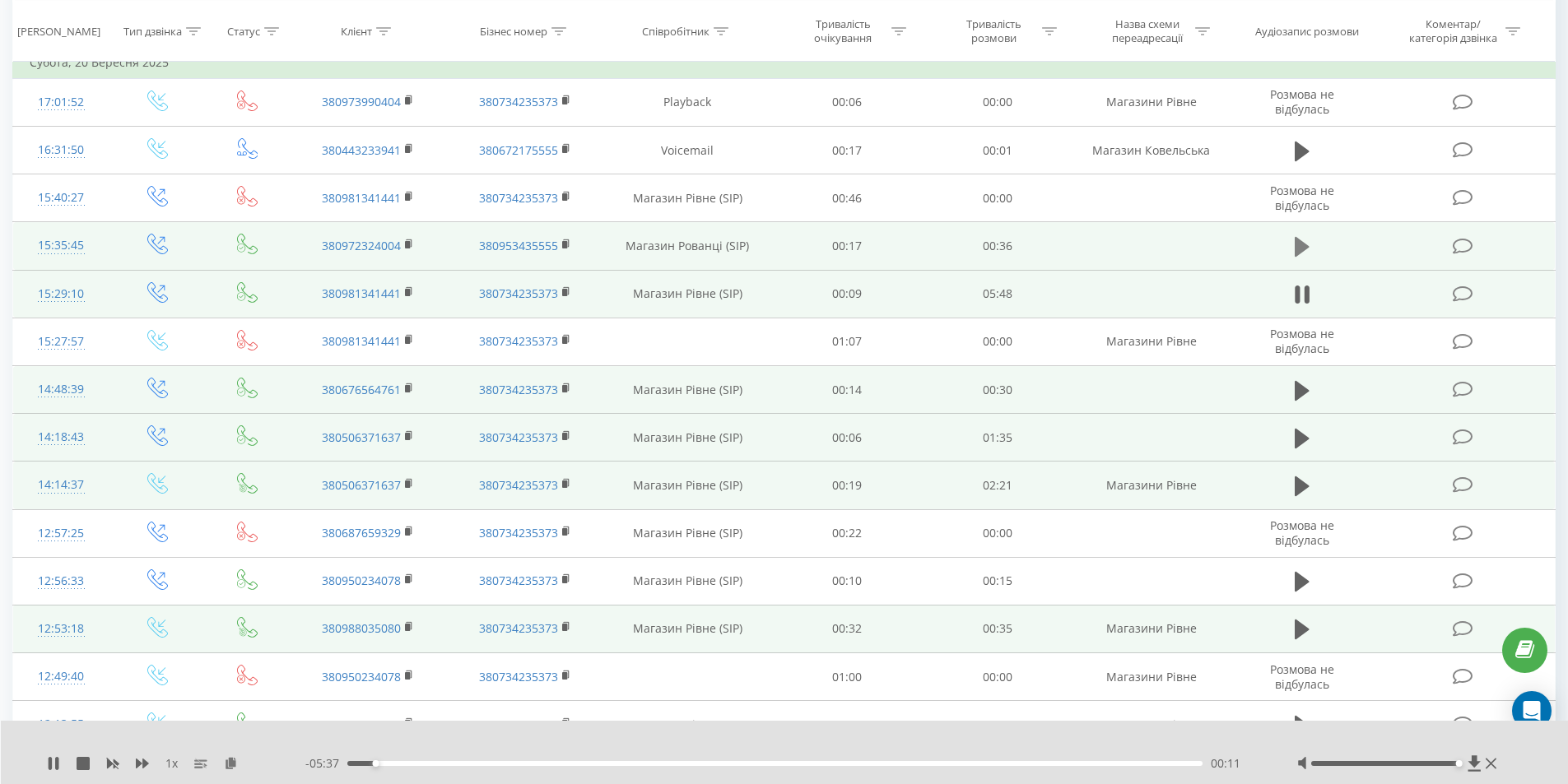
click at [1307, 250] on icon at bounding box center [1302, 247] width 15 height 23
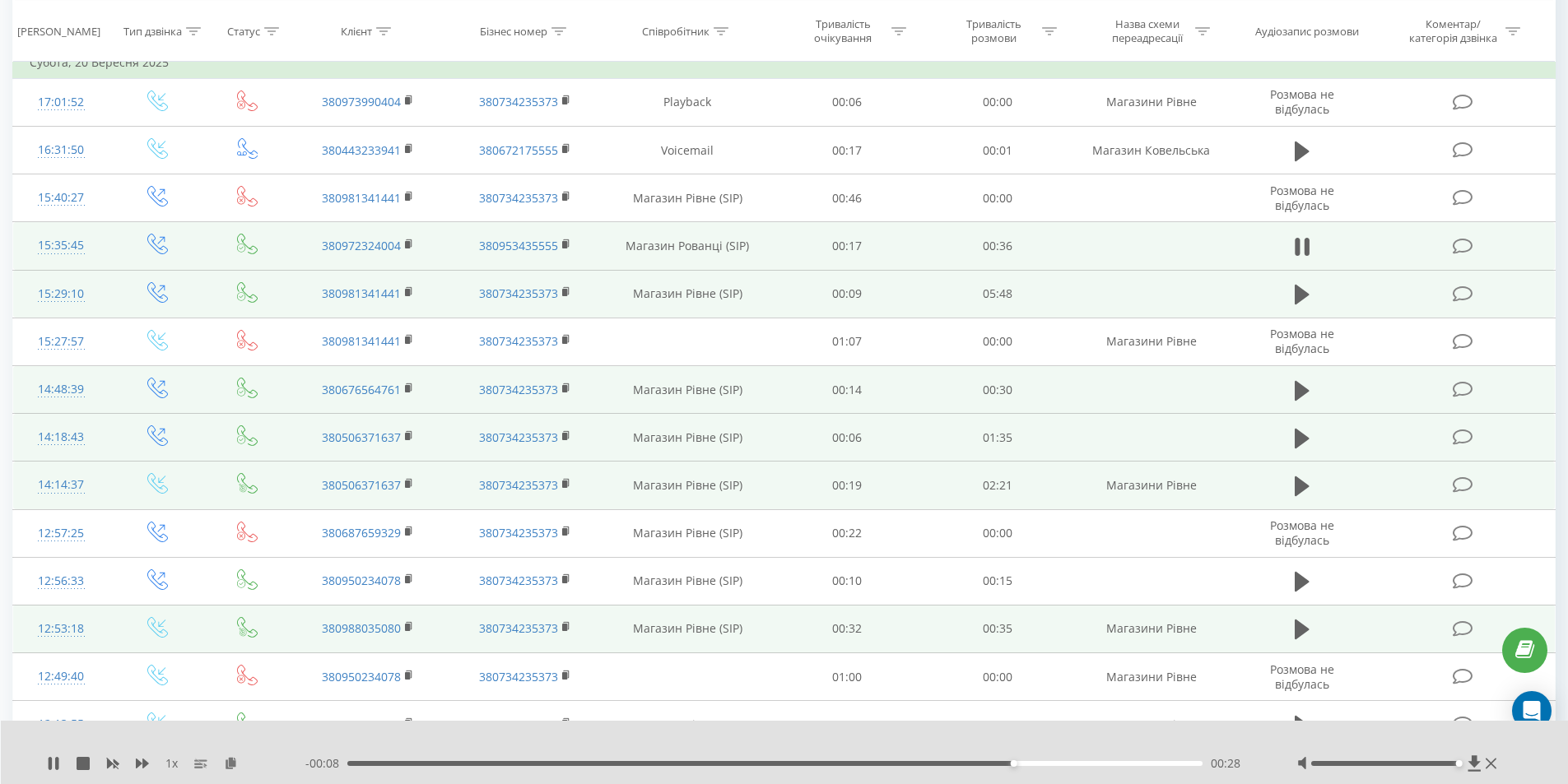
click at [1307, 250] on icon at bounding box center [1307, 247] width 5 height 18
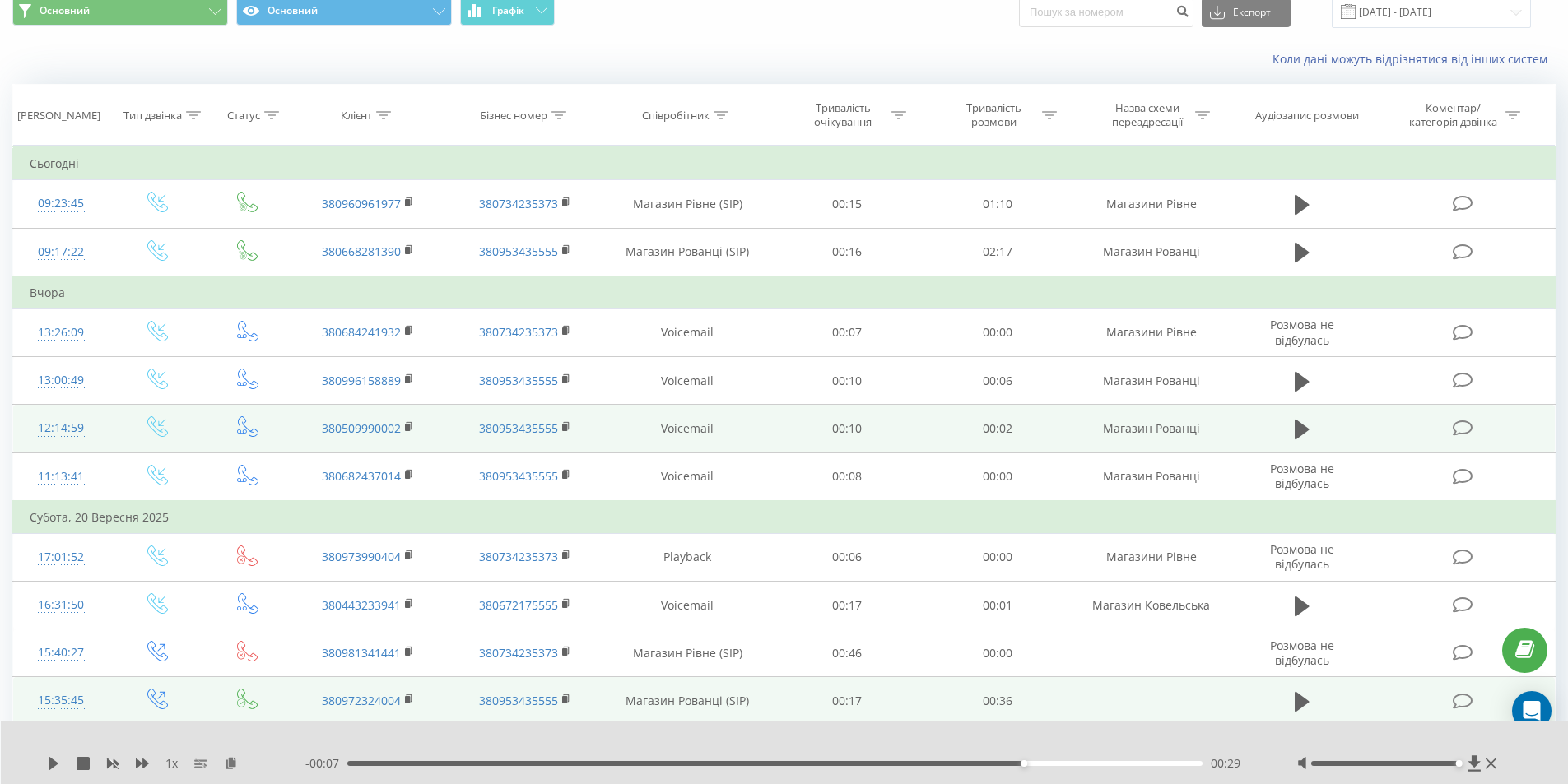
scroll to position [0, 0]
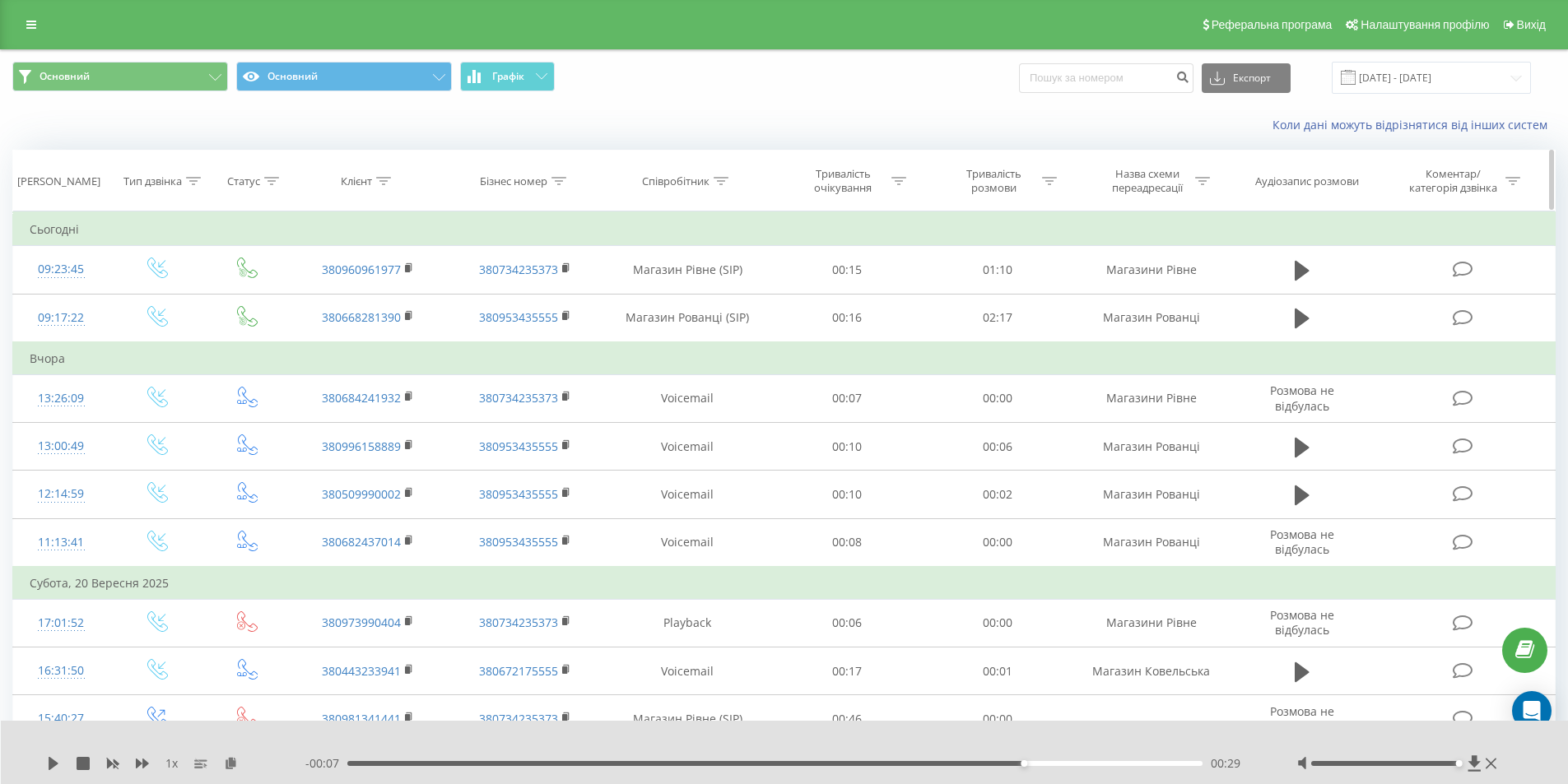
click at [720, 181] on icon at bounding box center [721, 181] width 15 height 8
click at [707, 292] on input "text" at bounding box center [688, 299] width 145 height 29
click at [703, 299] on input "text" at bounding box center [688, 299] width 145 height 29
click at [728, 260] on div at bounding box center [678, 260] width 117 height 15
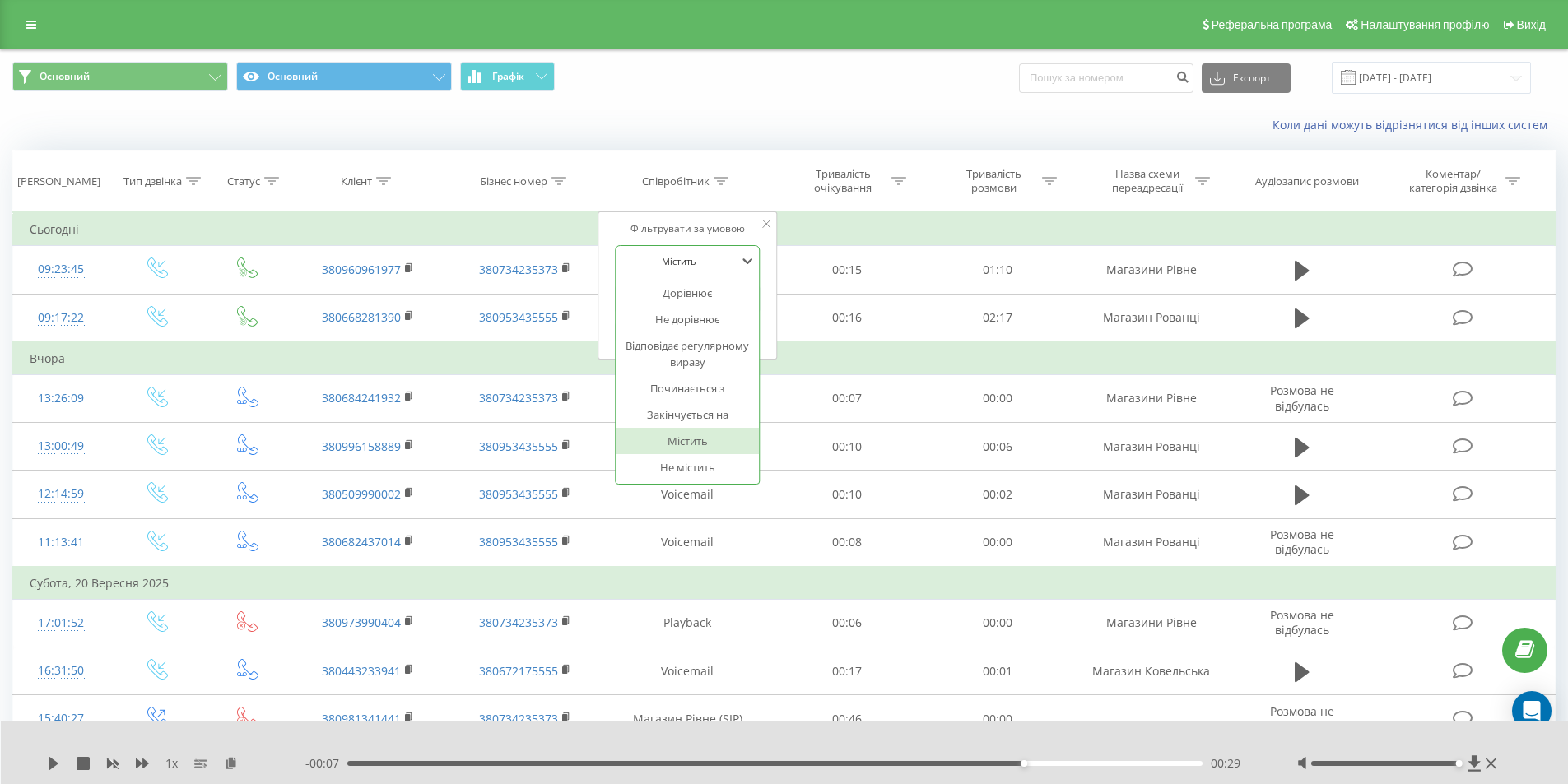
click at [728, 260] on div at bounding box center [678, 260] width 117 height 15
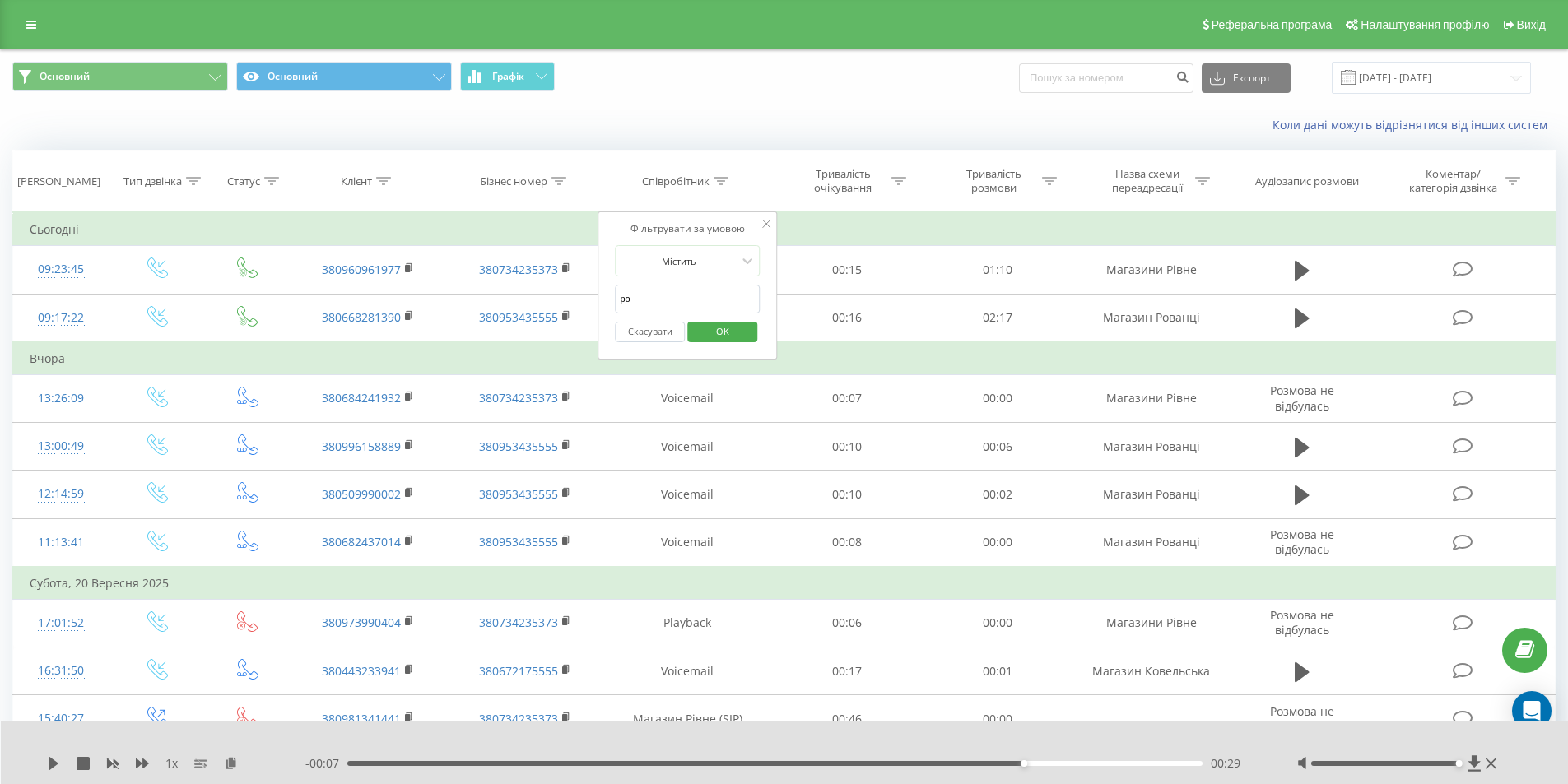
click at [657, 300] on input "ро" at bounding box center [688, 299] width 145 height 29
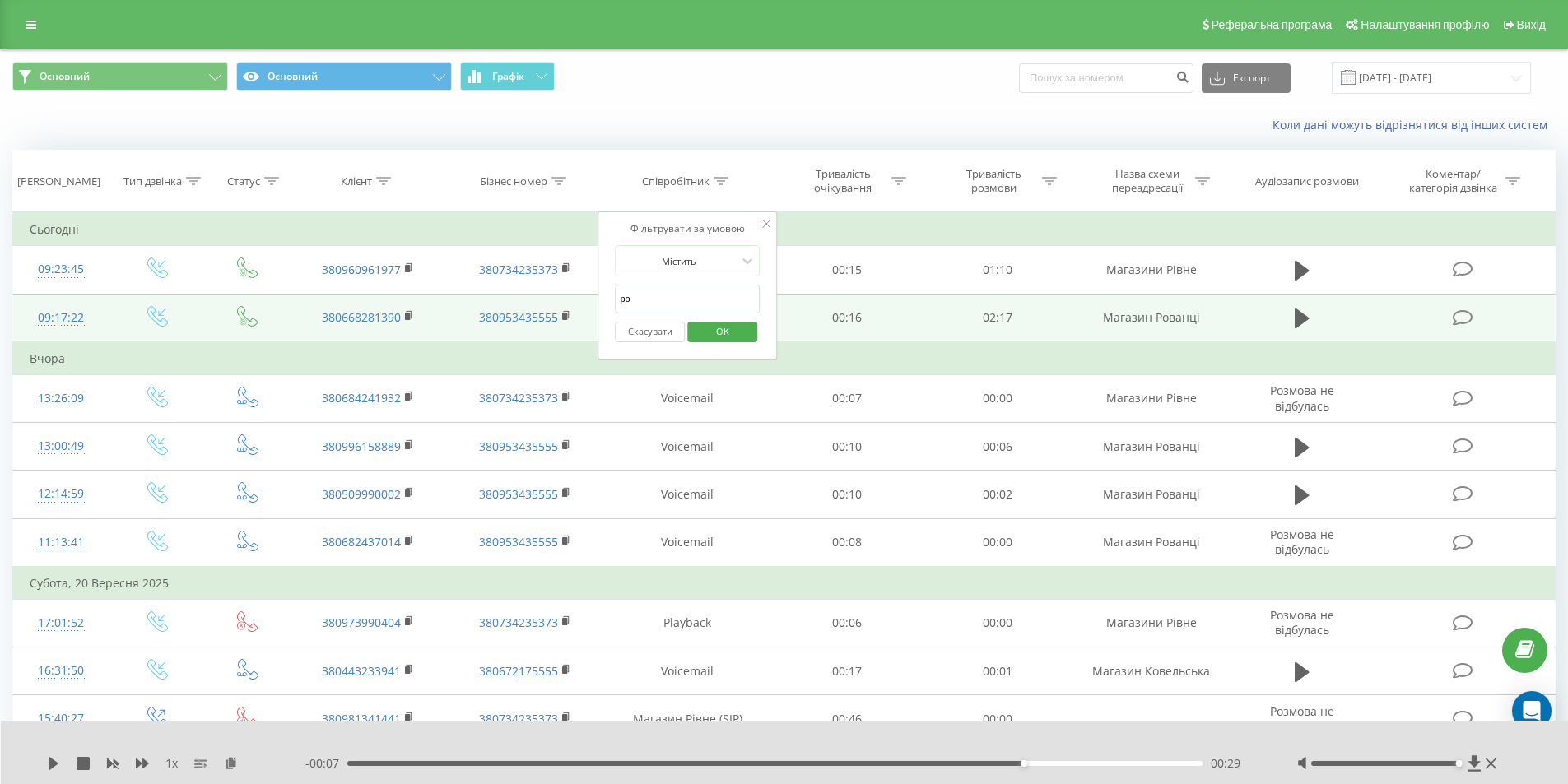
drag, startPoint x: 638, startPoint y: 301, endPoint x: 570, endPoint y: 301, distance: 68.0
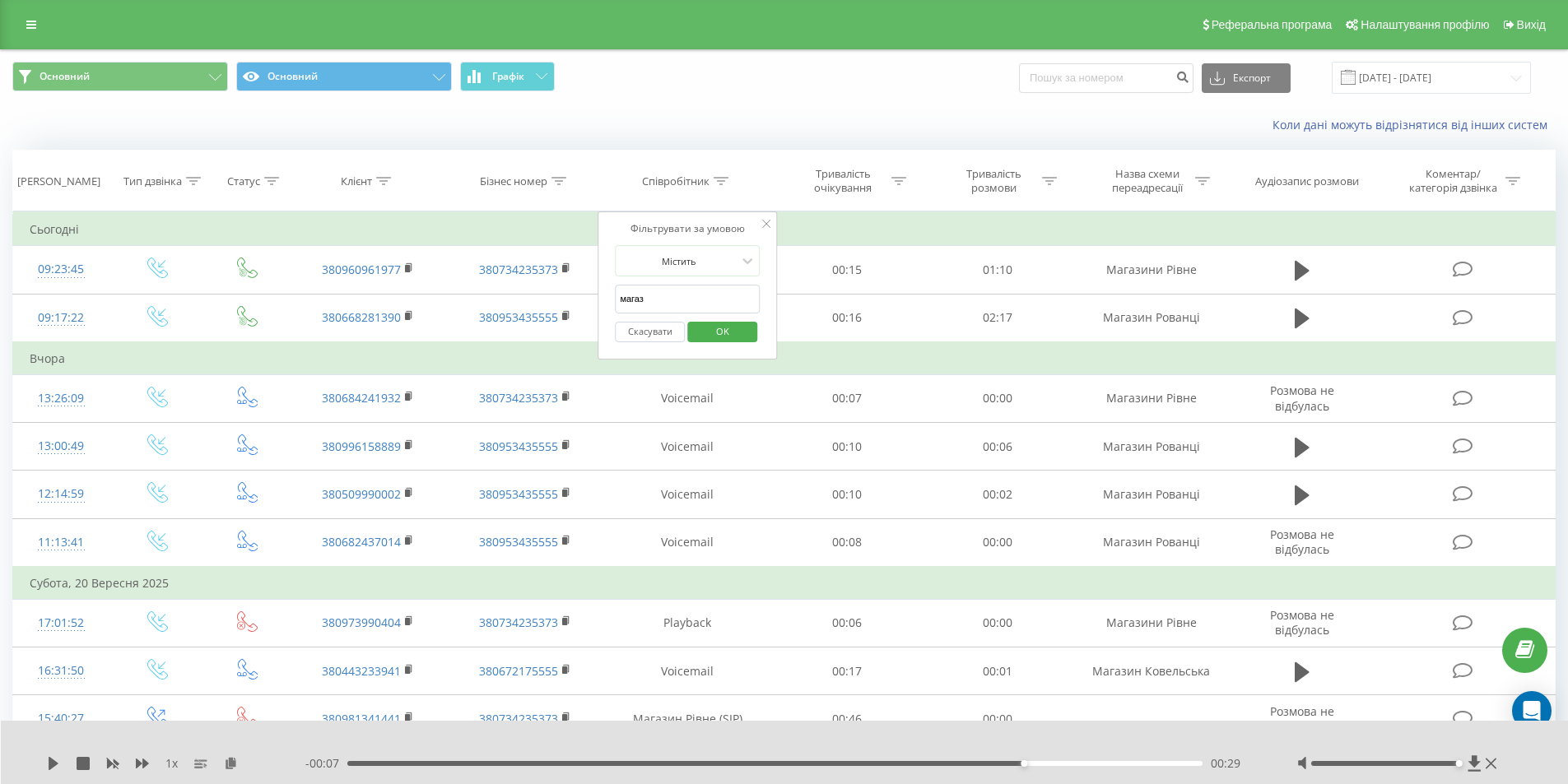
click at [724, 330] on span "OK" at bounding box center [722, 331] width 46 height 25
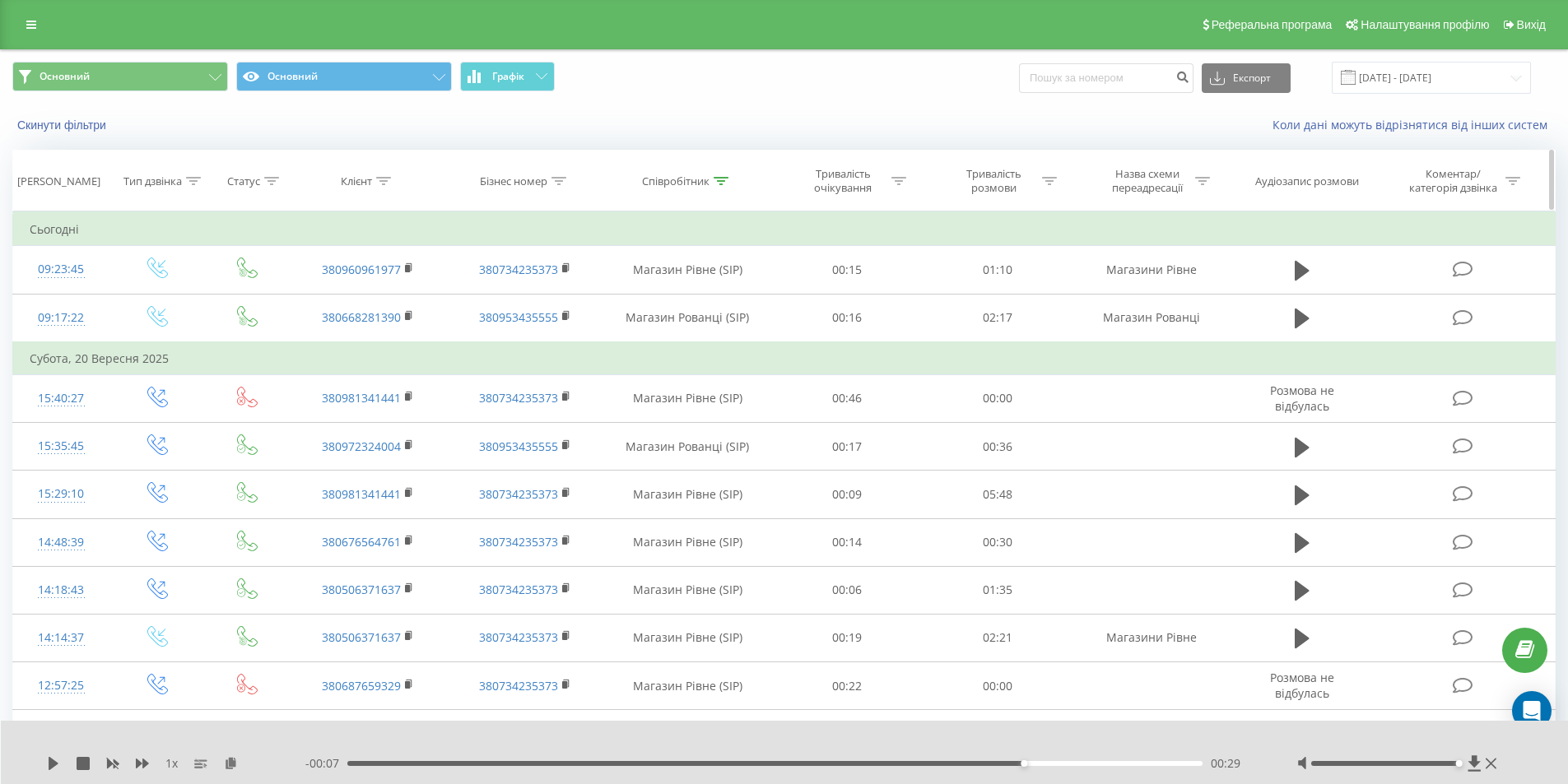
click at [722, 179] on icon at bounding box center [721, 181] width 15 height 8
click at [678, 300] on input "магаз" at bounding box center [688, 299] width 145 height 29
type input "магазин ро"
click at [720, 340] on span "OK" at bounding box center [722, 331] width 46 height 25
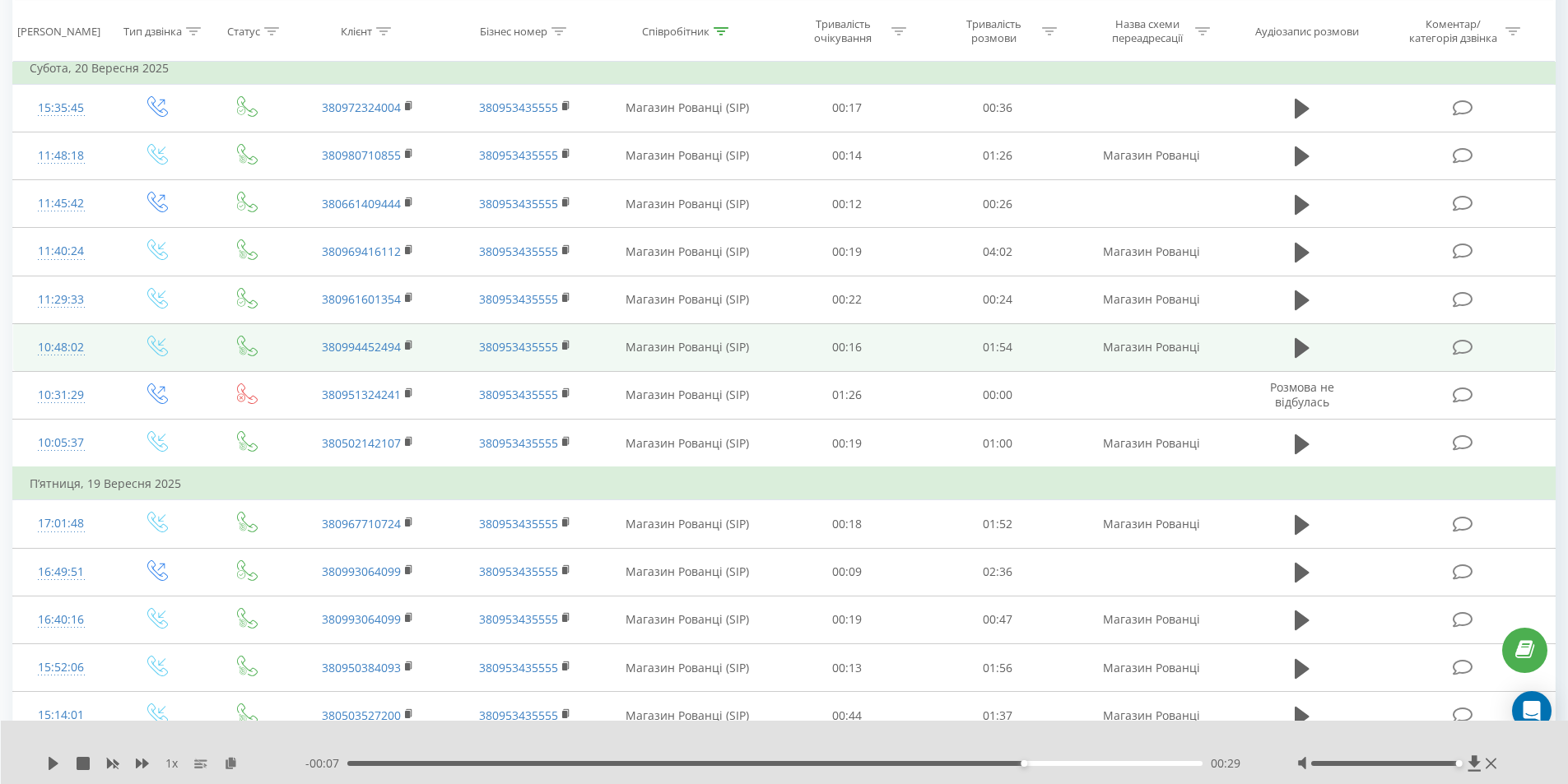
scroll to position [247, 0]
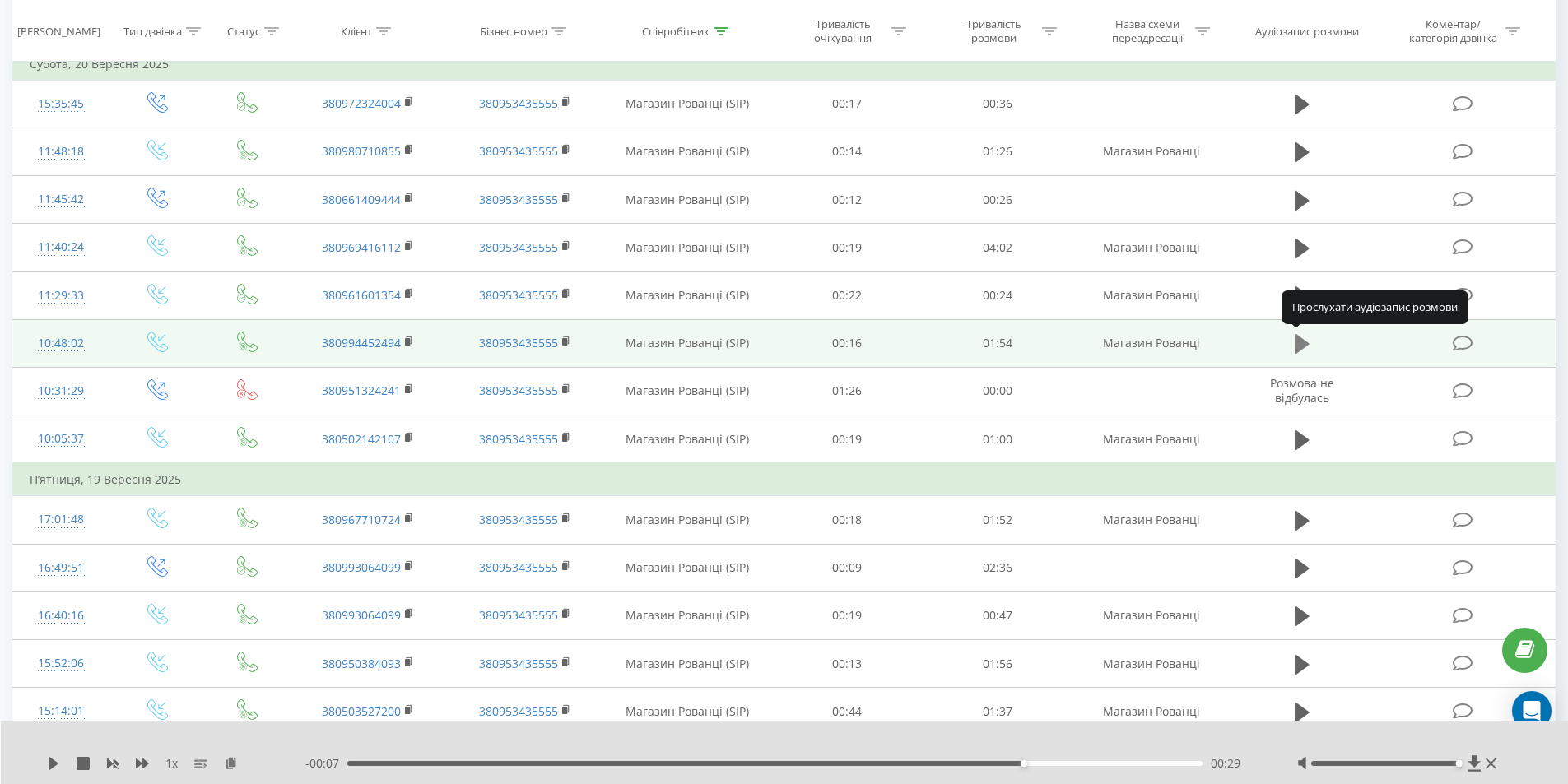
click at [1307, 349] on icon at bounding box center [1302, 344] width 15 height 23
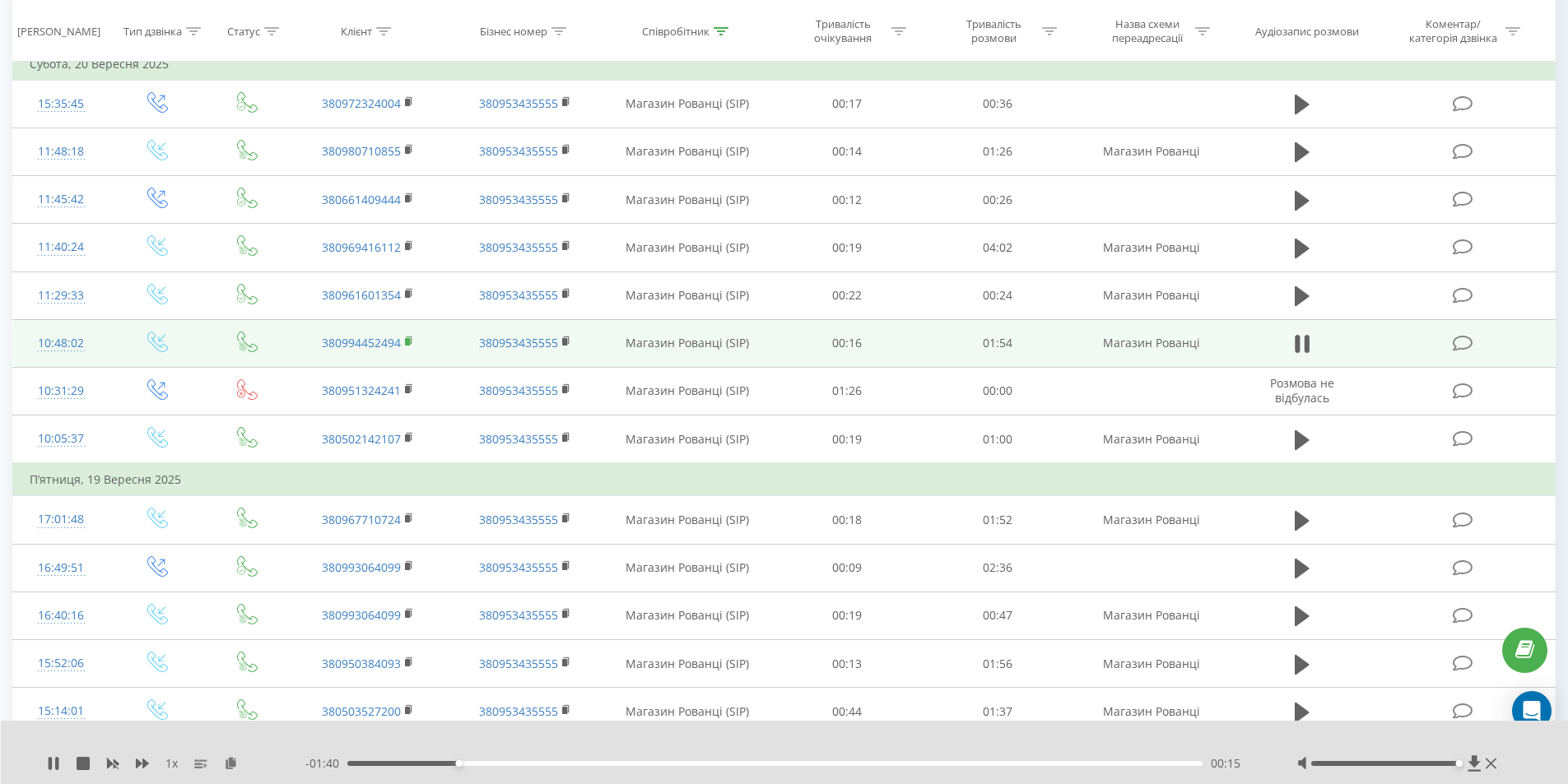
click at [409, 342] on rect at bounding box center [407, 342] width 5 height 7
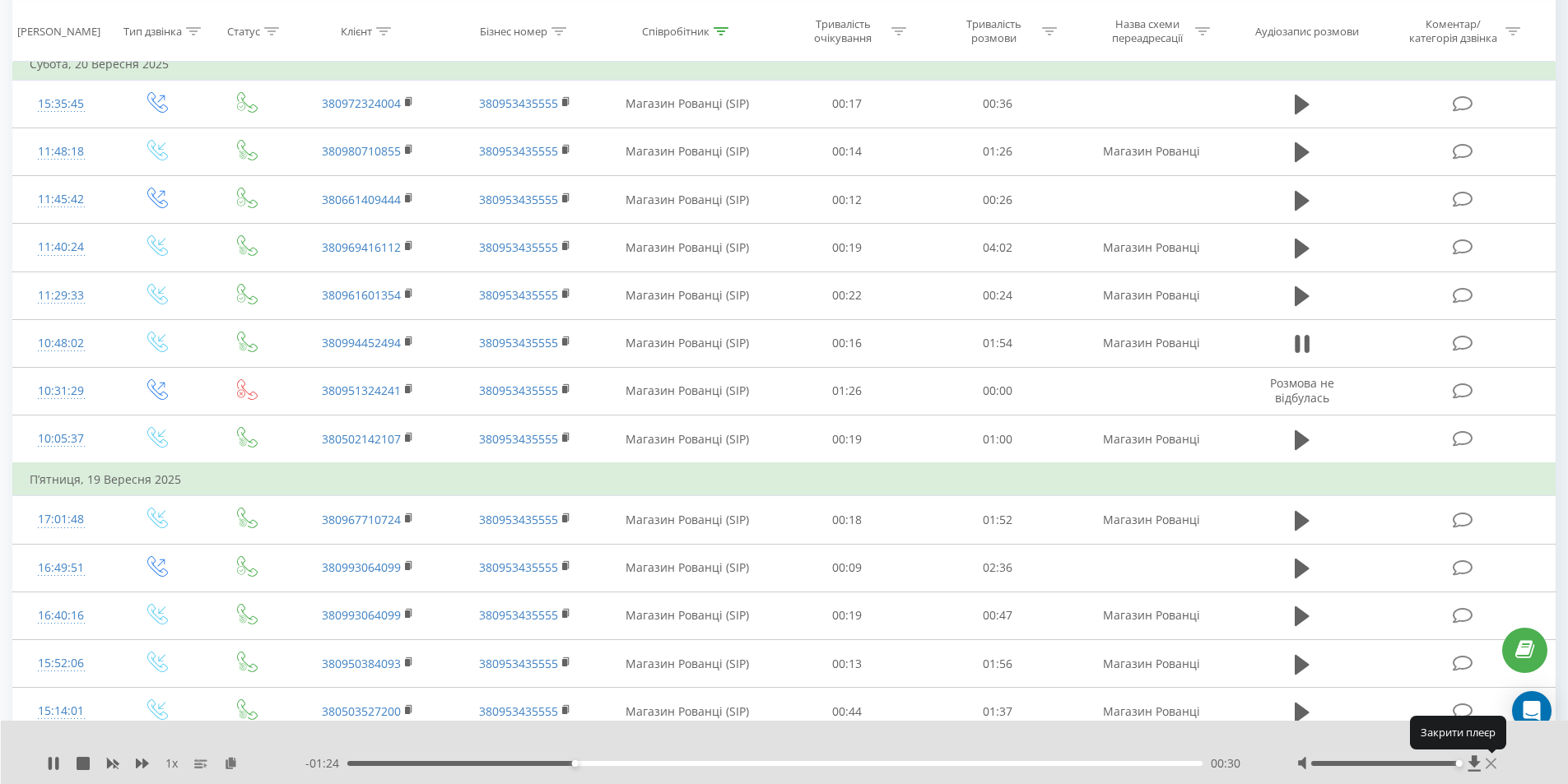
click at [1492, 763] on icon at bounding box center [1491, 763] width 11 height 13
